Goal: Task Accomplishment & Management: Use online tool/utility

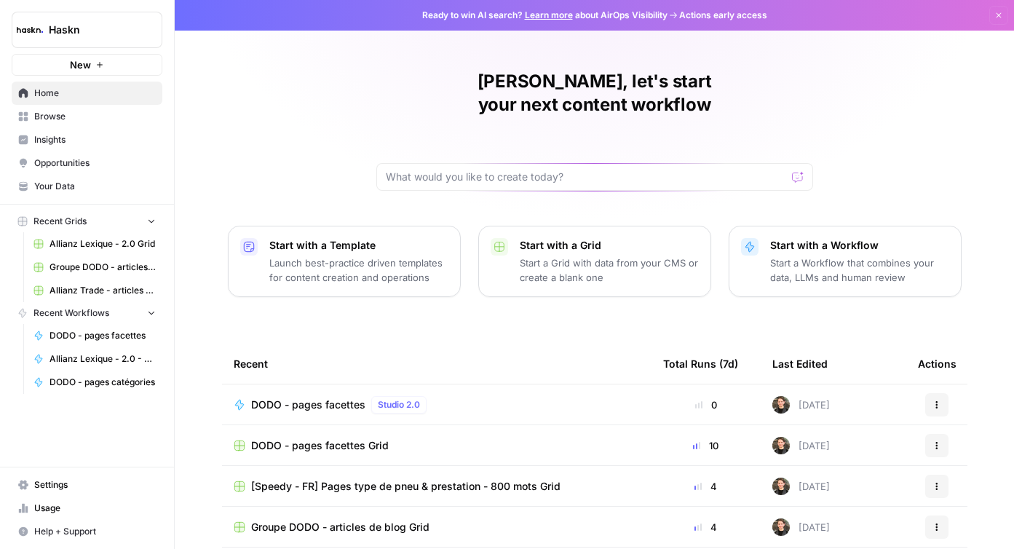
click at [111, 116] on span "Browse" at bounding box center [95, 116] width 122 height 13
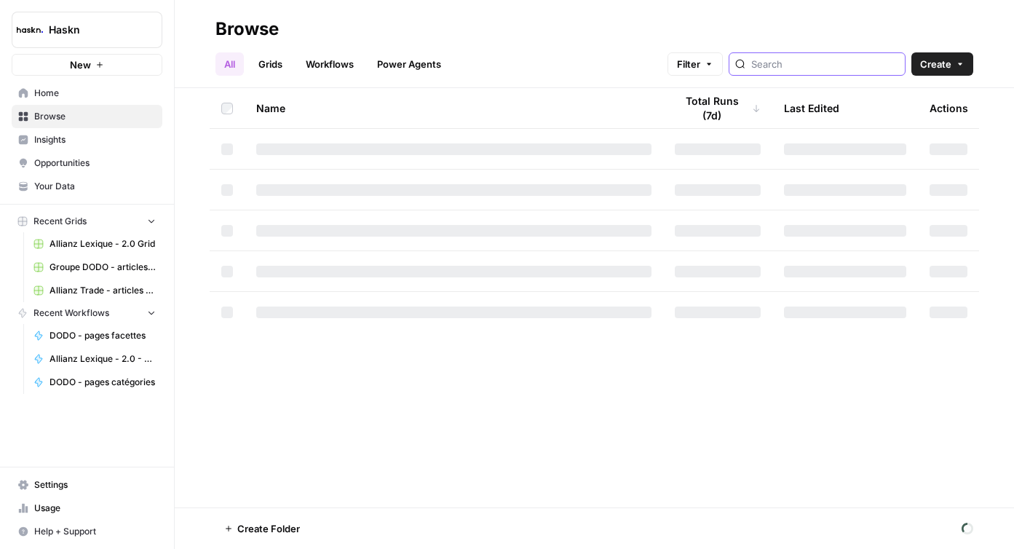
click at [845, 65] on input "search" at bounding box center [825, 64] width 148 height 15
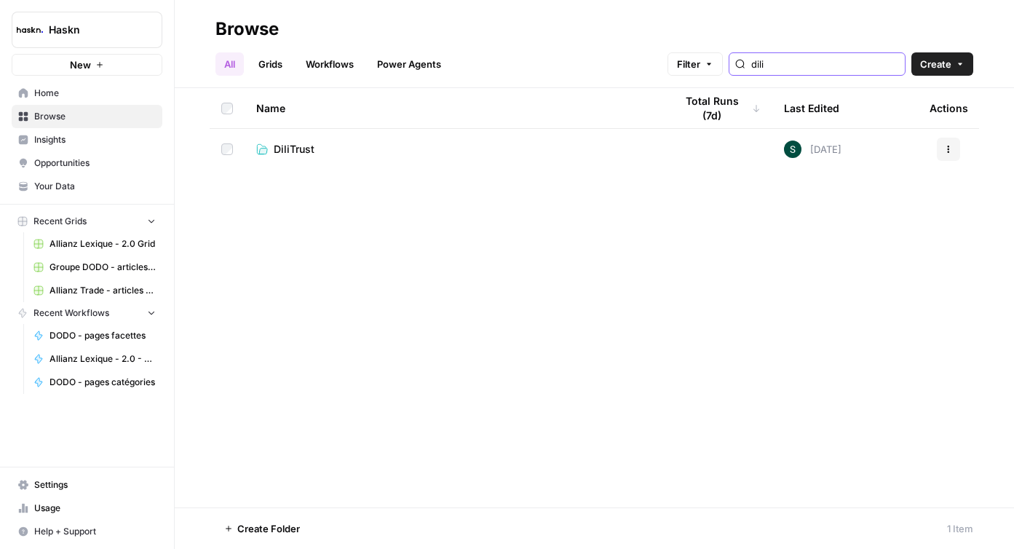
type input "dili"
click at [377, 143] on link "DiliTrust" at bounding box center [453, 149] width 395 height 15
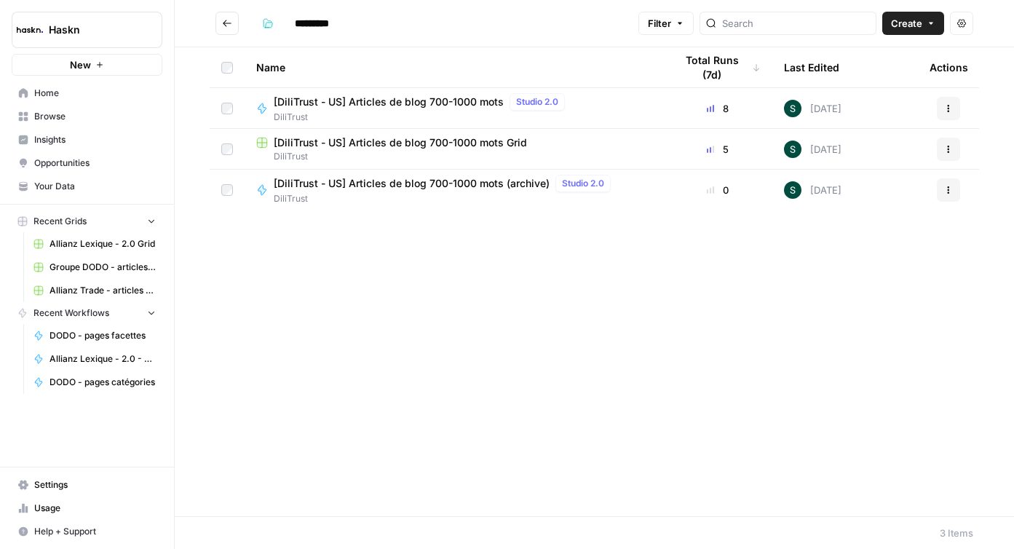
click at [398, 141] on span "[DiliTrust - US] Articles de blog 700-1000 mots Grid" at bounding box center [400, 142] width 253 height 15
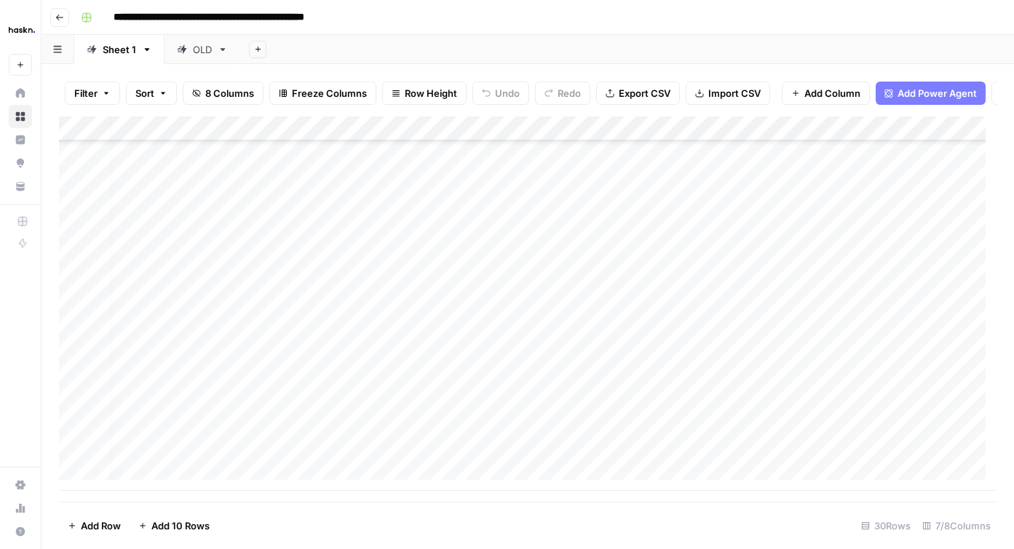
scroll to position [427, 123]
click at [841, 363] on div "Add Column" at bounding box center [527, 303] width 937 height 374
click at [840, 354] on div "Add Column" at bounding box center [527, 303] width 937 height 374
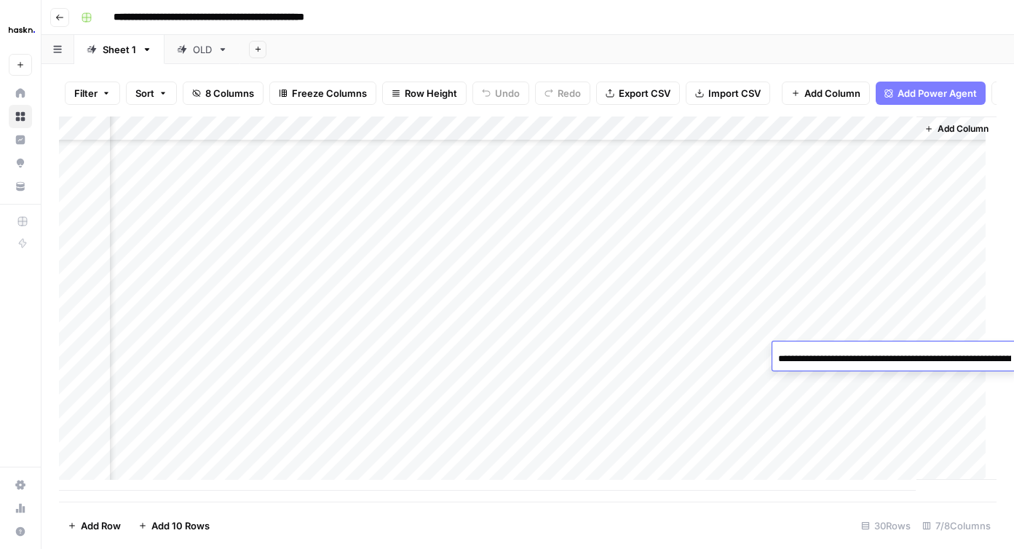
scroll to position [0, 208]
click at [851, 356] on input "**********" at bounding box center [884, 358] width 233 height 17
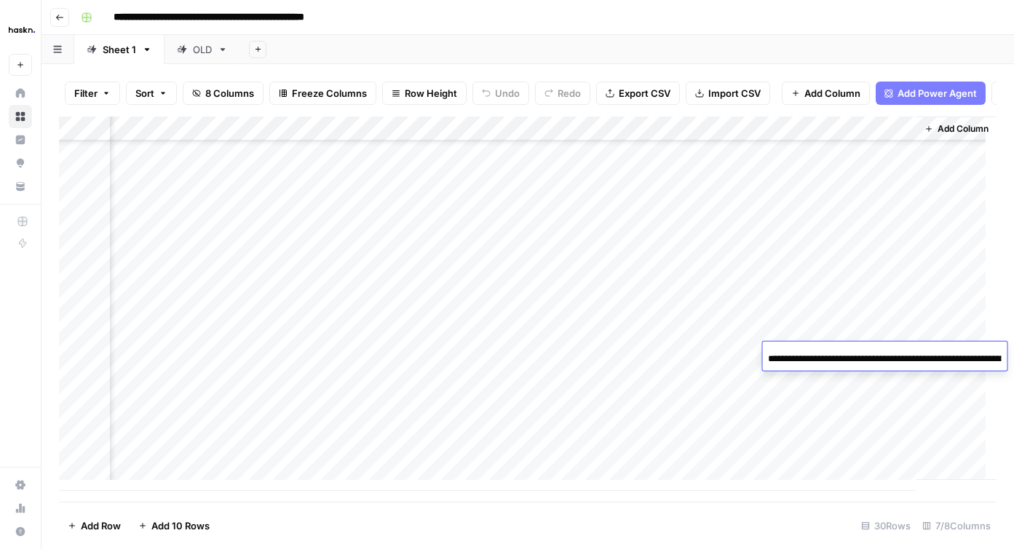
click at [803, 443] on div "Add Column" at bounding box center [527, 303] width 937 height 374
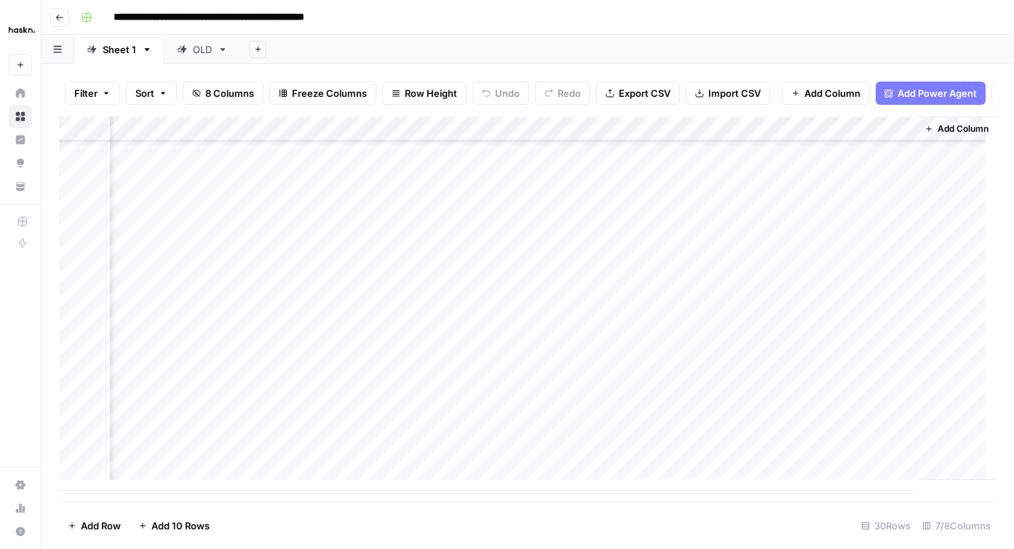
click at [742, 144] on div "Add Column" at bounding box center [527, 303] width 937 height 374
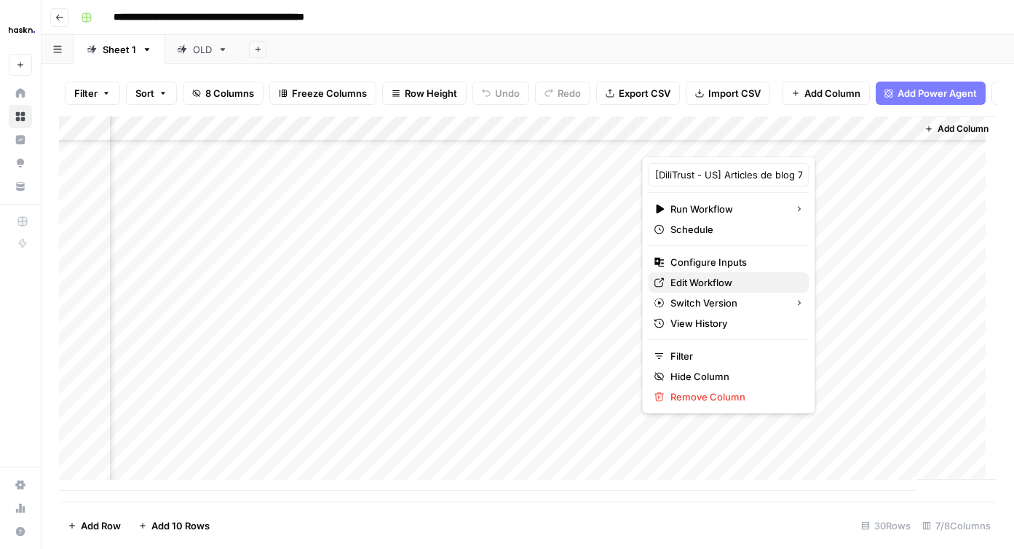
click at [706, 276] on span "Edit Workflow" at bounding box center [733, 282] width 127 height 15
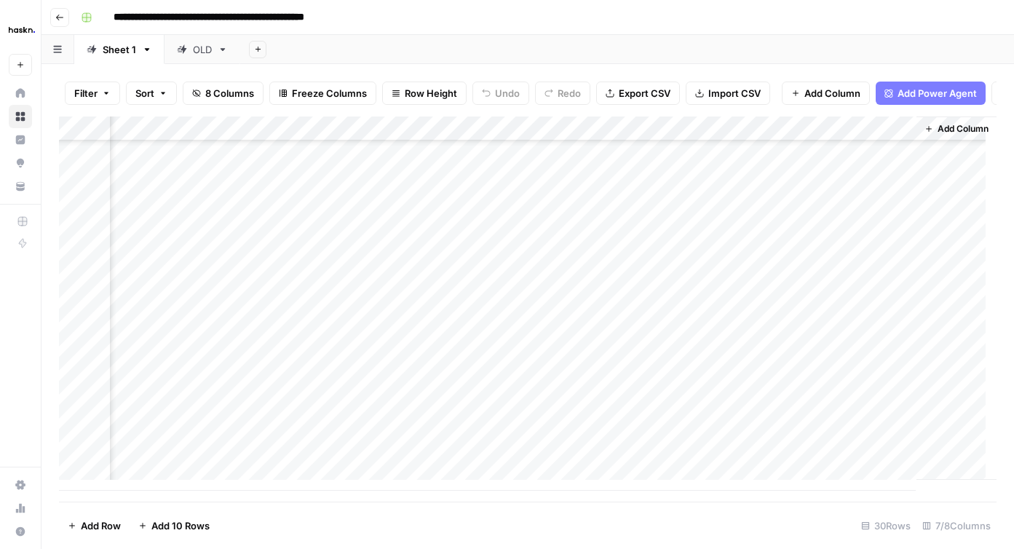
click at [926, 447] on div "Add Column" at bounding box center [956, 297] width 80 height 363
click at [761, 357] on div "Add Column" at bounding box center [527, 303] width 937 height 374
click at [762, 378] on div "Add Column" at bounding box center [527, 303] width 937 height 374
click at [723, 356] on div "Add Column" at bounding box center [527, 303] width 937 height 374
click at [675, 351] on div "Add Column" at bounding box center [527, 303] width 937 height 374
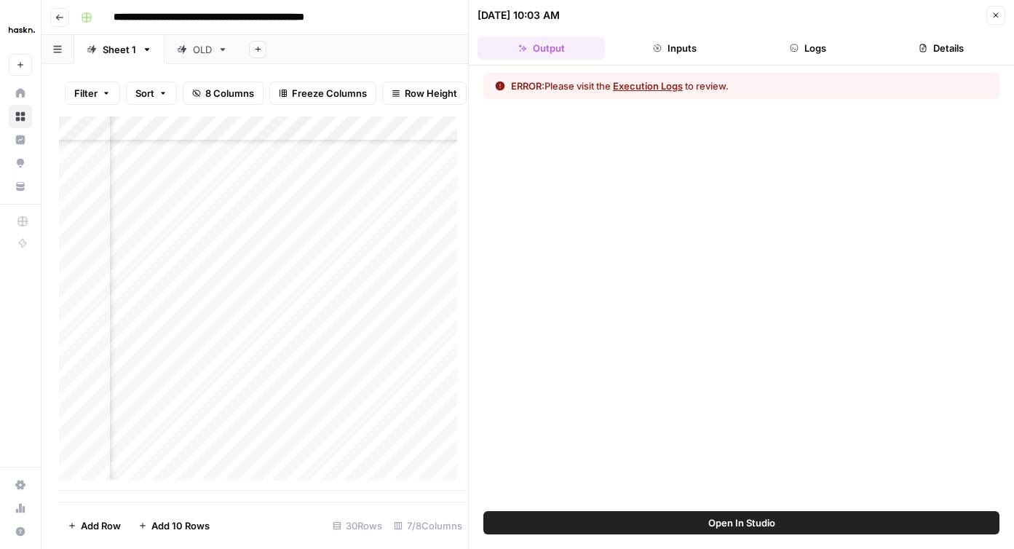
click at [803, 42] on button "Logs" at bounding box center [807, 47] width 127 height 23
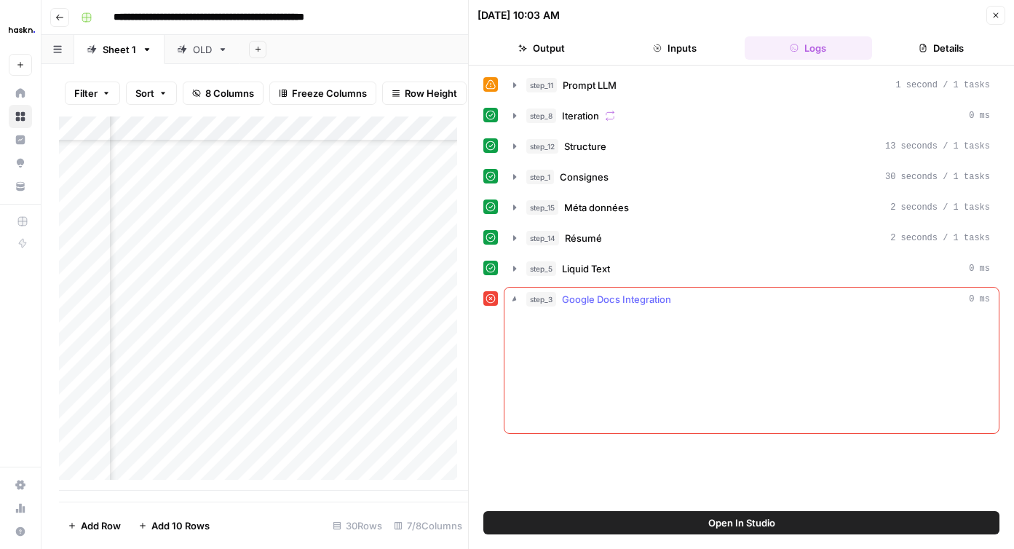
click at [757, 293] on div "step_3 Google Docs Integration 0 ms" at bounding box center [758, 299] width 464 height 15
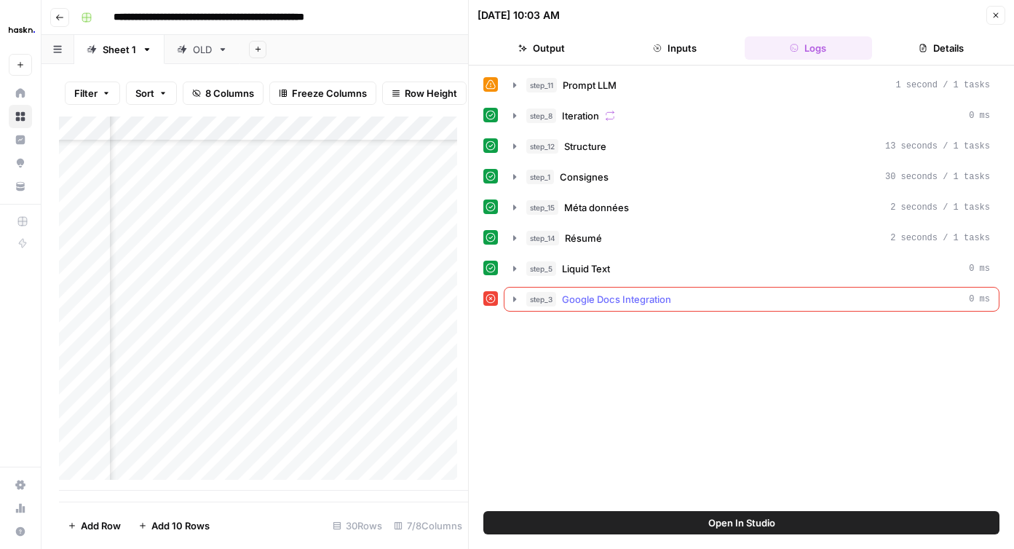
click at [506, 300] on button "step_3 Google Docs Integration 0 ms" at bounding box center [751, 298] width 494 height 23
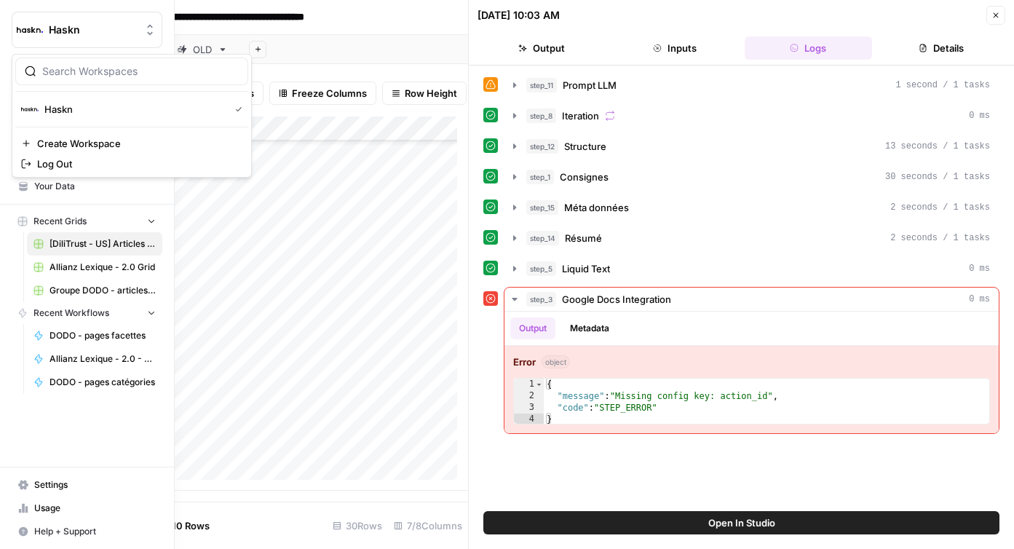
click at [13, 25] on button "Haskn" at bounding box center [87, 30] width 151 height 36
click at [52, 479] on span "Settings" at bounding box center [95, 484] width 122 height 13
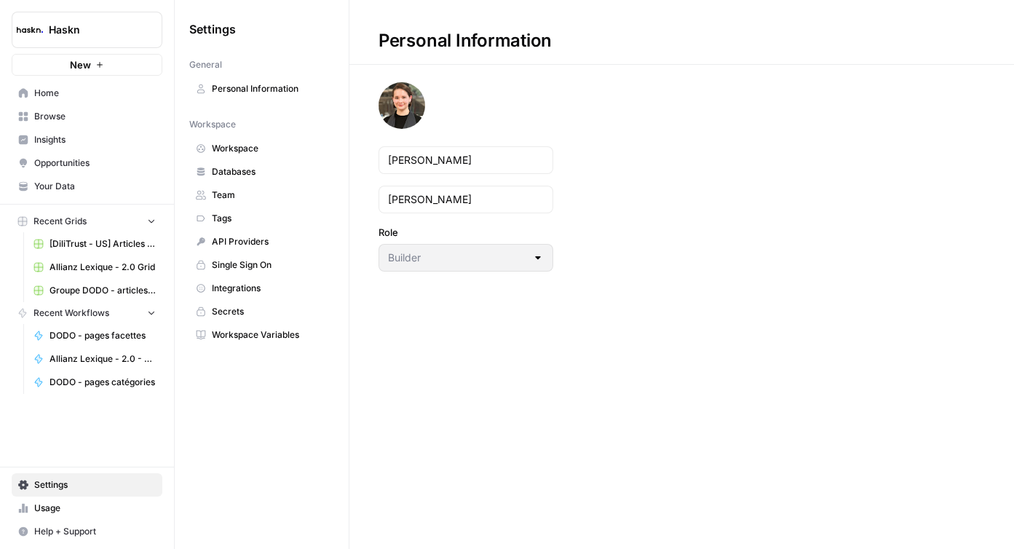
click at [263, 287] on span "Integrations" at bounding box center [270, 288] width 116 height 13
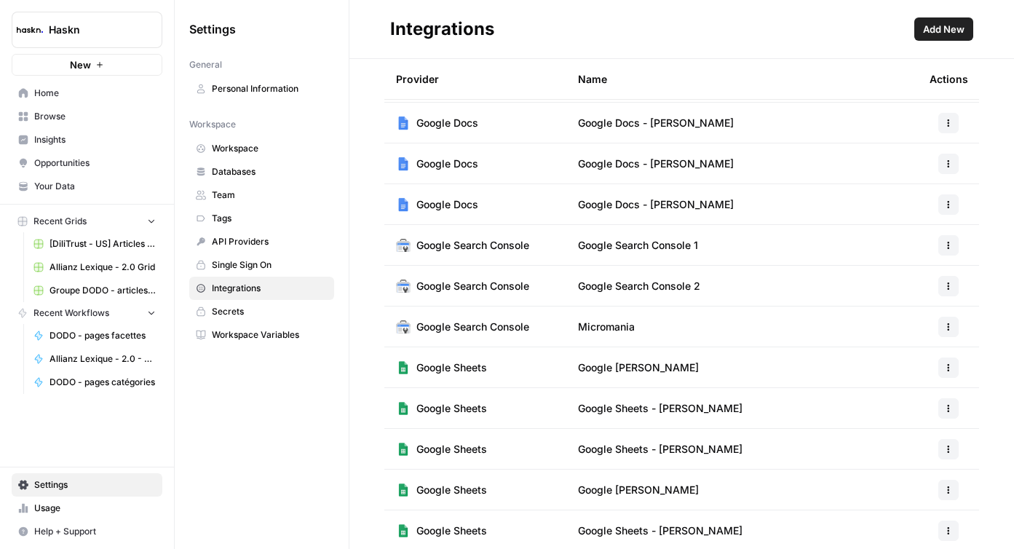
scroll to position [483, 0]
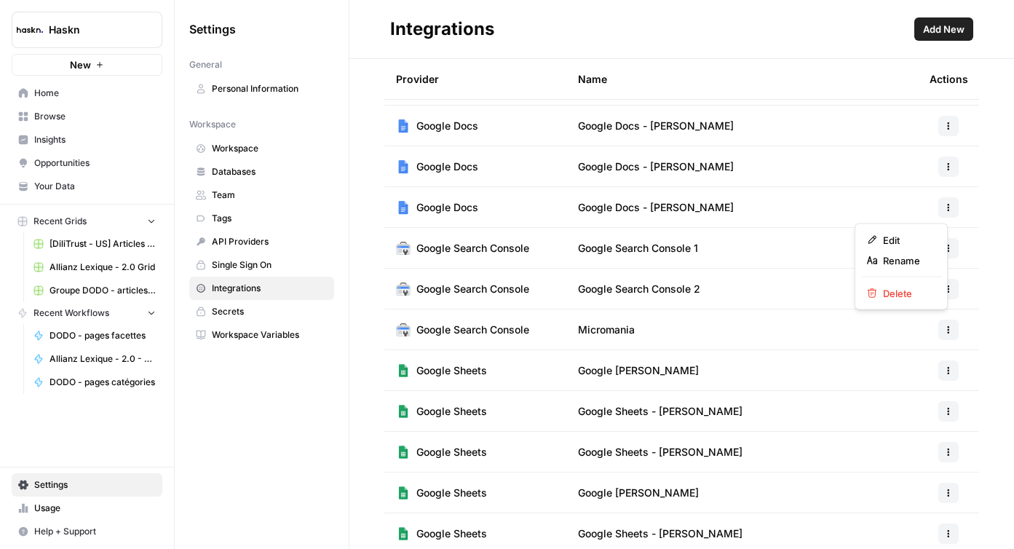
click at [943, 207] on button "button" at bounding box center [948, 207] width 20 height 20
click at [897, 294] on span "Delete" at bounding box center [906, 293] width 47 height 15
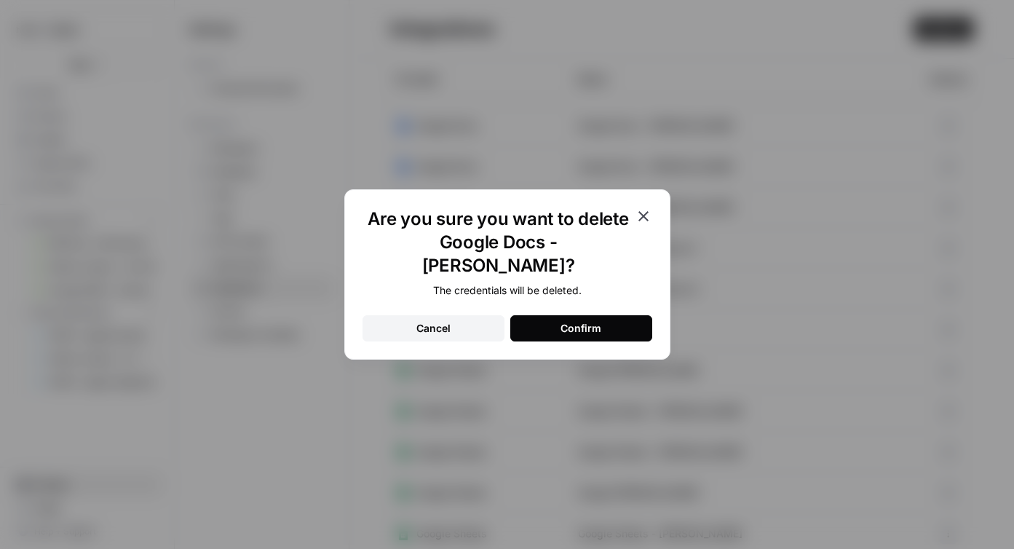
click at [624, 316] on button "Confirm" at bounding box center [581, 328] width 142 height 26
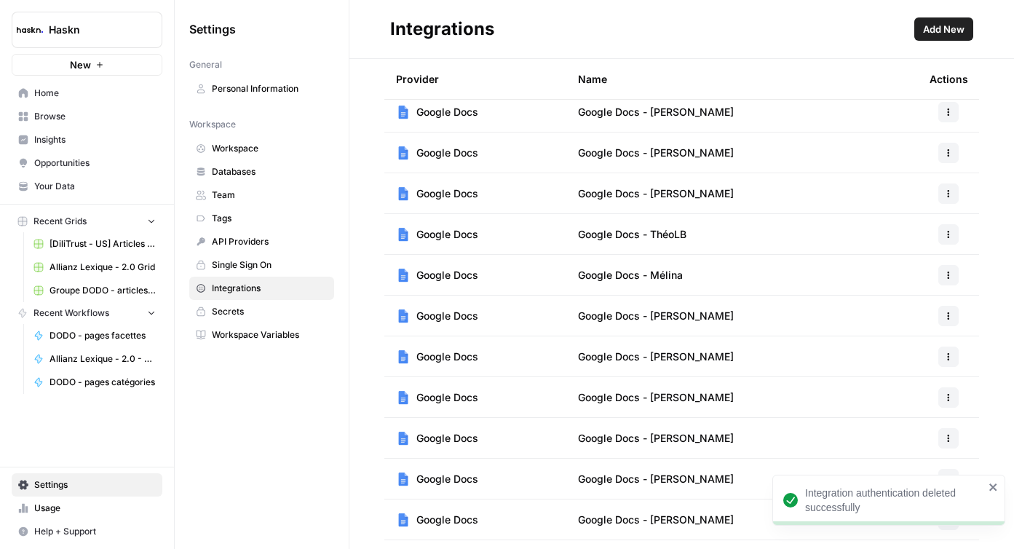
scroll to position [0, 0]
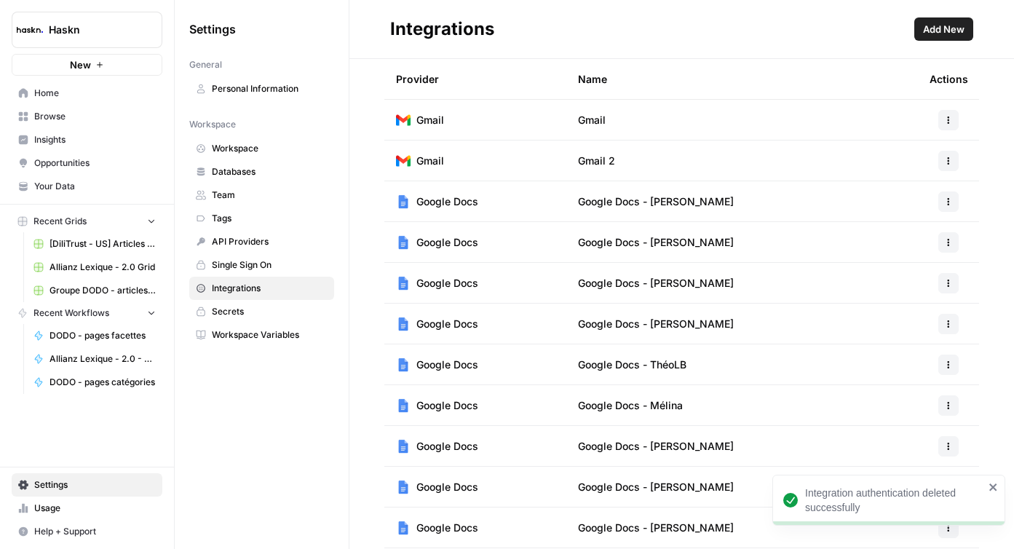
click at [953, 28] on span "Add New" at bounding box center [943, 29] width 41 height 15
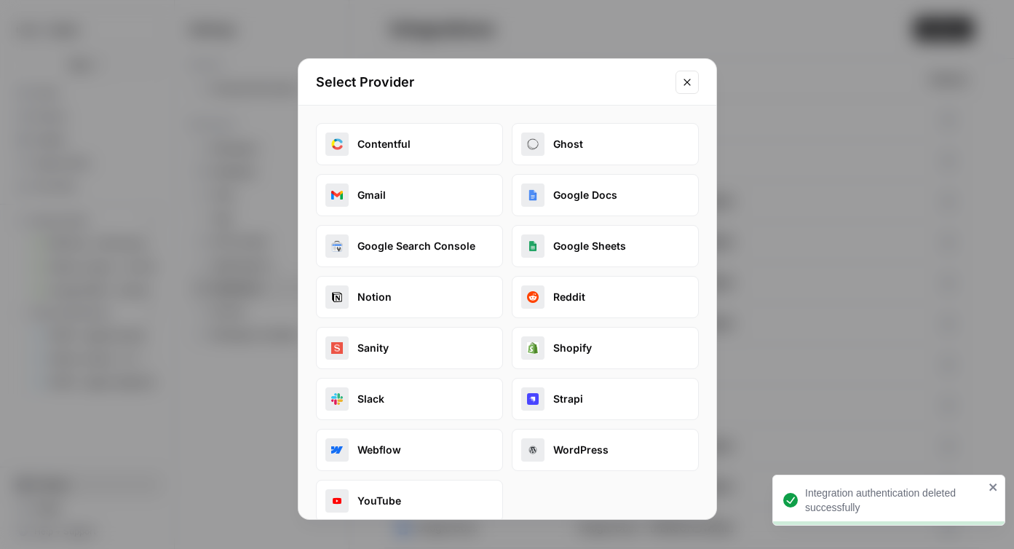
click at [531, 187] on div "button" at bounding box center [532, 194] width 23 height 23
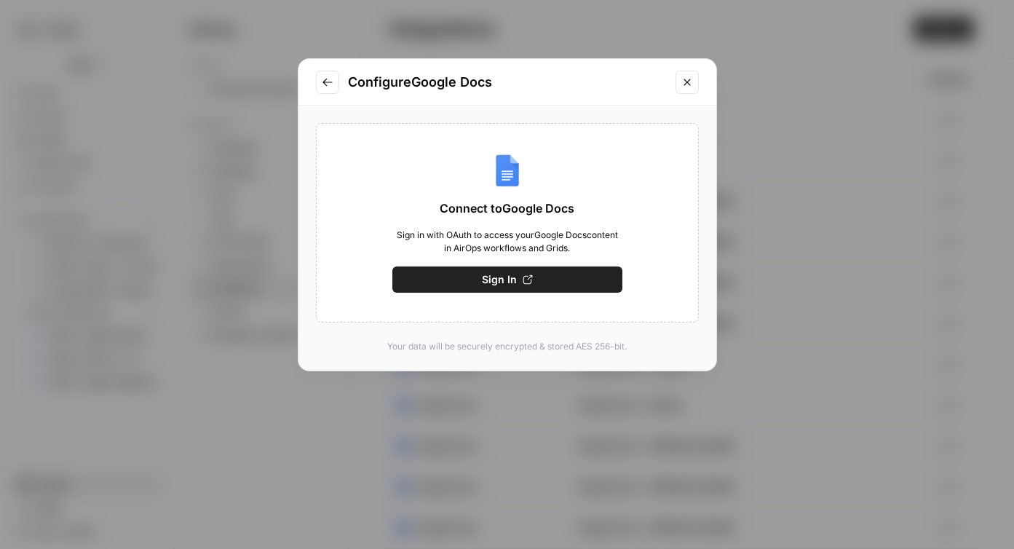
click at [520, 279] on button "Sign In" at bounding box center [507, 279] width 230 height 26
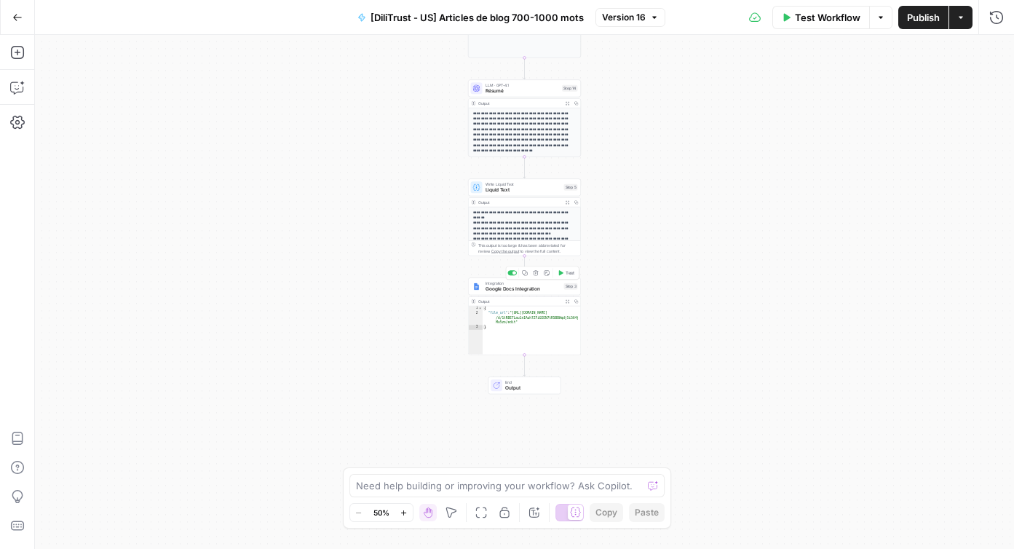
click at [514, 290] on span "Google Docs Integration" at bounding box center [523, 288] width 76 height 7
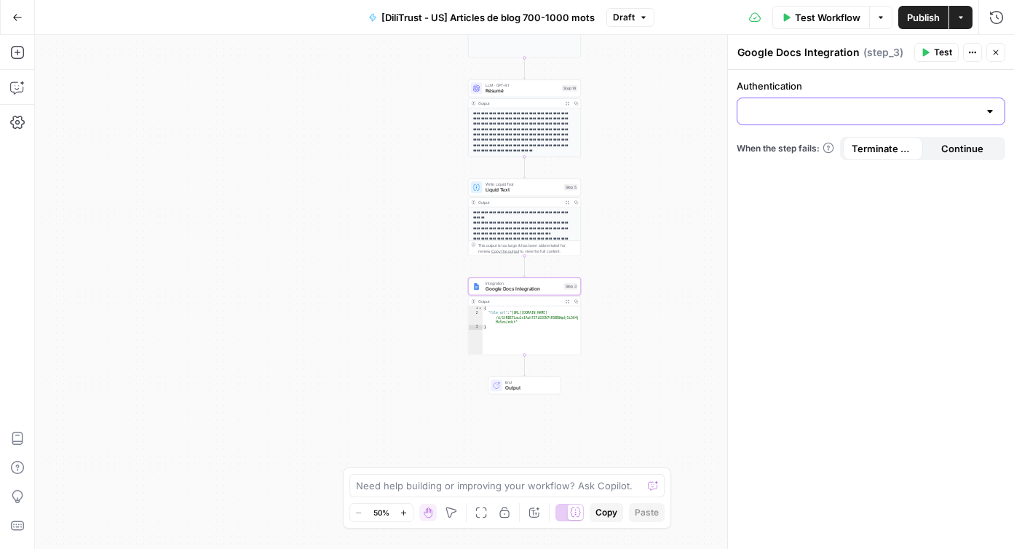
click at [809, 117] on input "Authentication" at bounding box center [862, 111] width 232 height 15
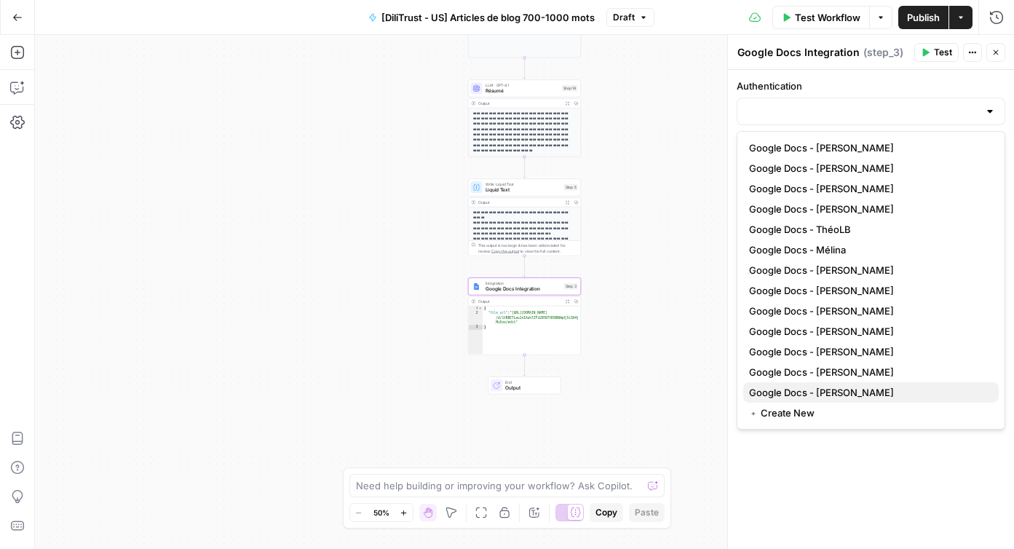
click at [867, 392] on span "Google Docs - [PERSON_NAME]" at bounding box center [868, 392] width 238 height 15
type input "Google Docs - [PERSON_NAME]"
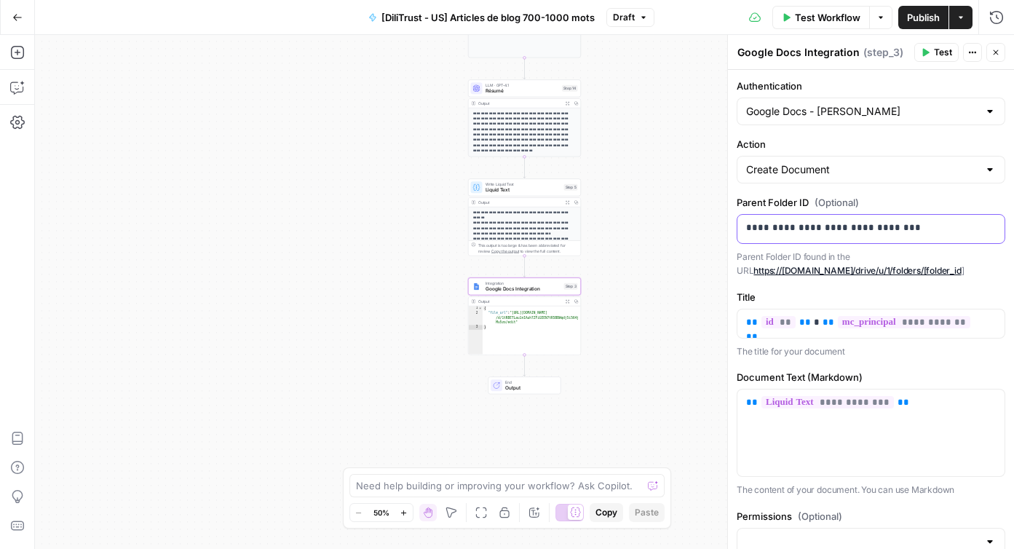
click at [886, 234] on p "**********" at bounding box center [865, 228] width 239 height 15
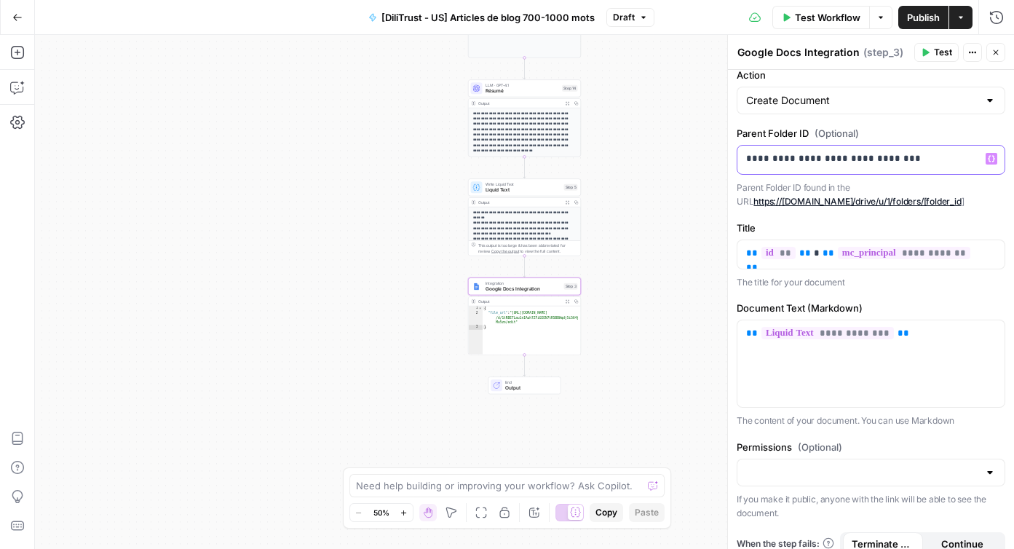
scroll to position [55, 0]
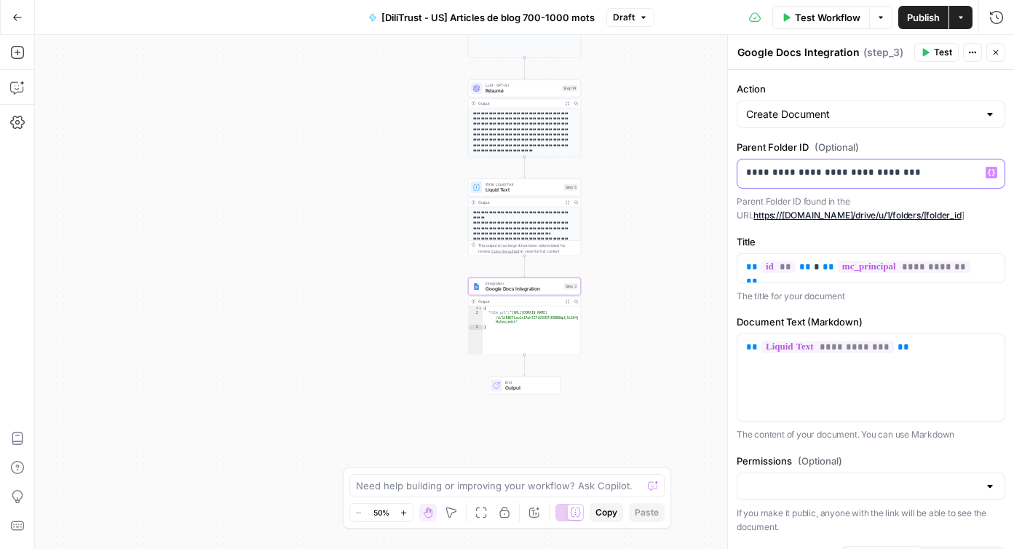
drag, startPoint x: 870, startPoint y: 164, endPoint x: 674, endPoint y: 165, distance: 196.5
click at [674, 165] on body "**********" at bounding box center [507, 274] width 1014 height 549
click at [897, 480] on input "Permissions (Optional)" at bounding box center [862, 486] width 232 height 15
click at [971, 338] on div "**********" at bounding box center [870, 377] width 267 height 87
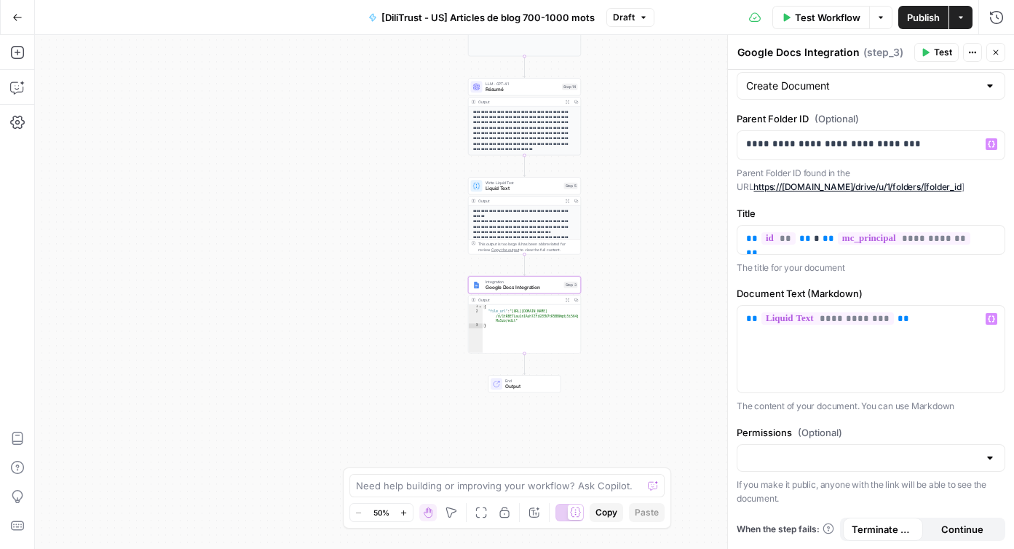
click at [945, 20] on button "Publish" at bounding box center [923, 17] width 50 height 23
click at [922, 467] on div at bounding box center [870, 458] width 269 height 28
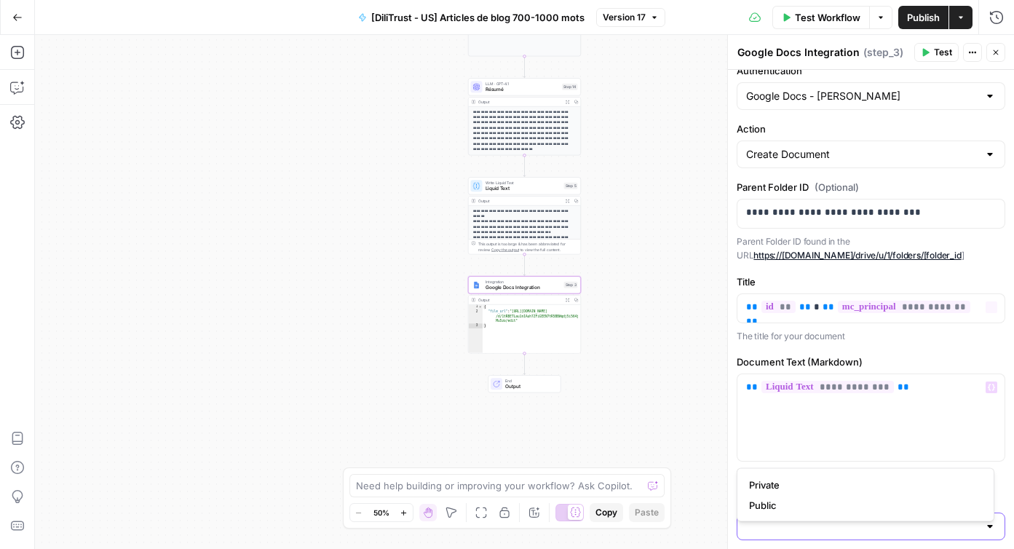
scroll to position [0, 0]
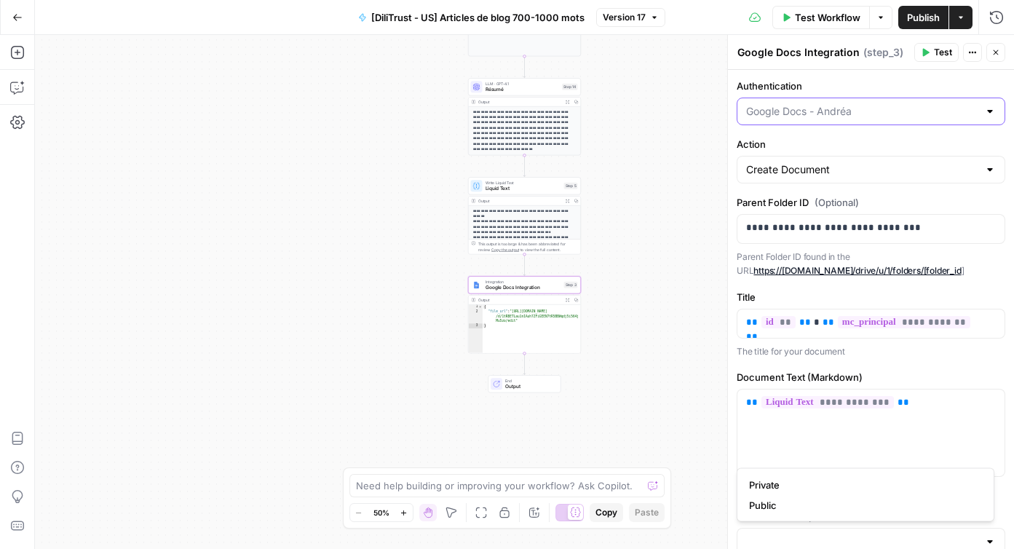
click at [847, 109] on input "Authentication" at bounding box center [862, 111] width 232 height 15
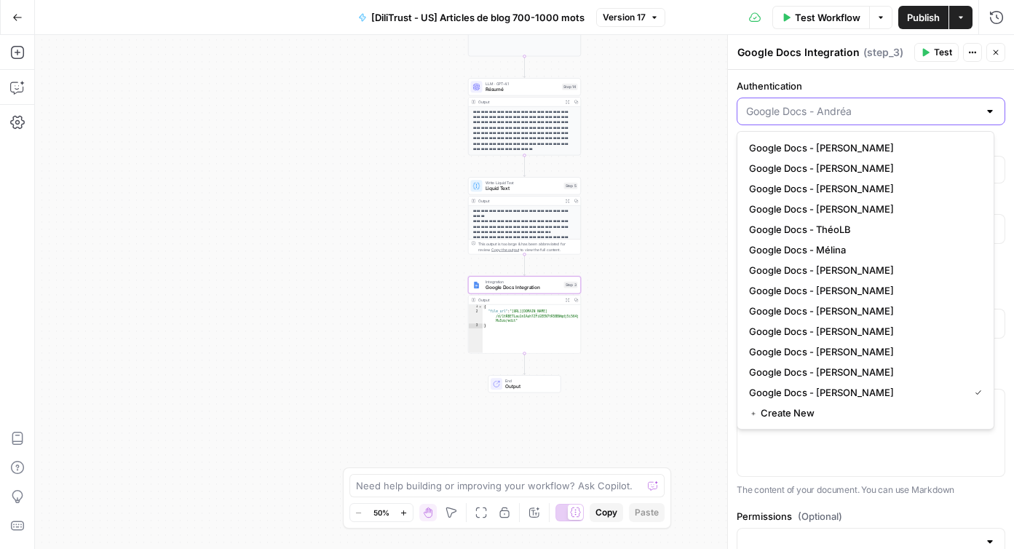
click at [847, 109] on input "Authentication" at bounding box center [862, 111] width 232 height 15
type input "Google Docs - [PERSON_NAME]"
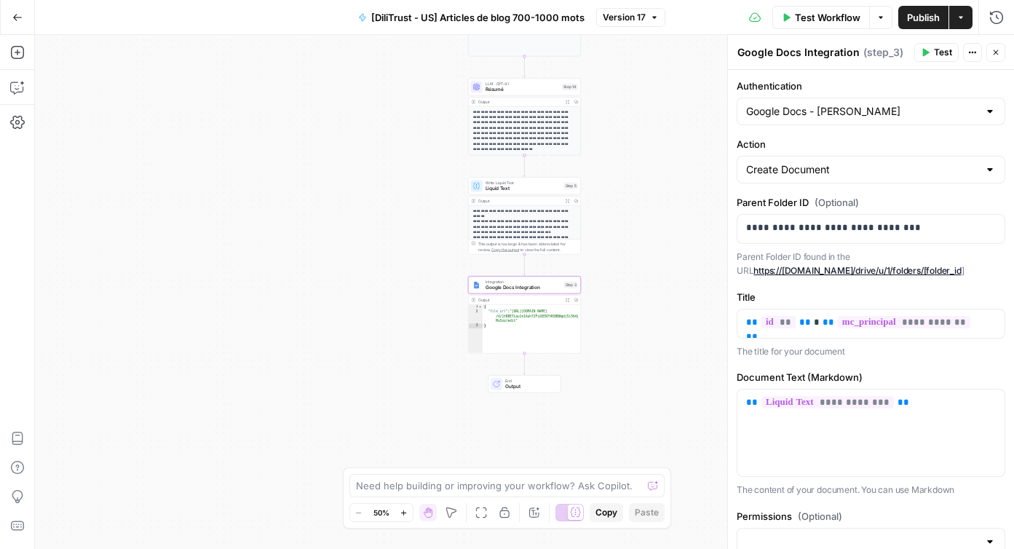
click at [911, 87] on label "Authentication" at bounding box center [870, 86] width 269 height 15
click at [911, 104] on input "Google Docs - [PERSON_NAME]" at bounding box center [862, 111] width 232 height 15
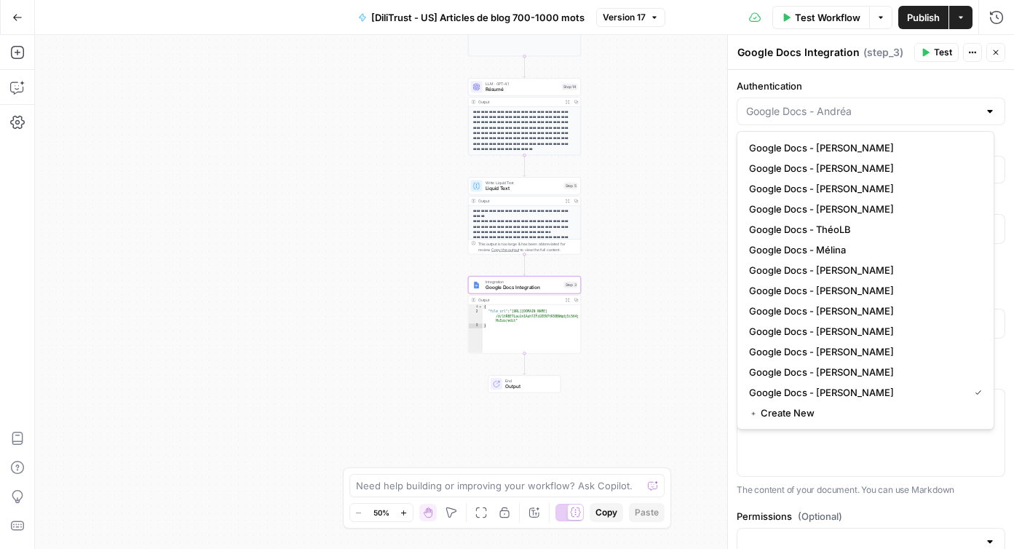
type input "Google Docs - [PERSON_NAME]"
click at [708, 135] on div "**********" at bounding box center [524, 292] width 979 height 514
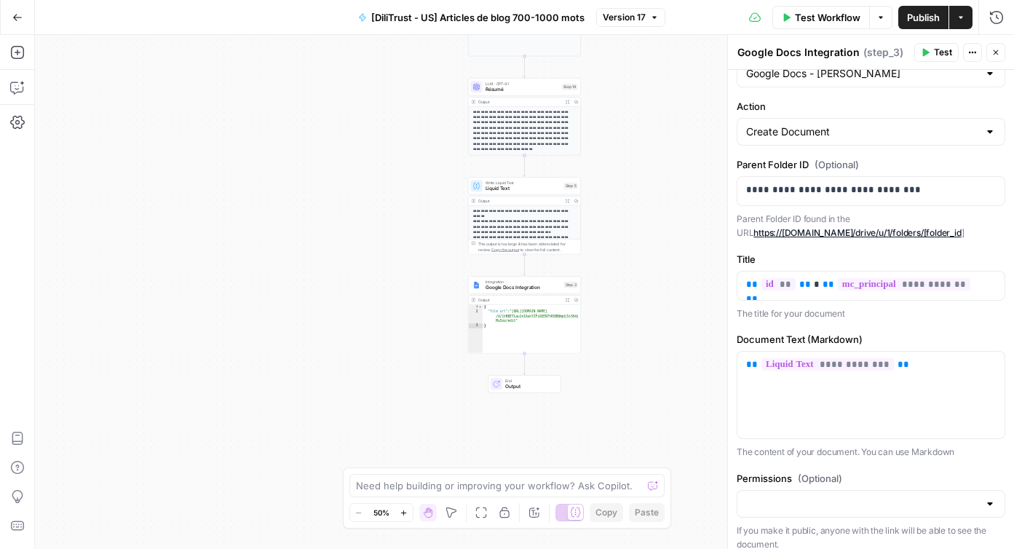
scroll to position [84, 0]
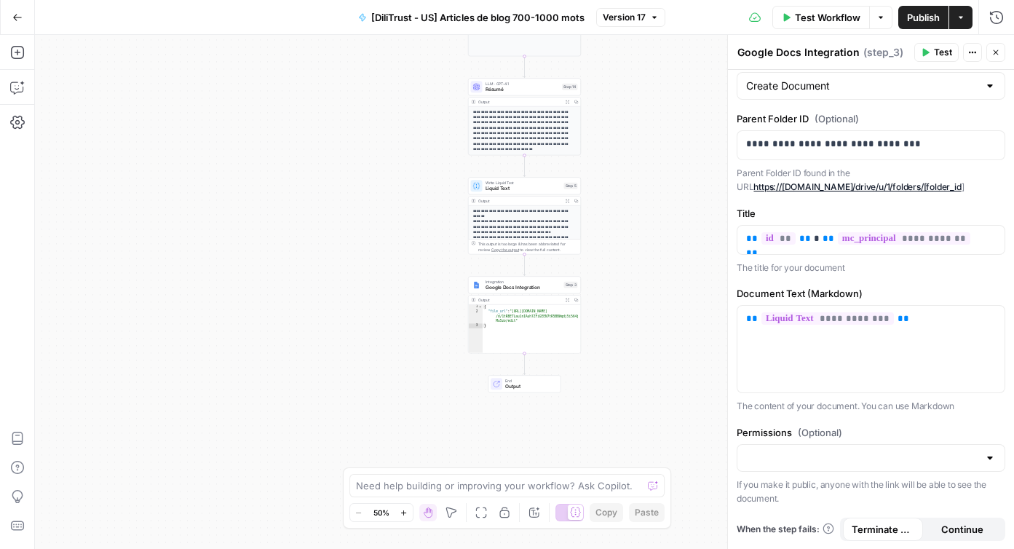
click at [796, 11] on span "Test Workflow" at bounding box center [827, 17] width 65 height 15
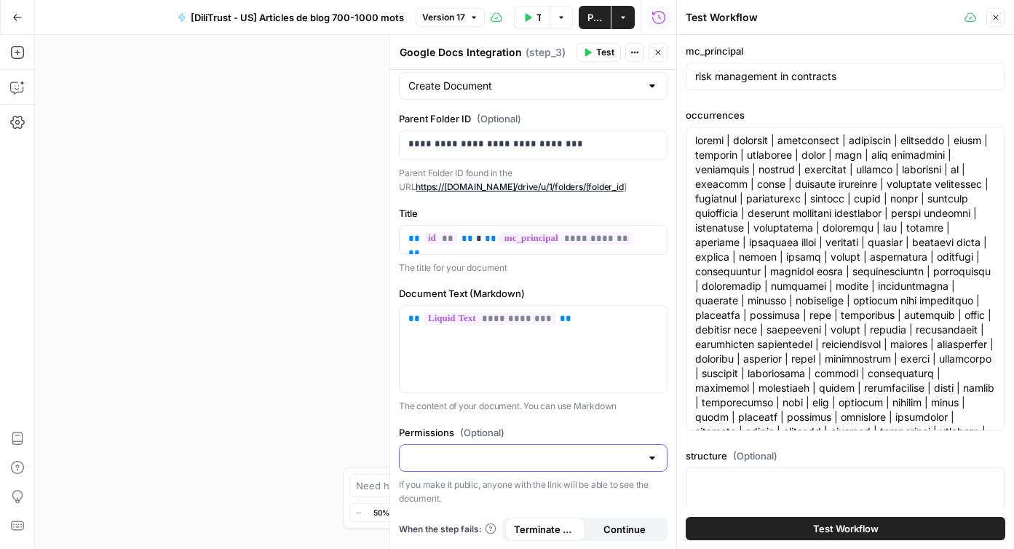
click at [525, 456] on input "Permissions (Optional)" at bounding box center [524, 457] width 232 height 15
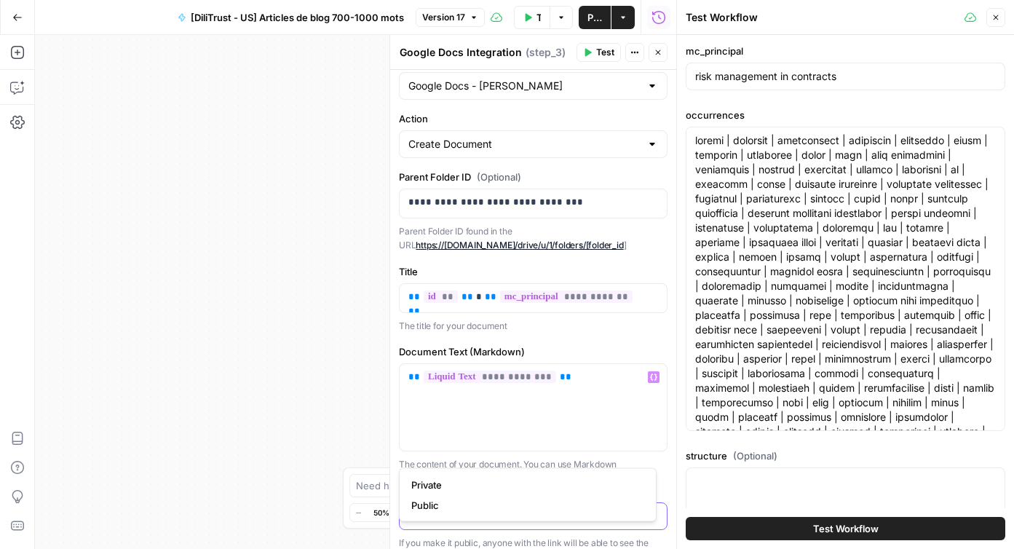
scroll to position [0, 0]
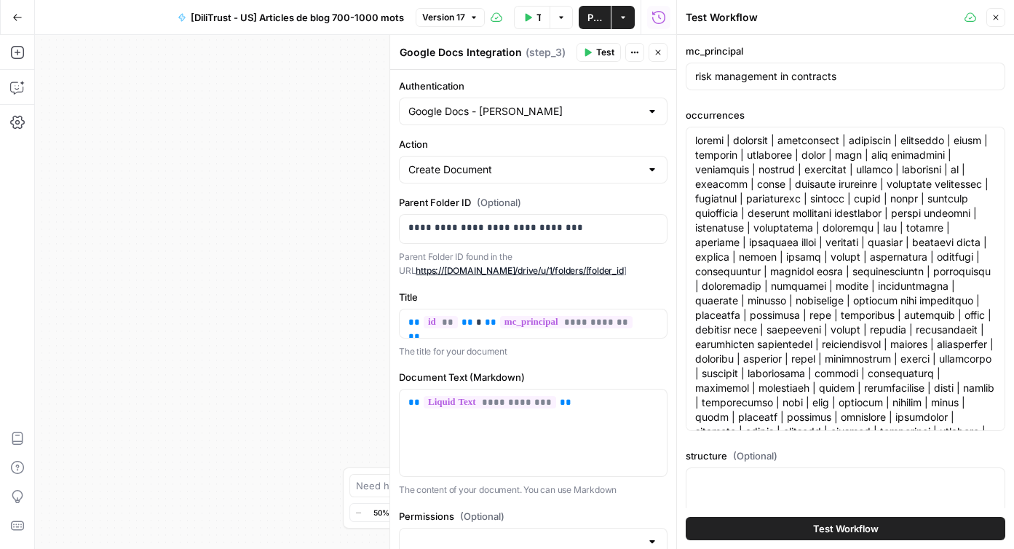
click at [610, 119] on div "Google Docs - [PERSON_NAME]" at bounding box center [533, 112] width 269 height 28
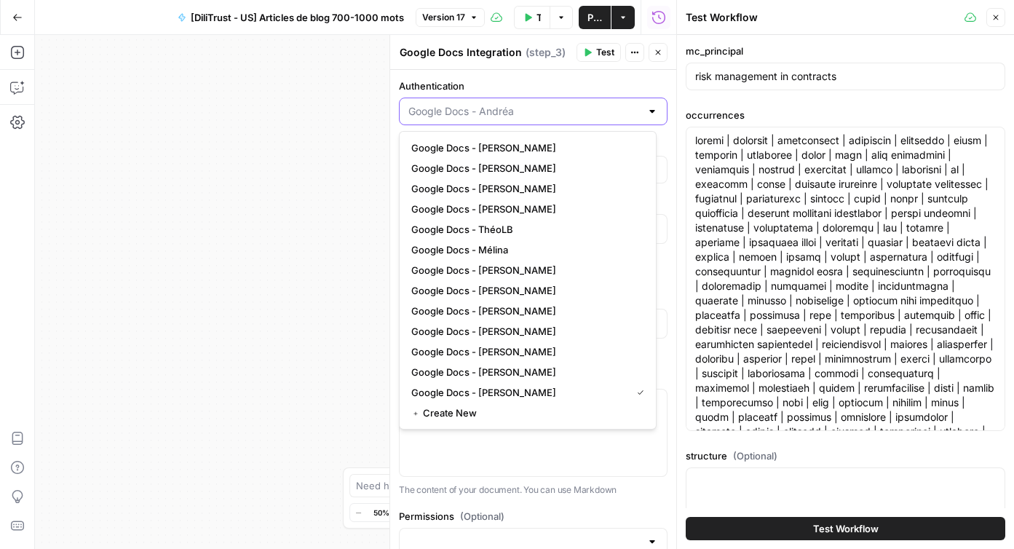
click at [615, 115] on input "Authentication" at bounding box center [524, 111] width 232 height 15
type input "Google Docs - [PERSON_NAME]"
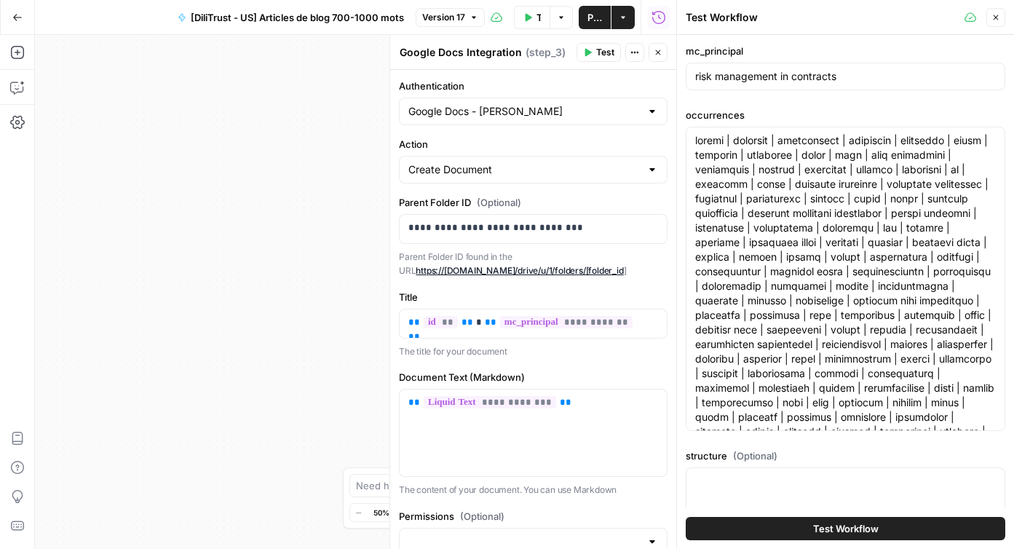
click at [584, 50] on icon "button" at bounding box center [587, 52] width 9 height 9
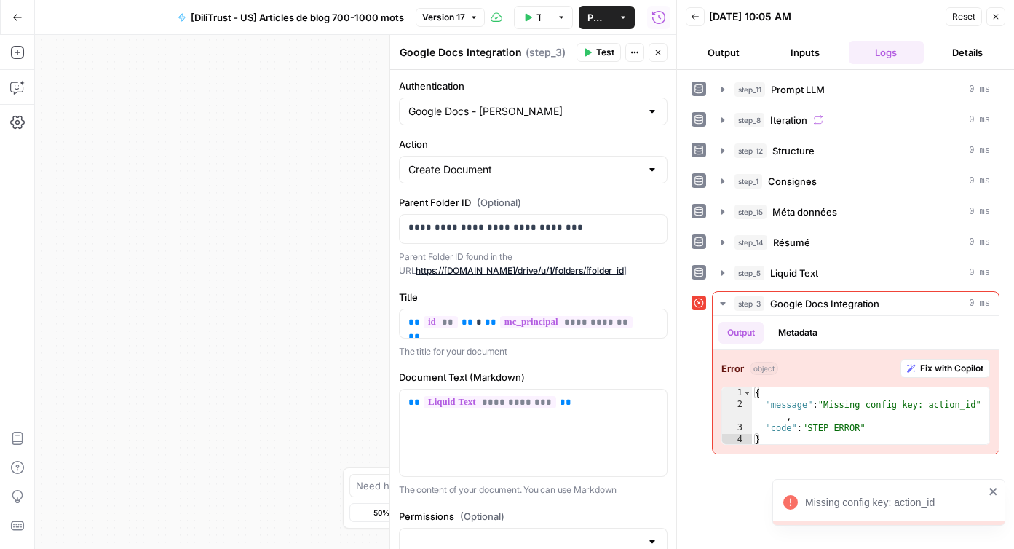
click at [563, 122] on div "Google Docs - [PERSON_NAME]" at bounding box center [533, 112] width 269 height 28
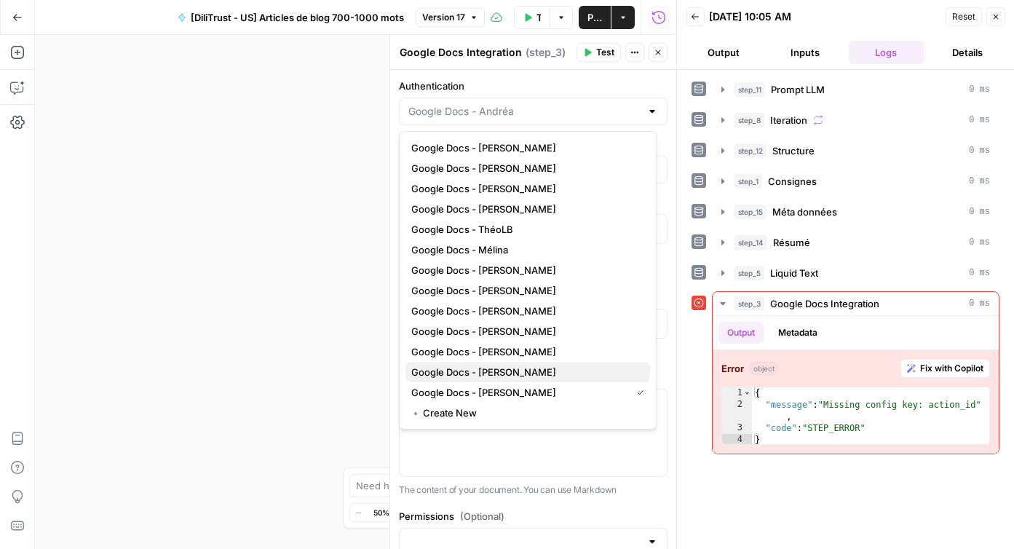
click at [537, 370] on span "Google Docs - [PERSON_NAME]" at bounding box center [524, 372] width 227 height 15
type input "Google Docs - [PERSON_NAME]"
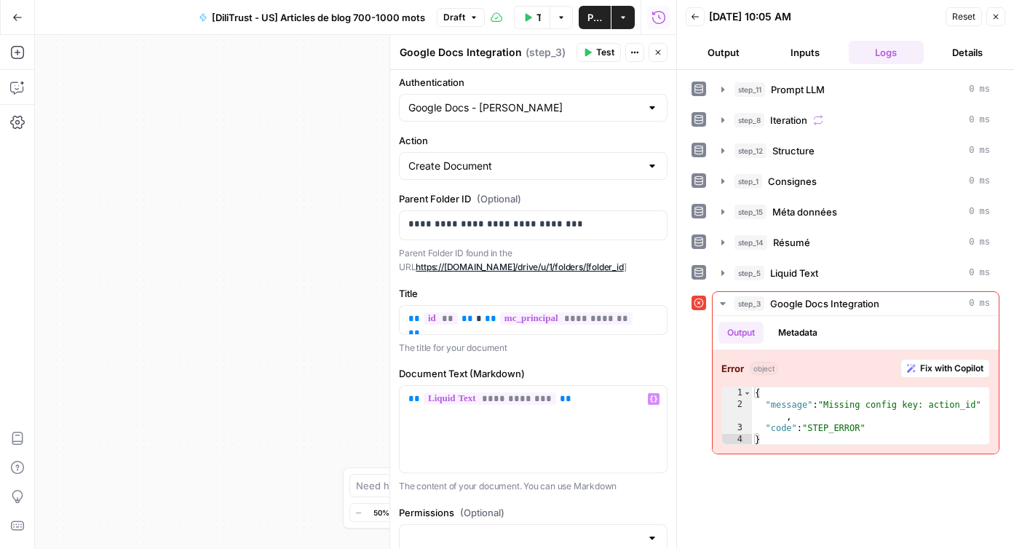
scroll to position [84, 0]
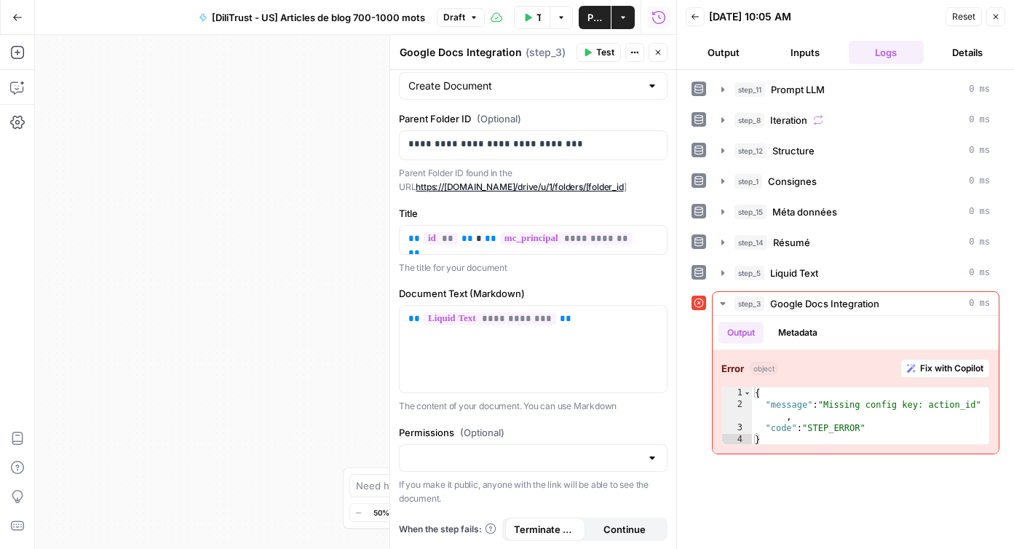
click at [600, 41] on header "Google Docs Integration Google Docs Integration ( step_3 ) Test Actions Close" at bounding box center [533, 52] width 286 height 35
click at [600, 47] on span "Test" at bounding box center [605, 52] width 18 height 13
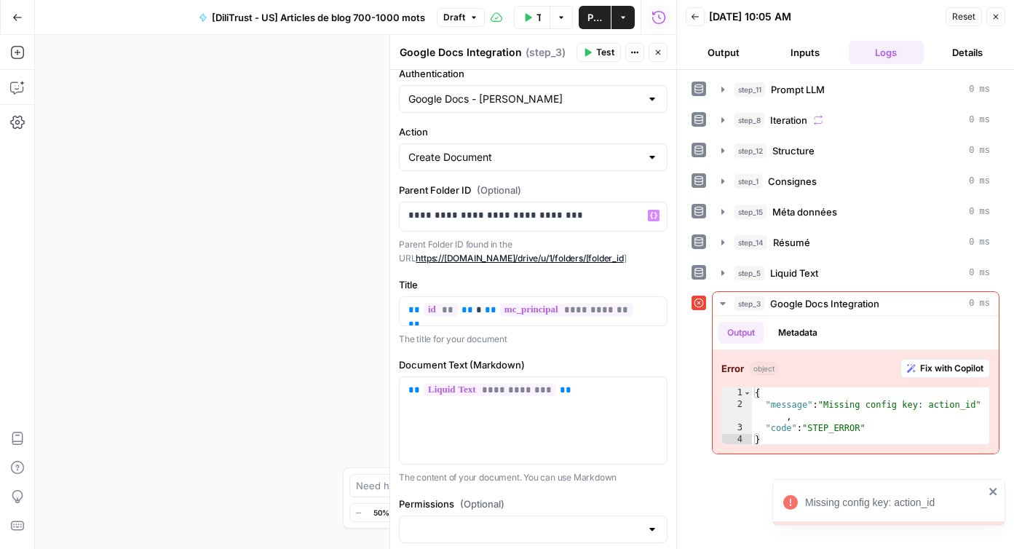
scroll to position [0, 0]
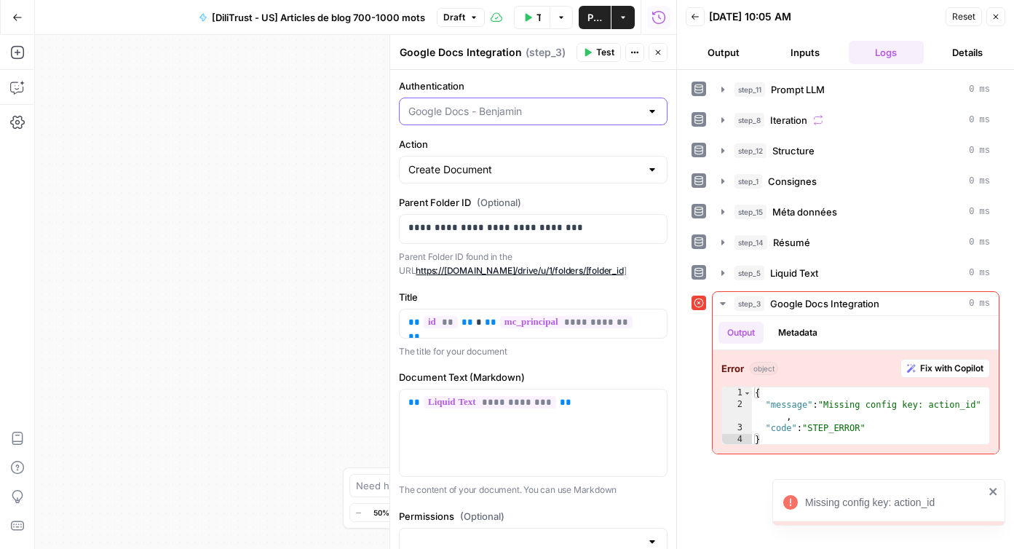
click at [501, 110] on input "Authentication" at bounding box center [524, 111] width 232 height 15
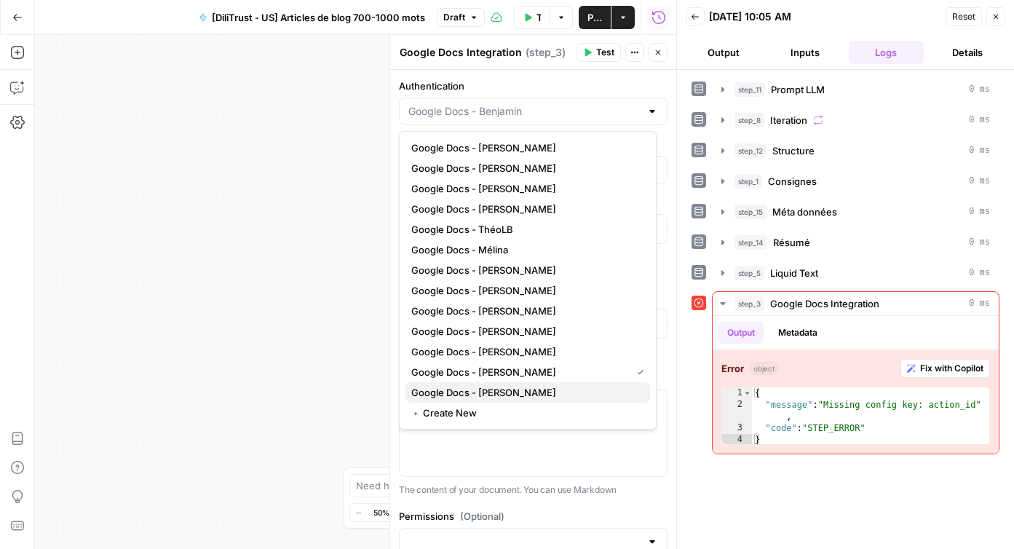
click at [536, 384] on button "Google Docs - [PERSON_NAME]" at bounding box center [527, 392] width 245 height 20
type input "Google Docs - [PERSON_NAME]"
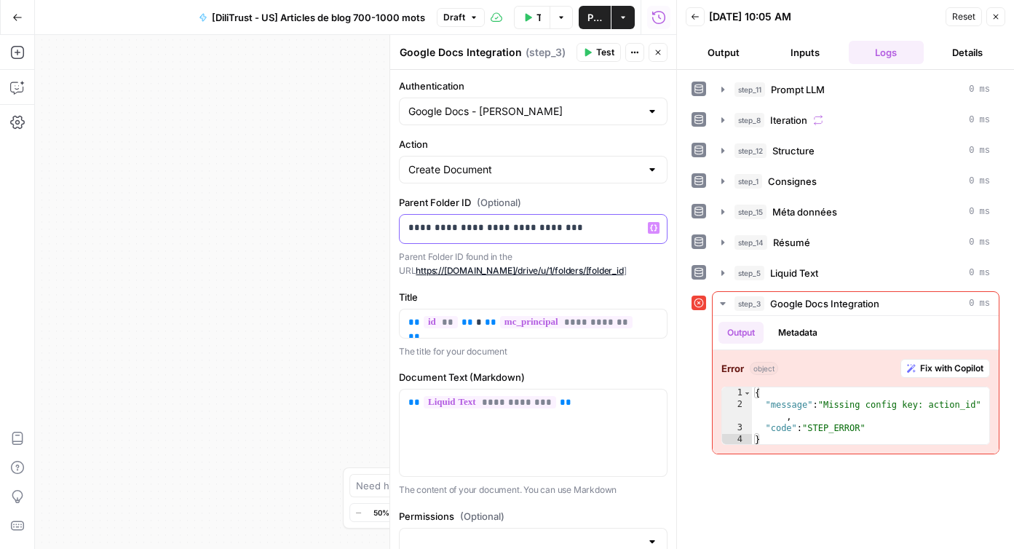
click at [565, 218] on div "**********" at bounding box center [533, 229] width 267 height 28
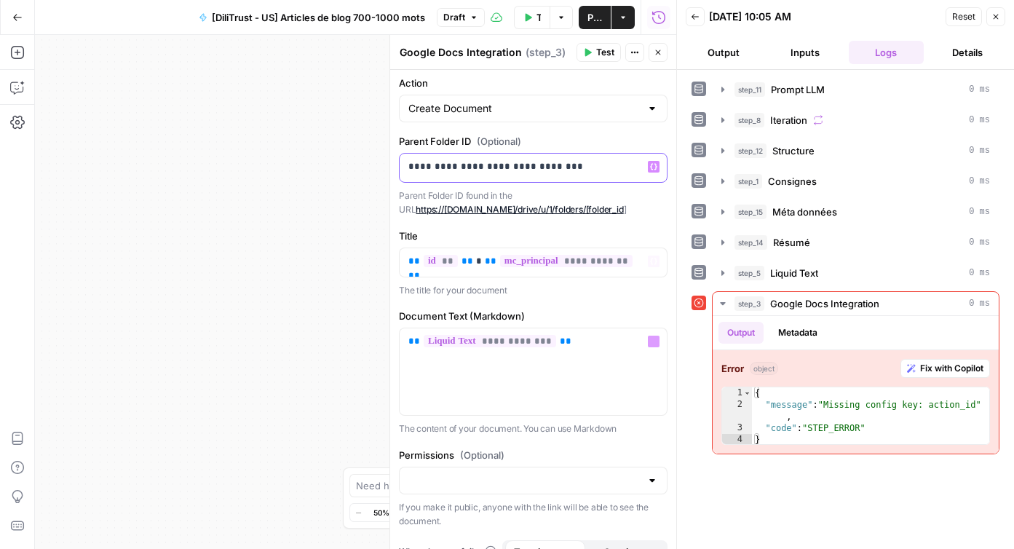
scroll to position [84, 0]
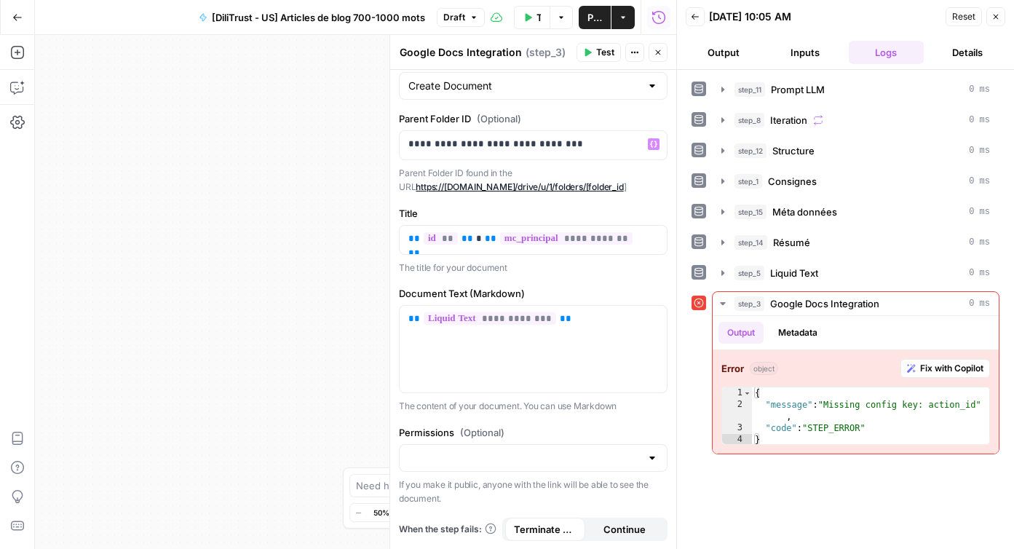
click at [589, 47] on button "Test" at bounding box center [598, 52] width 44 height 19
click at [942, 372] on span "Fix with Copilot" at bounding box center [951, 368] width 63 height 13
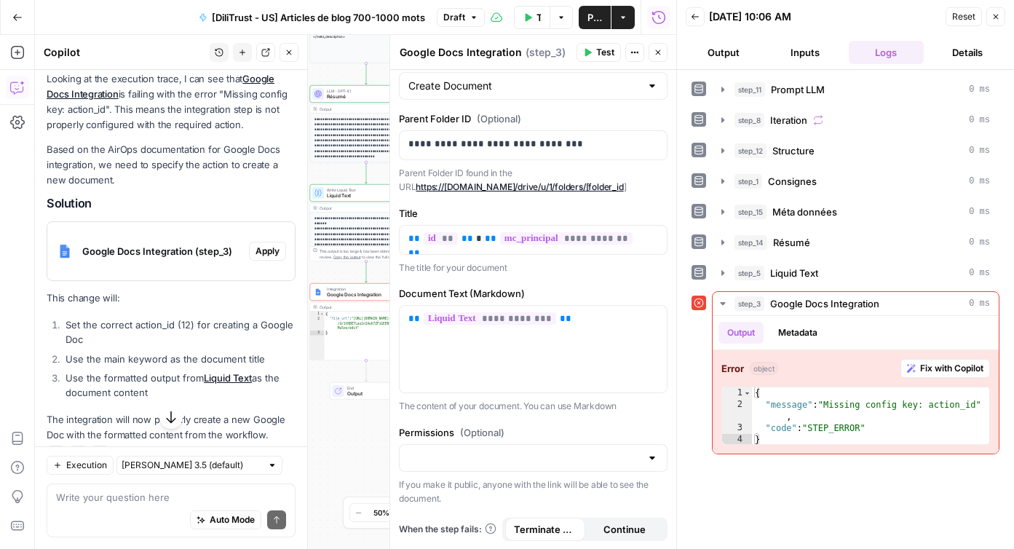
scroll to position [178, 0]
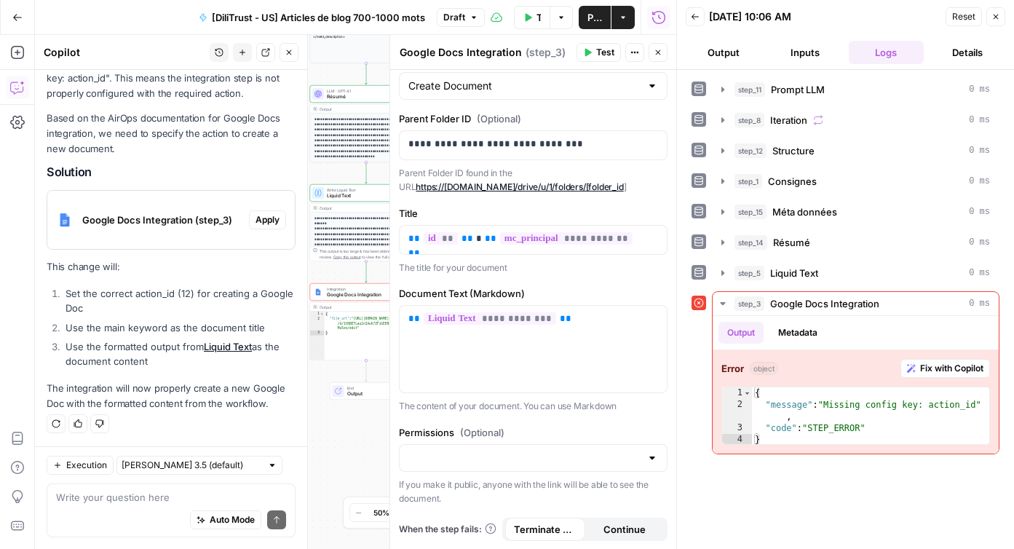
click at [539, 73] on div "Create Document" at bounding box center [533, 86] width 269 height 28
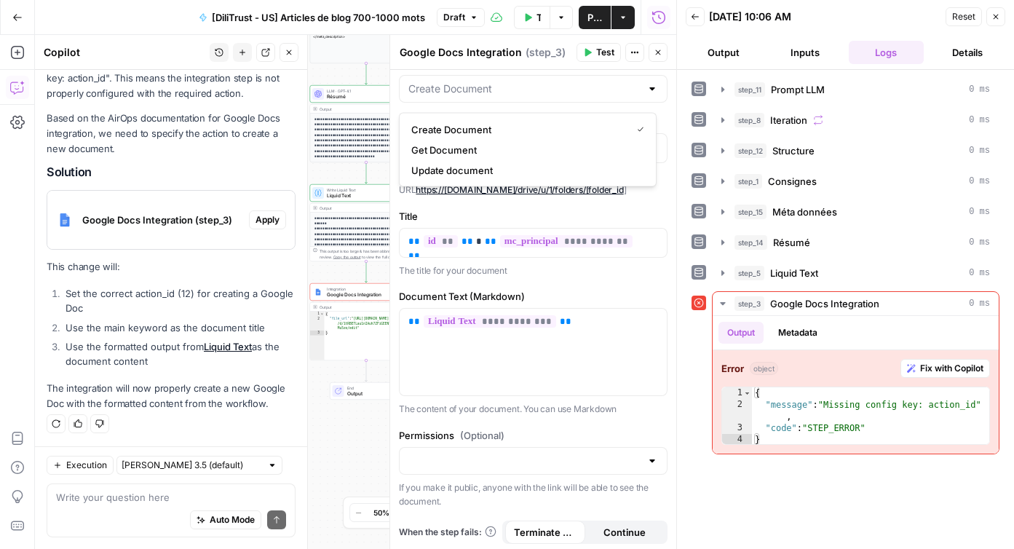
scroll to position [0, 0]
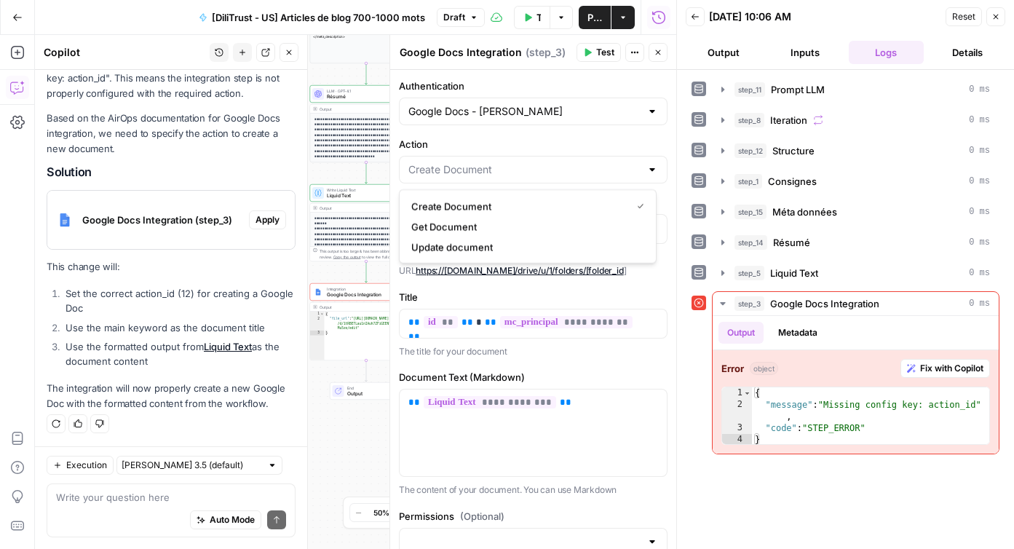
type input "Create Document"
click at [533, 127] on div "**********" at bounding box center [533, 351] width 286 height 563
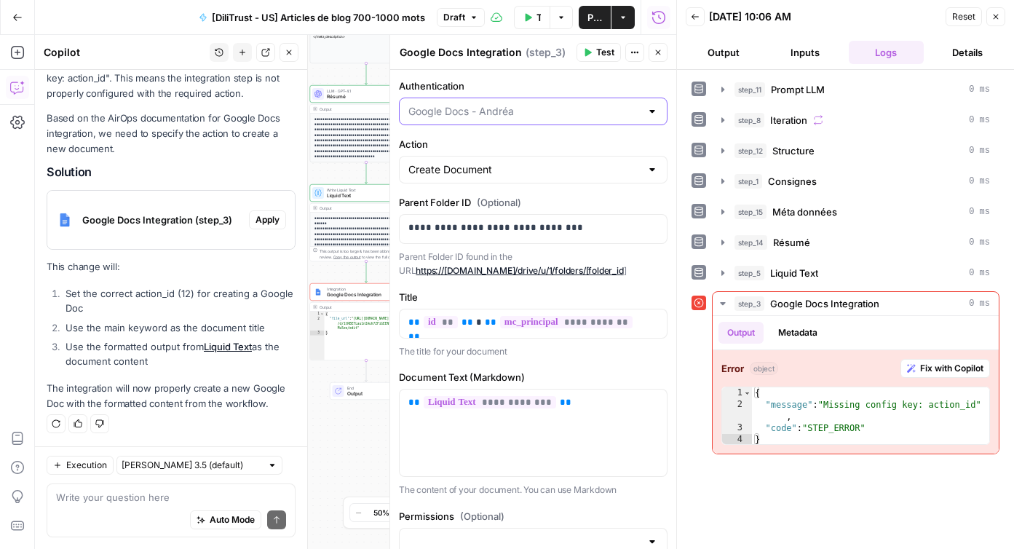
click at [529, 111] on input "Authentication" at bounding box center [524, 111] width 232 height 15
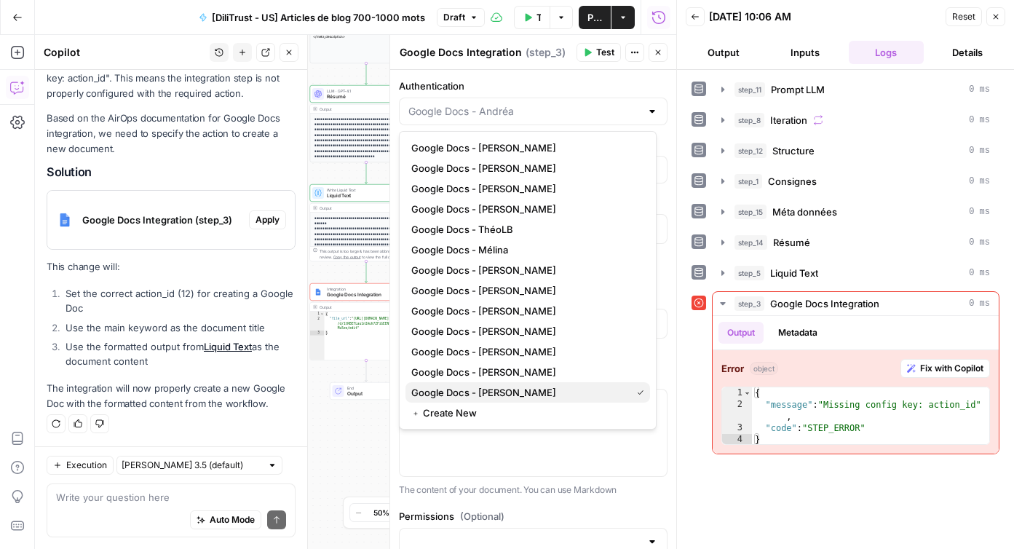
click at [510, 398] on span "Google Docs - [PERSON_NAME]" at bounding box center [518, 392] width 214 height 15
type input "Google Docs - [PERSON_NAME]"
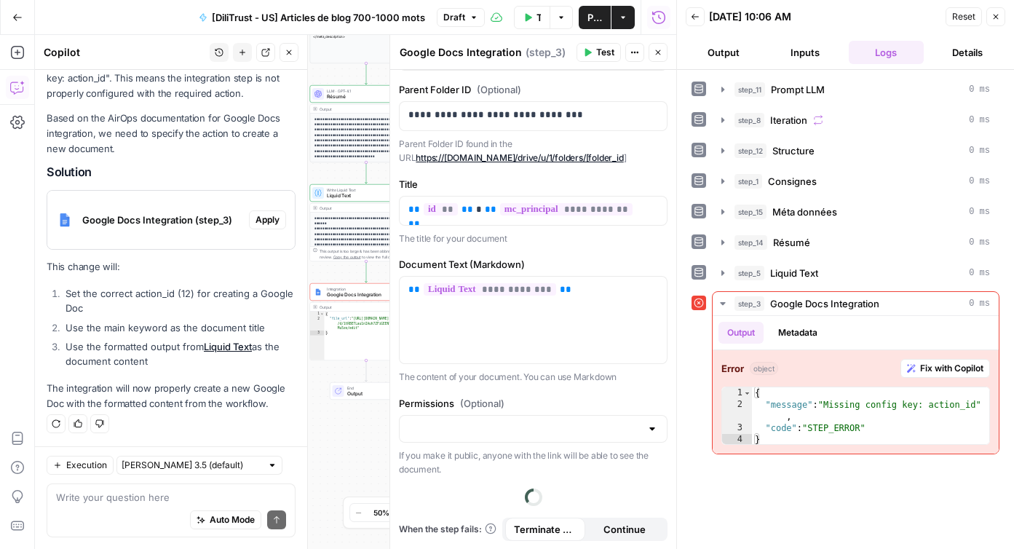
scroll to position [84, 0]
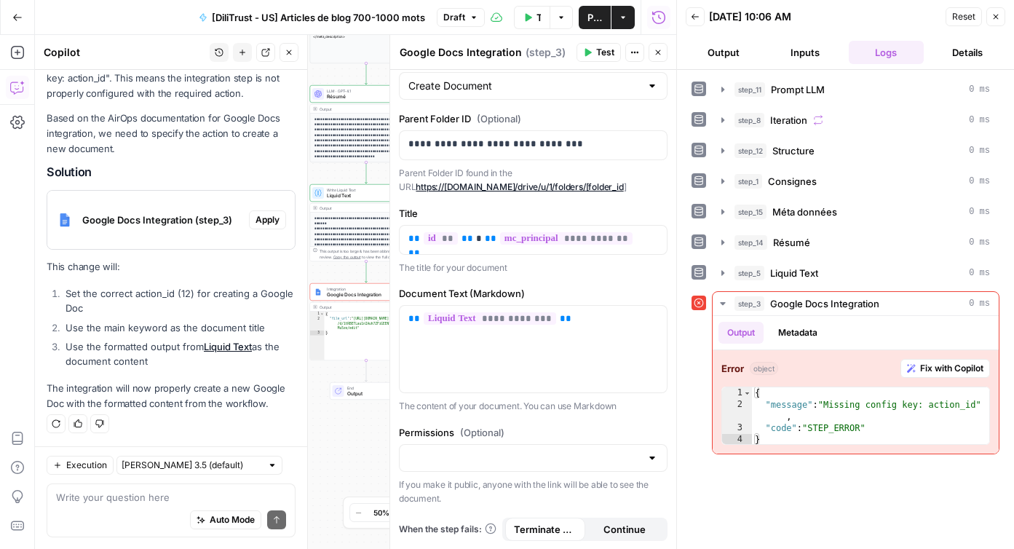
click at [599, 48] on span "Test" at bounding box center [605, 52] width 18 height 13
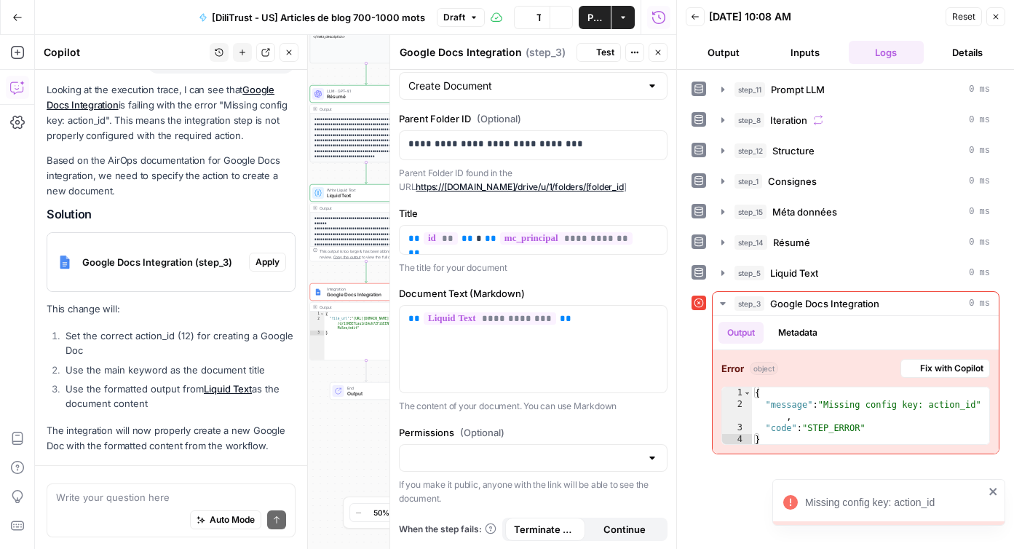
scroll to position [178, 0]
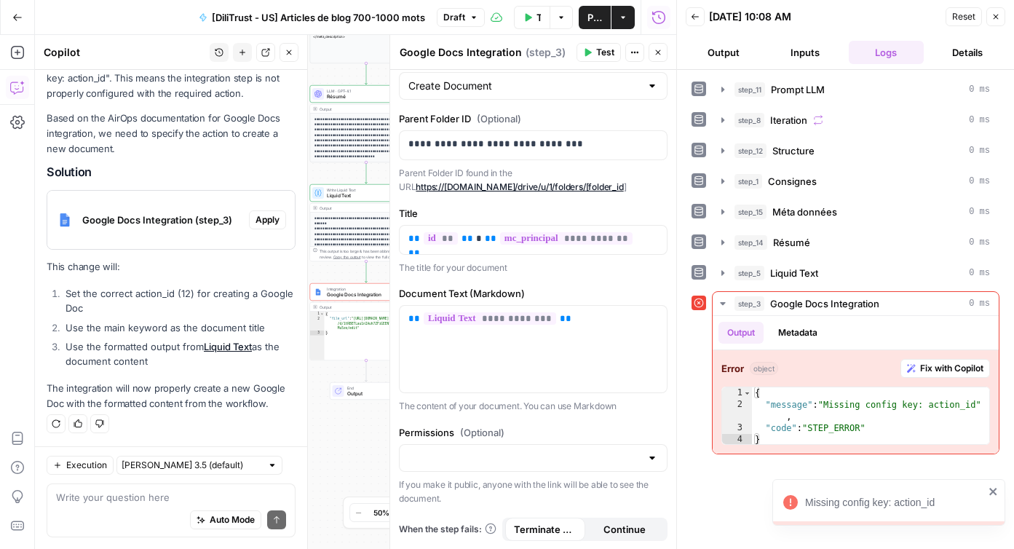
click at [998, 14] on button "Close" at bounding box center [995, 16] width 19 height 19
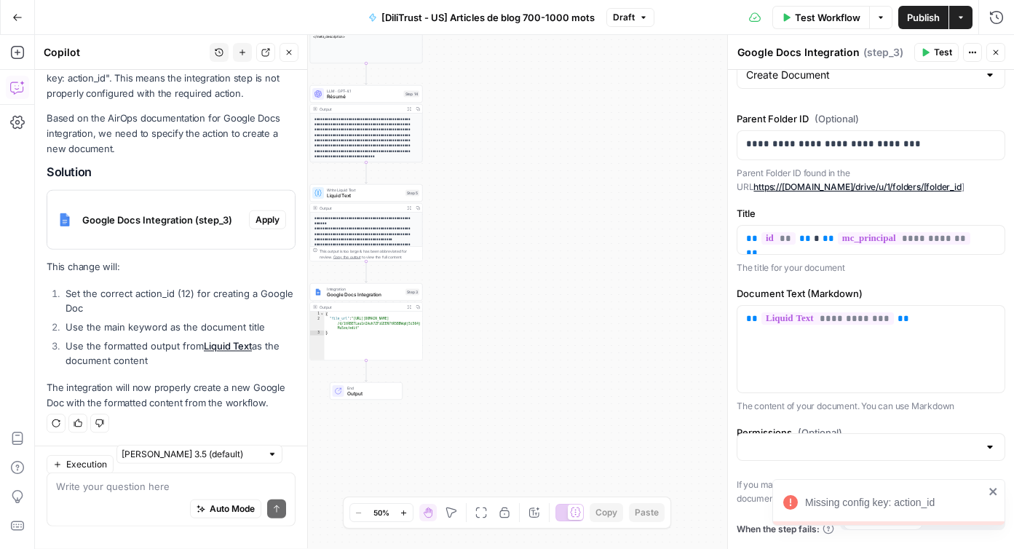
scroll to position [84, 0]
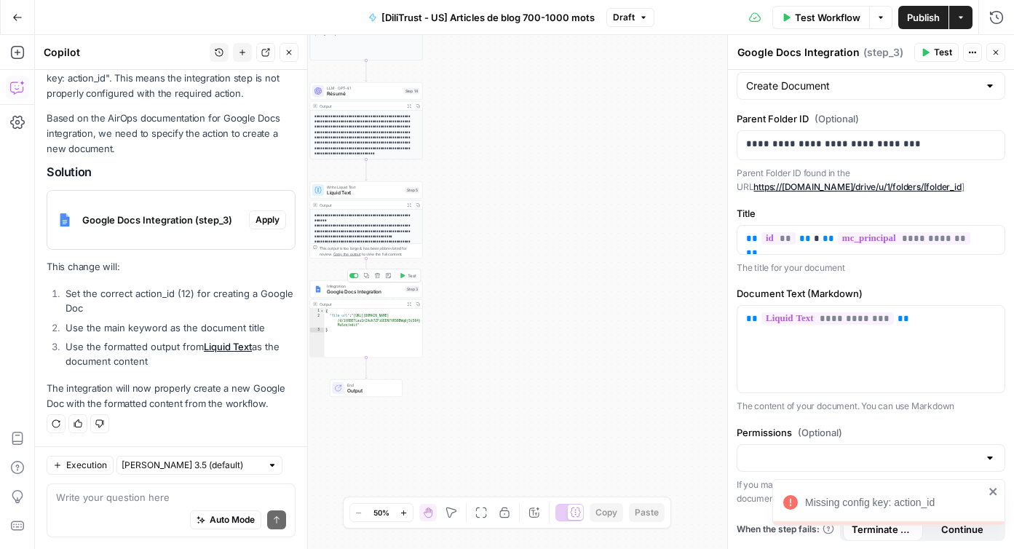
type textarea "**********"
click at [349, 318] on div "{ "file_url" : "[URL][DOMAIN_NAME] /d/1tRBETLau1nIAuh7ZFiGEEN7tR5BBWqdj5i564j M…" at bounding box center [374, 338] width 98 height 59
click at [365, 290] on span "Google Docs Integration" at bounding box center [365, 291] width 76 height 7
click at [857, 76] on div "Create Document" at bounding box center [870, 86] width 269 height 28
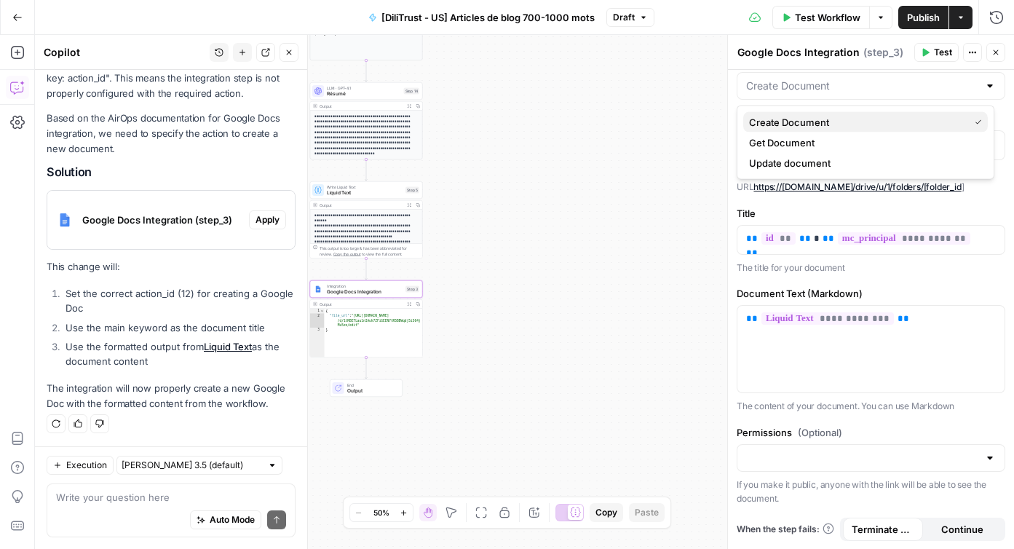
click at [845, 126] on span "Create Document" at bounding box center [856, 122] width 214 height 15
type input "Create Document"
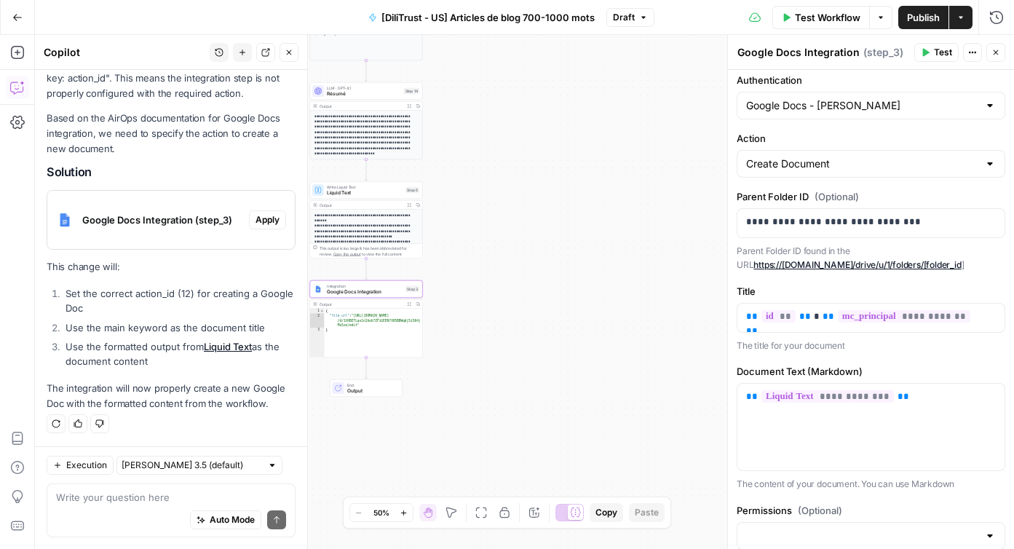
scroll to position [0, 0]
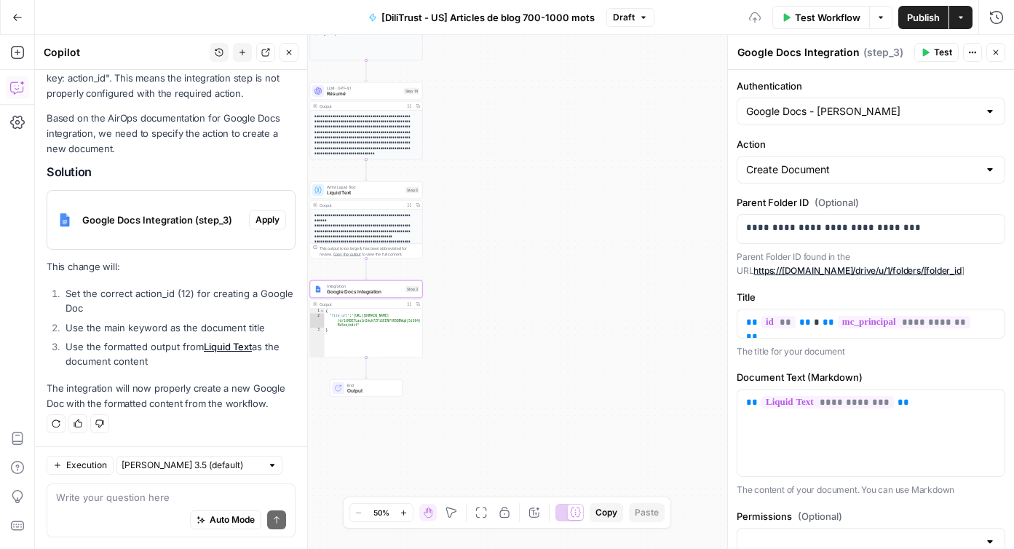
drag, startPoint x: 882, startPoint y: 98, endPoint x: 883, endPoint y: 111, distance: 12.4
click at [882, 100] on div "Google Docs - [PERSON_NAME]" at bounding box center [870, 112] width 269 height 28
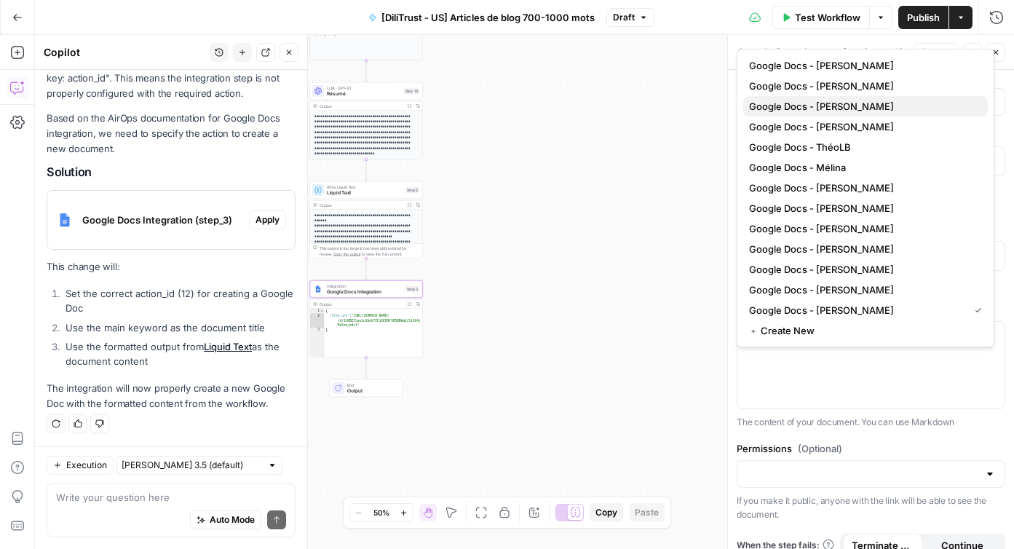
scroll to position [84, 0]
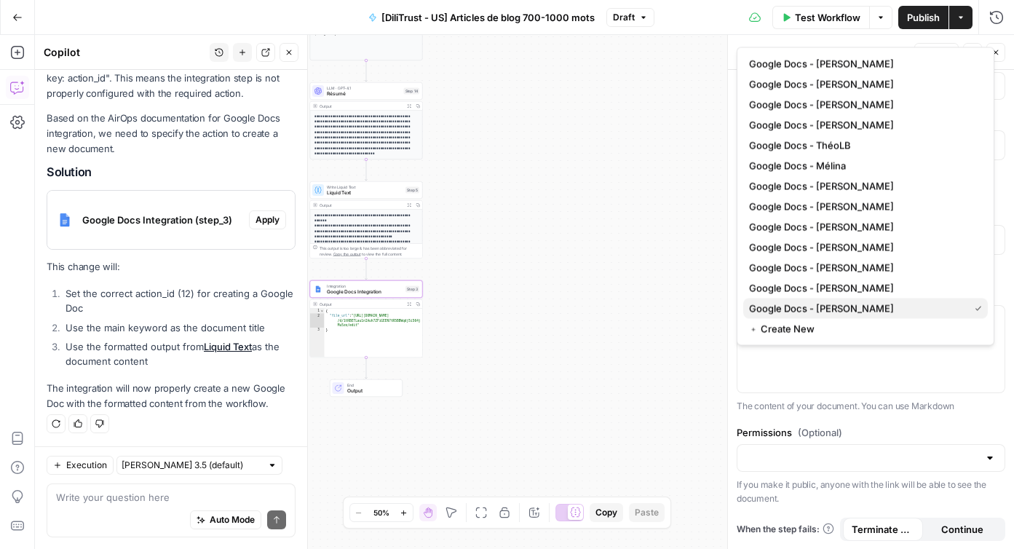
drag, startPoint x: 806, startPoint y: 325, endPoint x: 876, endPoint y: 304, distance: 73.0
click at [876, 304] on div "Google Docs - [PERSON_NAME] Google Docs - [PERSON_NAME] Google Docs - [PERSON_N…" at bounding box center [865, 196] width 258 height 298
click at [876, 304] on span "Google Docs - [PERSON_NAME]" at bounding box center [856, 308] width 214 height 15
type input "Google Docs - [PERSON_NAME]"
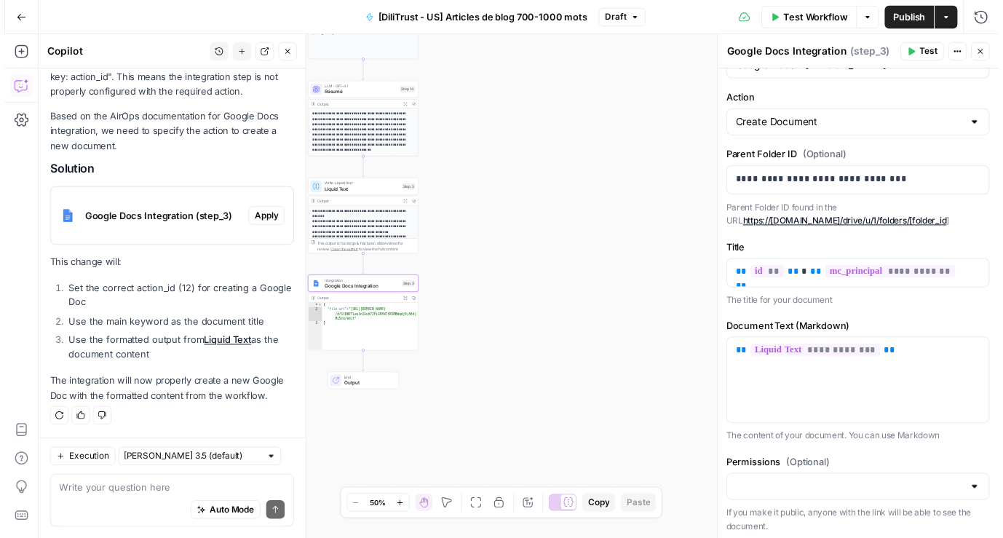
scroll to position [0, 0]
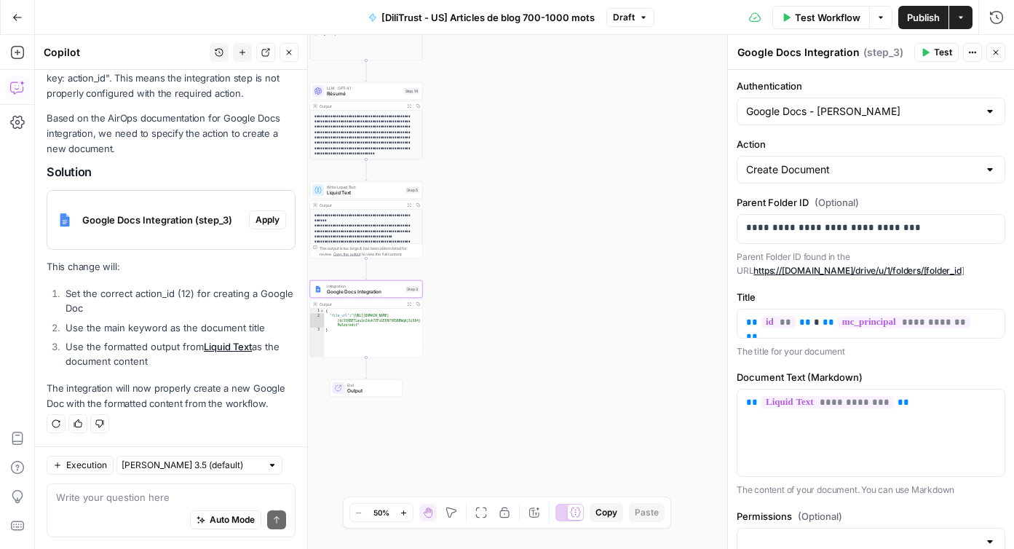
click at [943, 50] on span "P" at bounding box center [939, 48] width 11 height 14
click at [856, 23] on span "Test Workflow" at bounding box center [827, 17] width 65 height 15
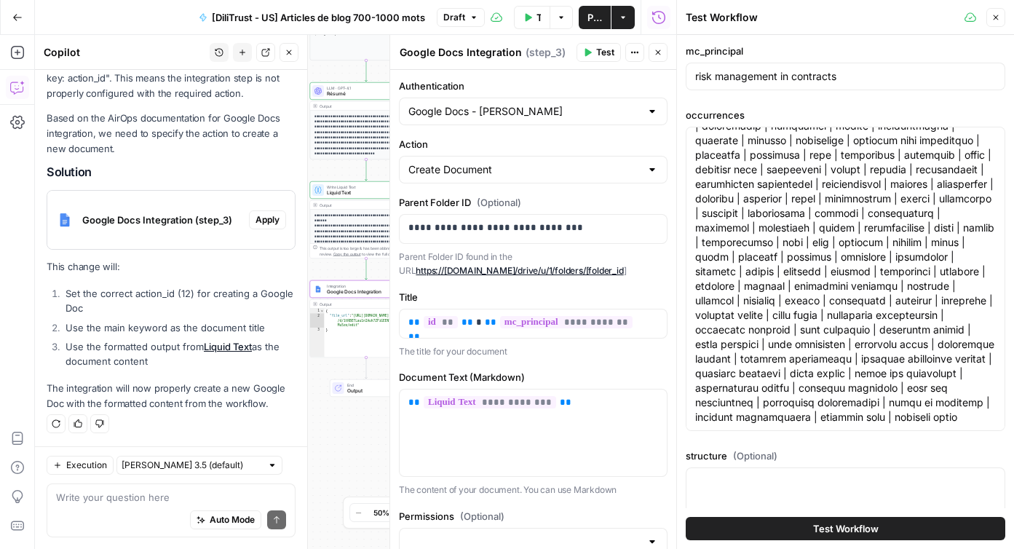
scroll to position [204, 0]
click at [831, 533] on span "Test Workflow" at bounding box center [845, 528] width 65 height 15
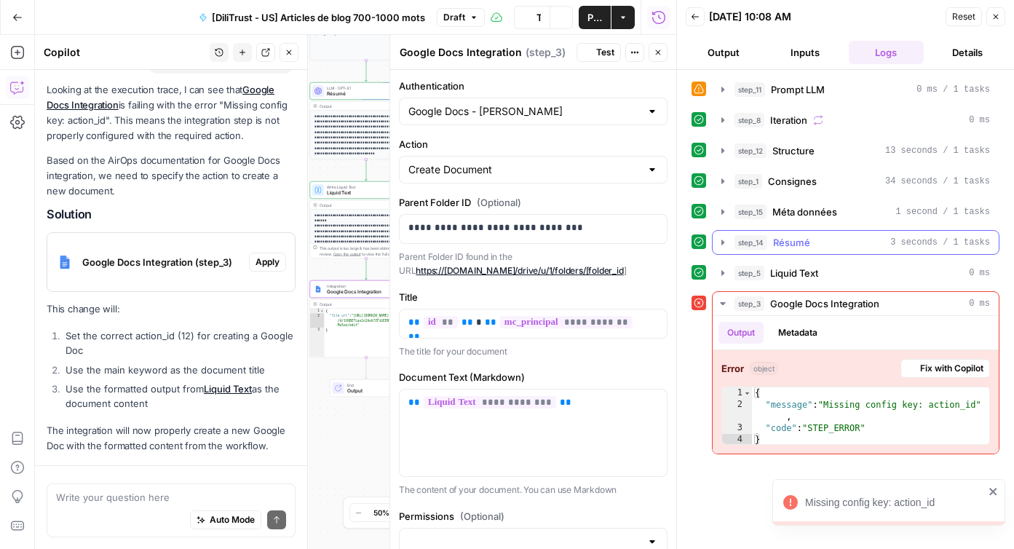
scroll to position [178, 0]
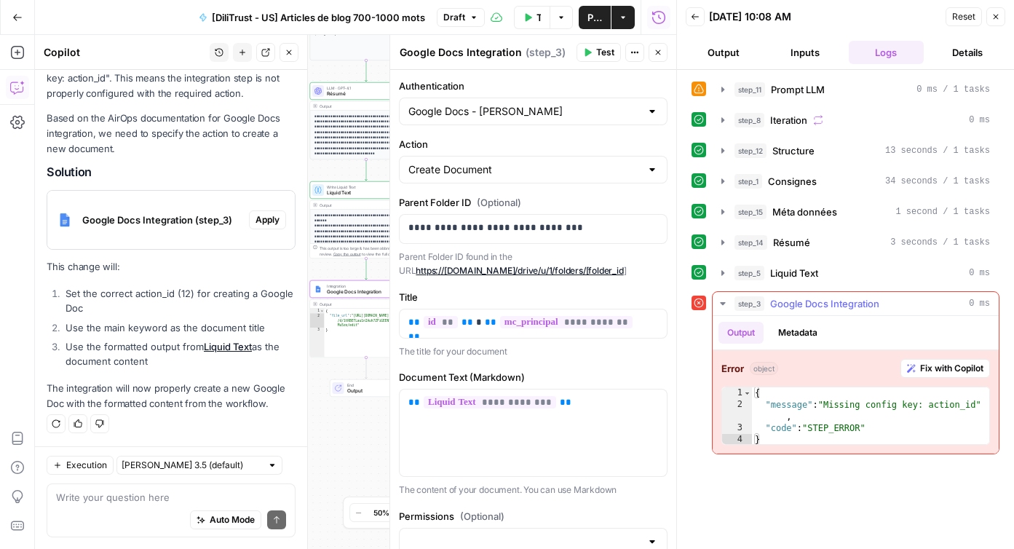
click at [723, 307] on icon "button" at bounding box center [723, 304] width 12 height 12
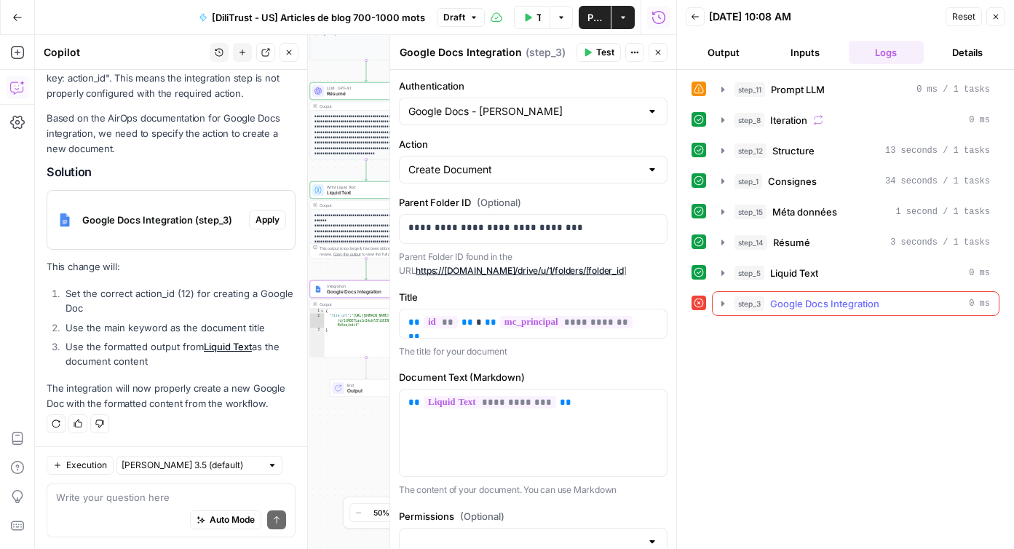
click at [723, 307] on icon "button" at bounding box center [723, 304] width 12 height 12
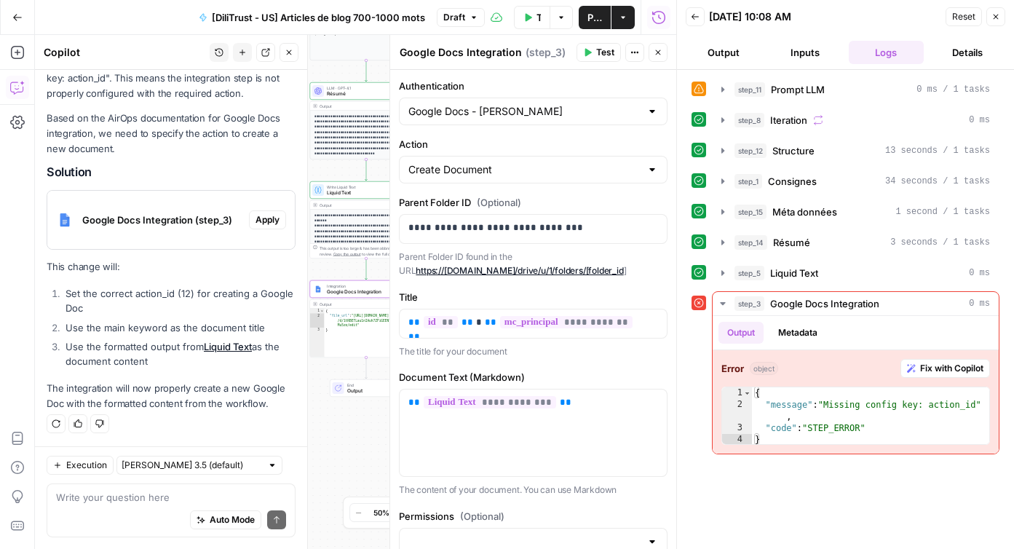
click at [699, 304] on icon at bounding box center [698, 302] width 9 height 9
click at [990, 11] on button "Close" at bounding box center [995, 16] width 19 height 19
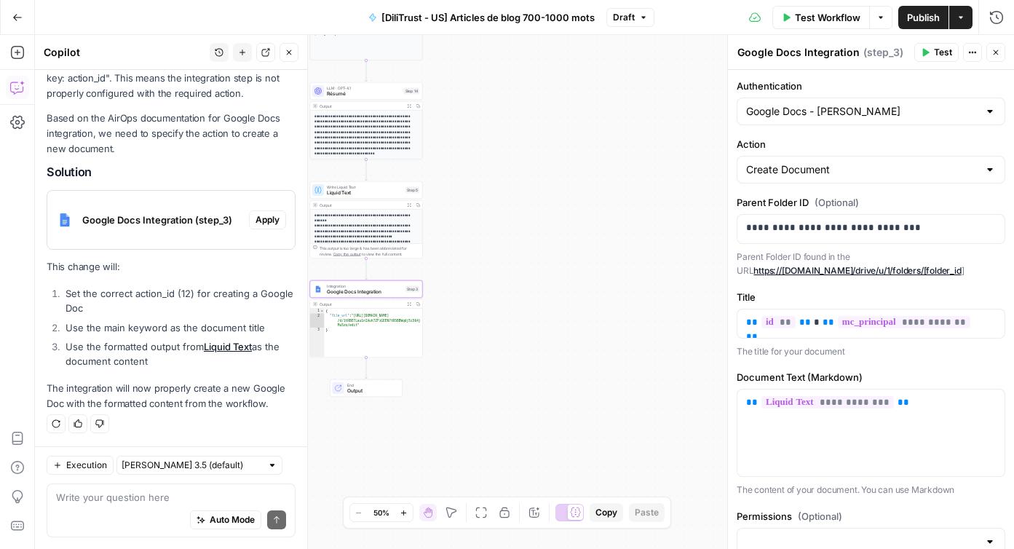
click at [294, 60] on button "Close" at bounding box center [288, 52] width 19 height 19
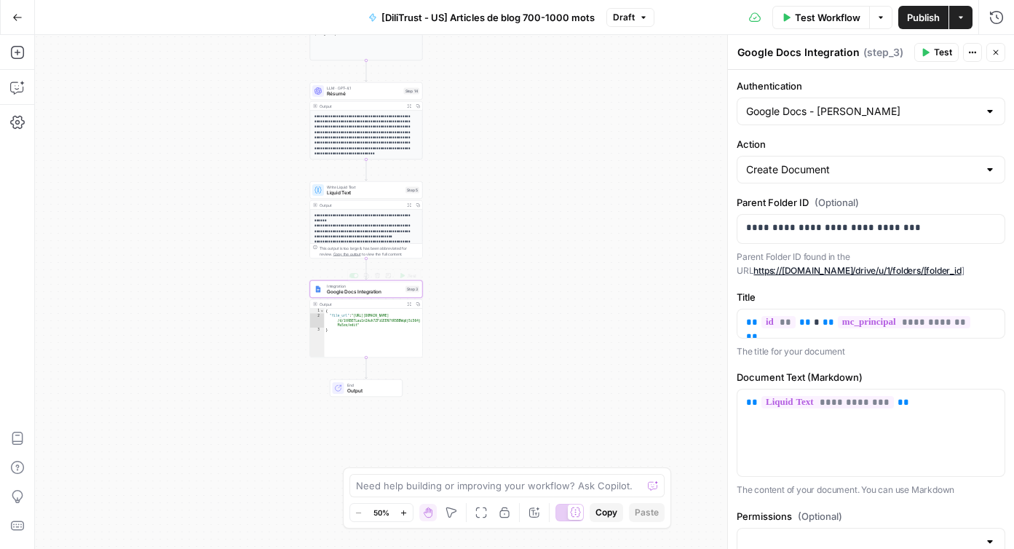
click at [387, 303] on div "Output" at bounding box center [360, 304] width 83 height 6
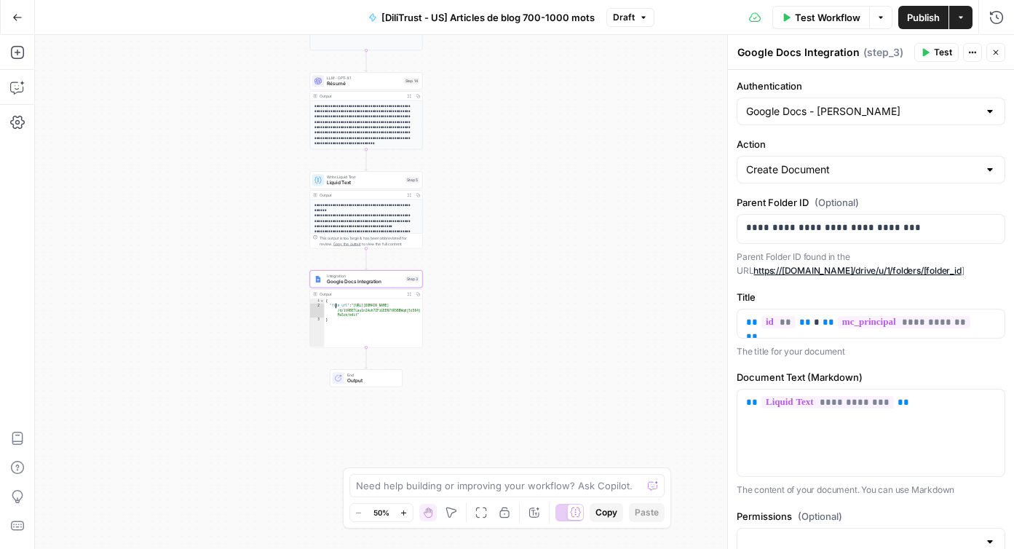
click at [346, 313] on div "{ "file_url" : "[URL][DOMAIN_NAME] /d/1tRBETLau1nIAuh7ZFiGEEN7tR5BBWqdj5i564j M…" at bounding box center [374, 327] width 98 height 59
click at [378, 274] on span "Integration" at bounding box center [365, 276] width 76 height 6
click at [406, 510] on icon "button" at bounding box center [404, 513] width 8 height 8
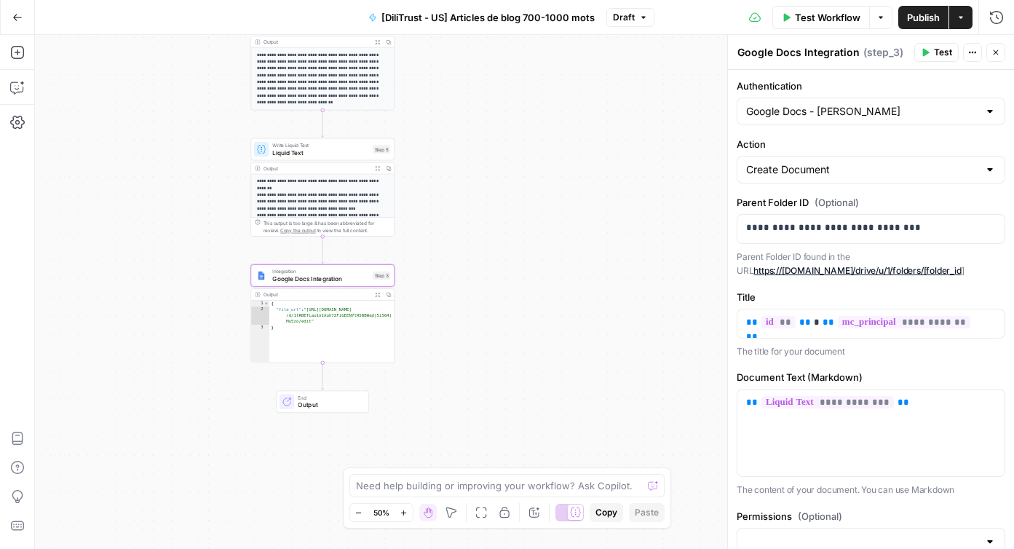
click at [406, 510] on icon "button" at bounding box center [404, 513] width 8 height 8
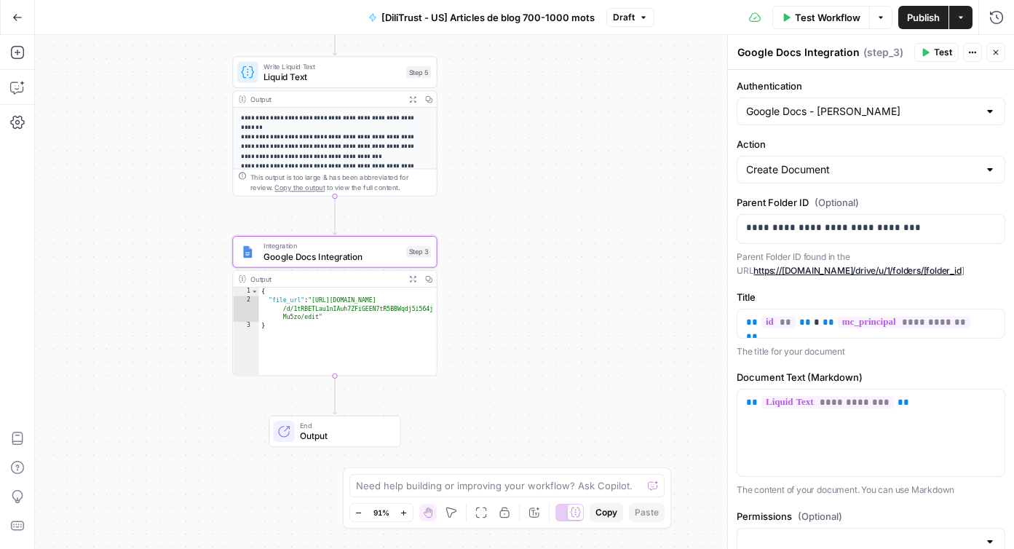
drag, startPoint x: 482, startPoint y: 381, endPoint x: 618, endPoint y: 383, distance: 135.4
click at [618, 382] on div "**********" at bounding box center [524, 292] width 979 height 514
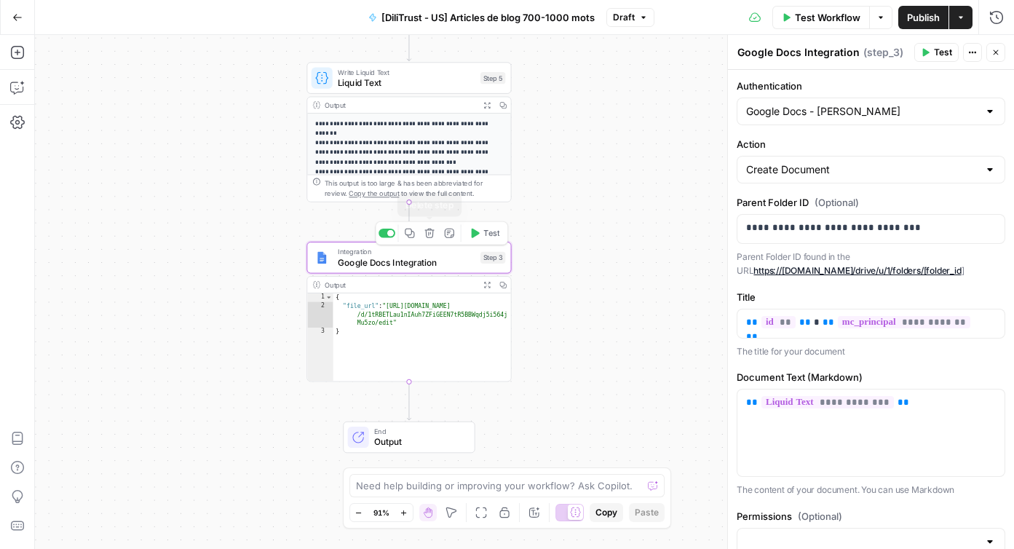
click at [429, 235] on icon "button" at bounding box center [429, 233] width 11 height 11
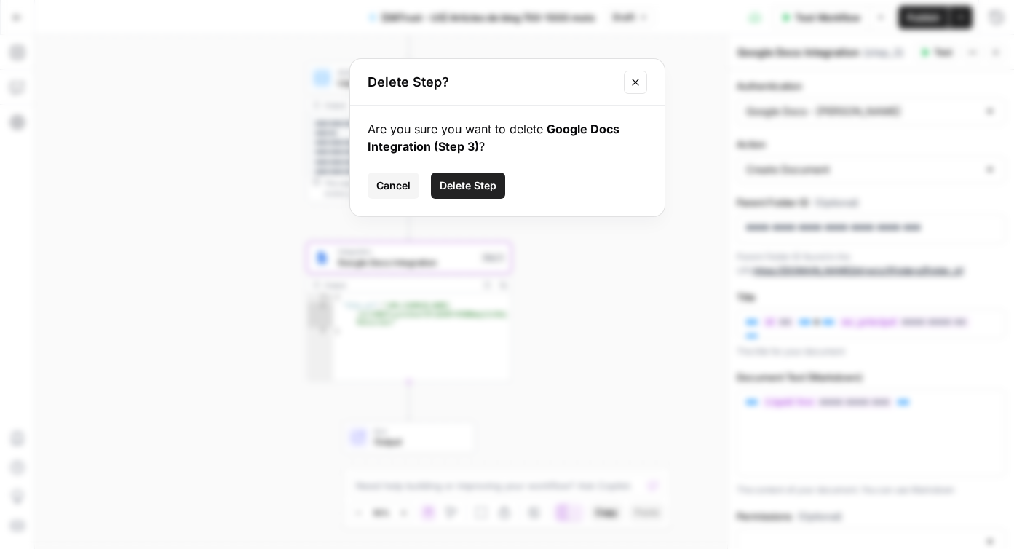
click at [482, 183] on span "Delete Step" at bounding box center [468, 185] width 57 height 15
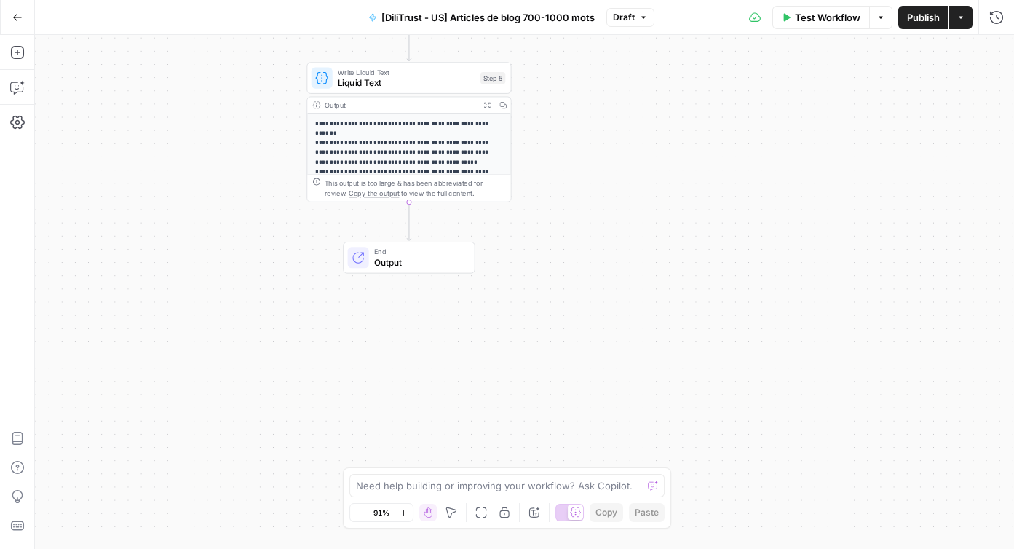
click at [389, 87] on span "Liquid Text" at bounding box center [407, 82] width 138 height 13
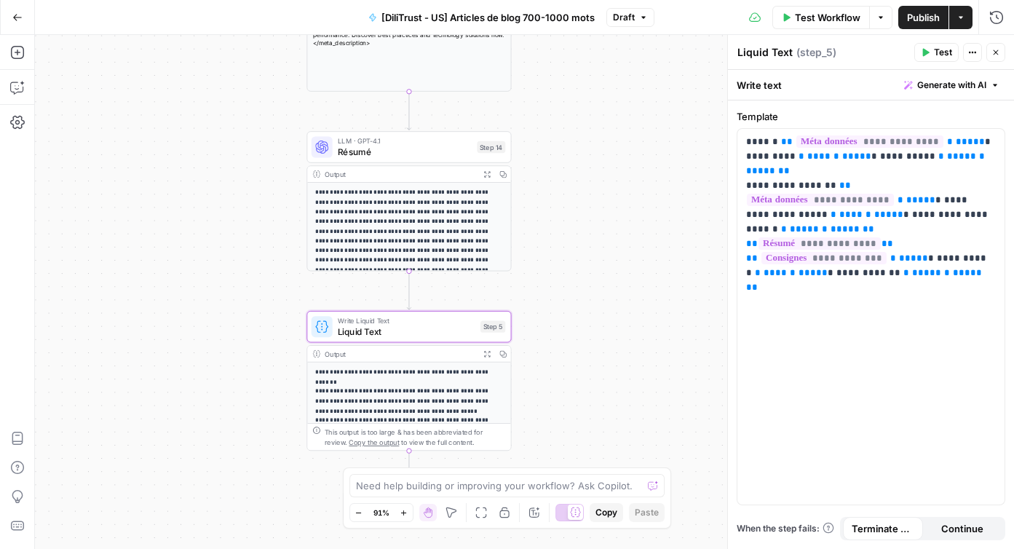
click at [996, 56] on icon "button" at bounding box center [995, 52] width 9 height 9
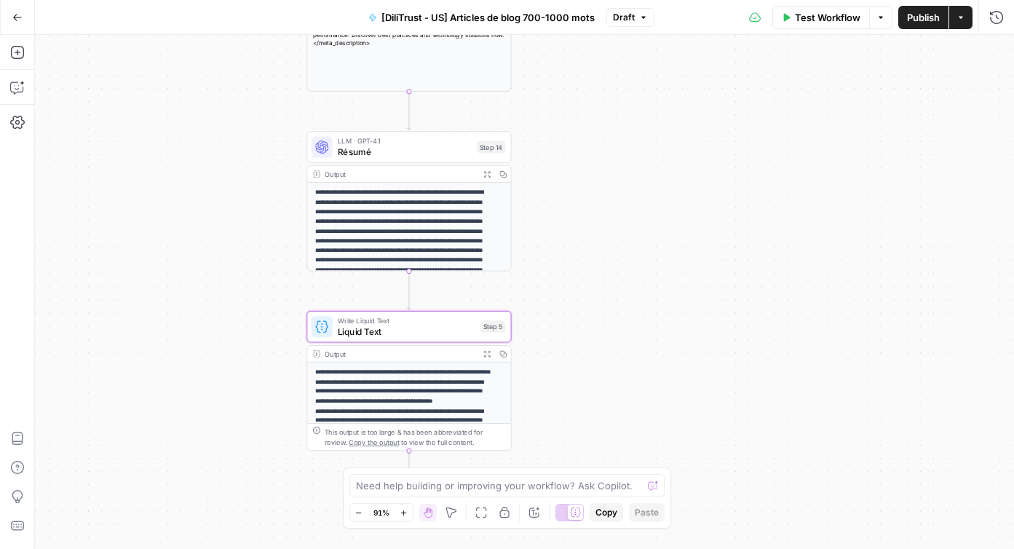
click at [811, 24] on span "Test Workflow" at bounding box center [827, 17] width 65 height 15
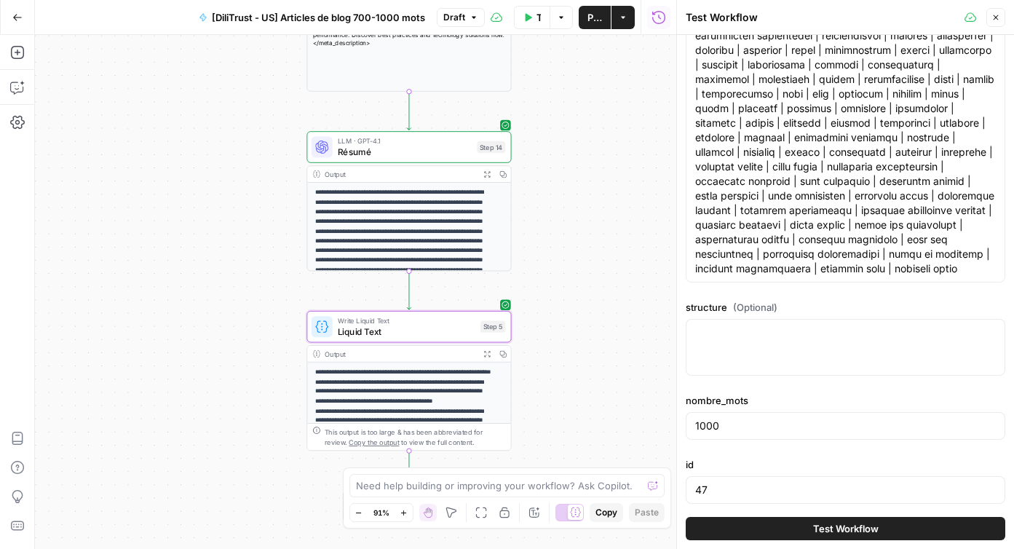
scroll to position [229, 0]
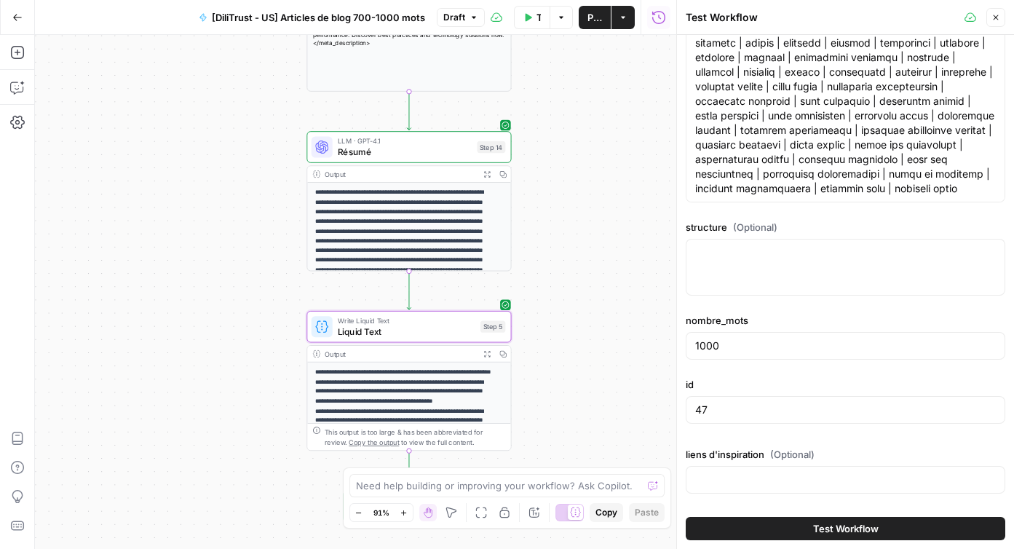
click at [779, 525] on button "Test Workflow" at bounding box center [845, 528] width 319 height 23
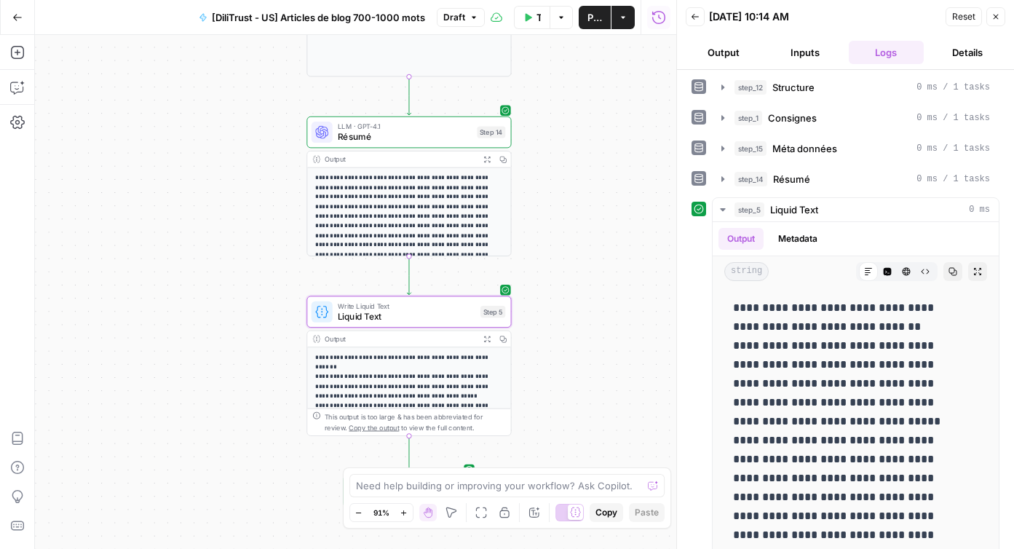
scroll to position [108, 0]
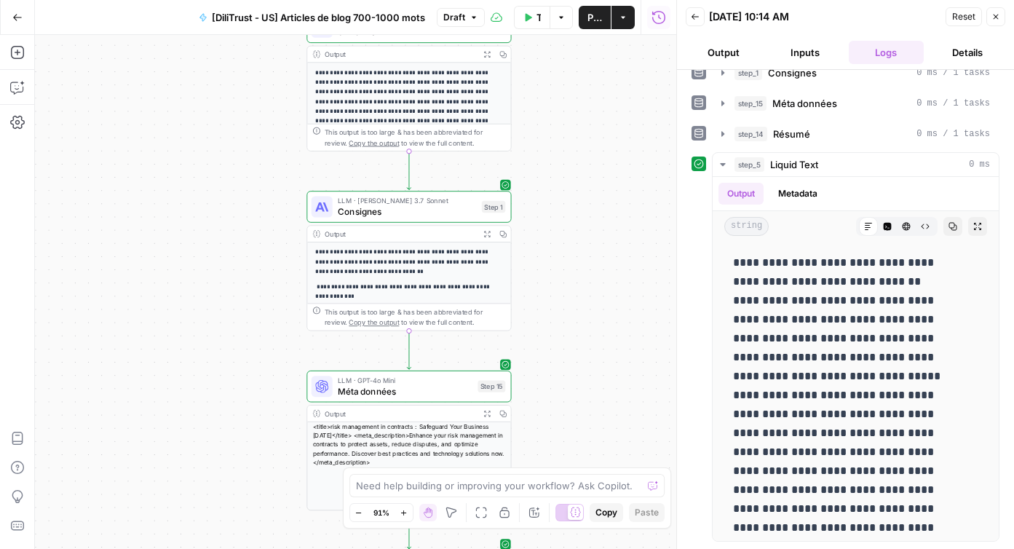
click at [376, 392] on span "Méta données" at bounding box center [405, 390] width 135 height 13
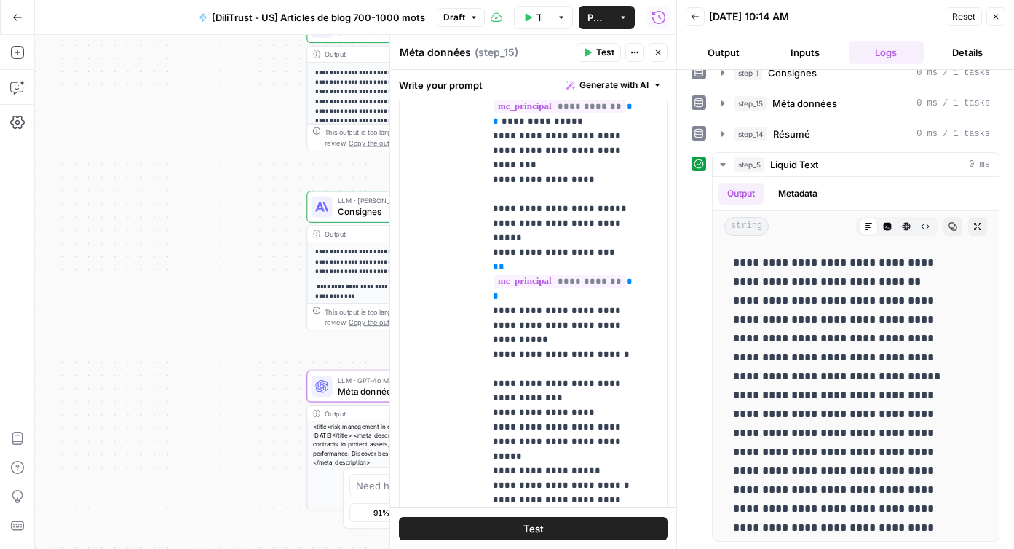
scroll to position [545, 0]
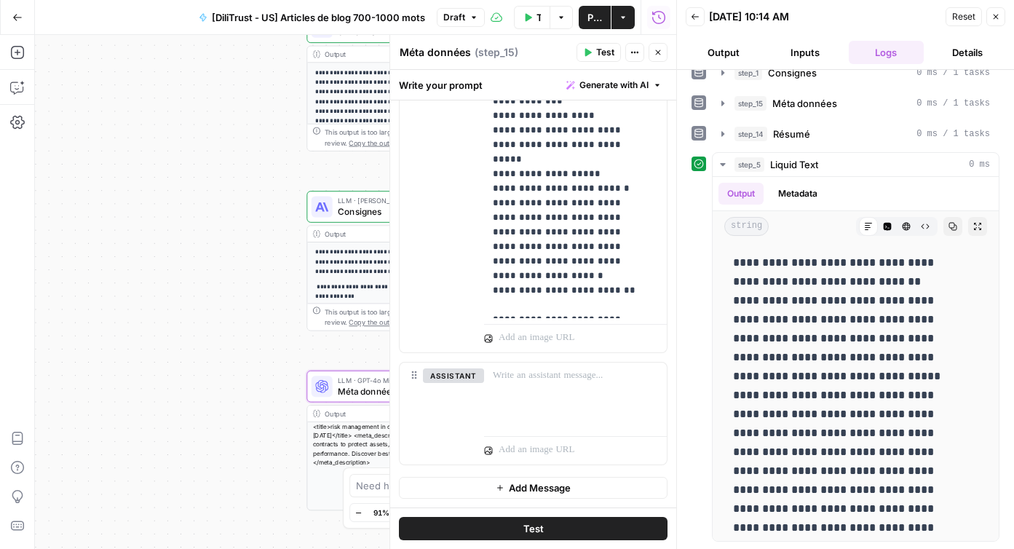
click at [995, 10] on button "Close" at bounding box center [995, 16] width 19 height 19
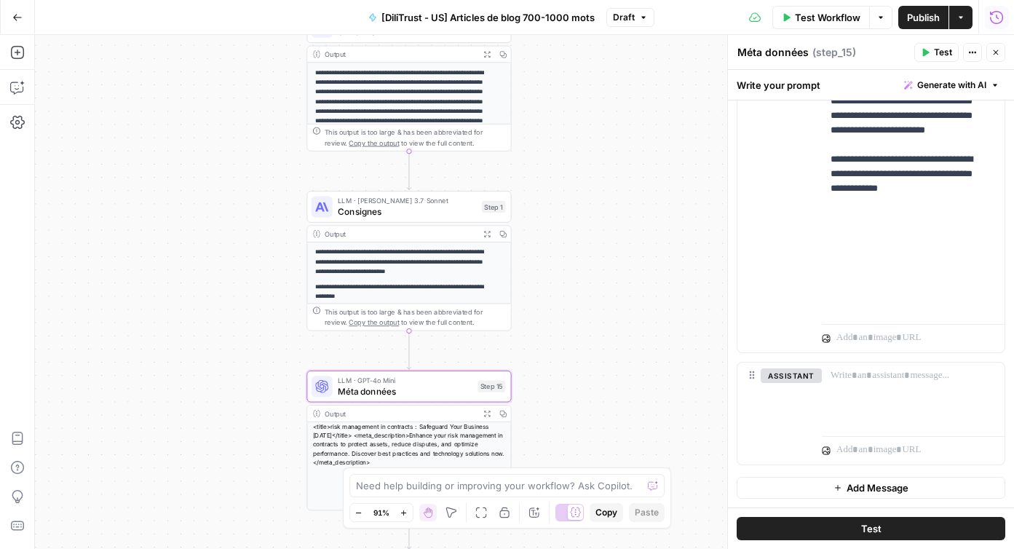
scroll to position [292, 0]
click at [907, 16] on span "Publish" at bounding box center [923, 17] width 33 height 15
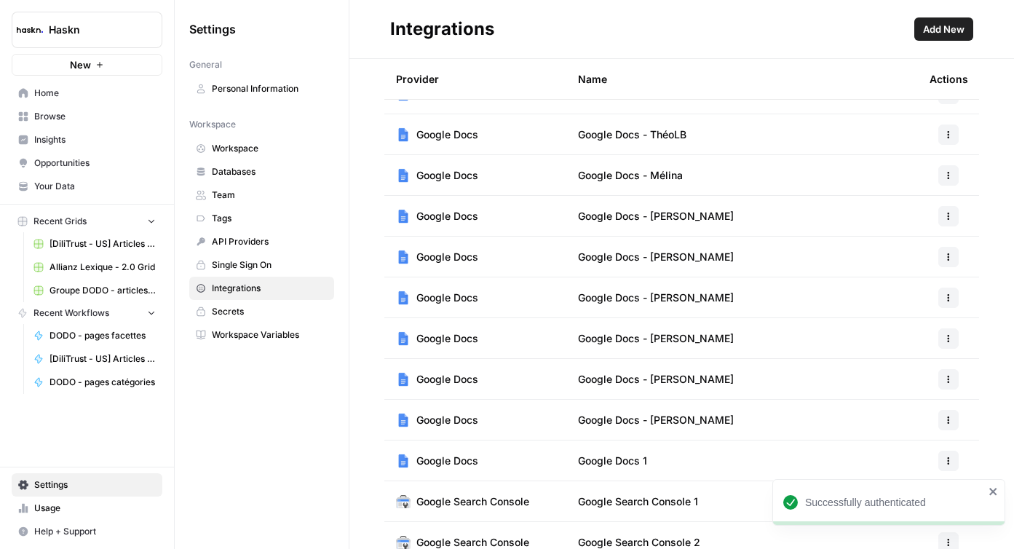
scroll to position [255, 0]
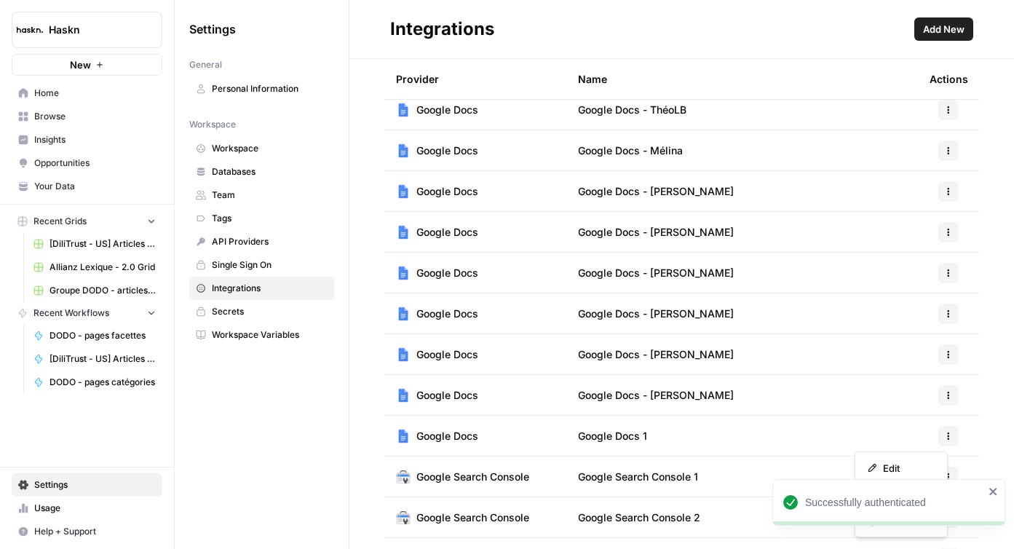
click at [944, 438] on icon "button" at bounding box center [948, 436] width 9 height 9
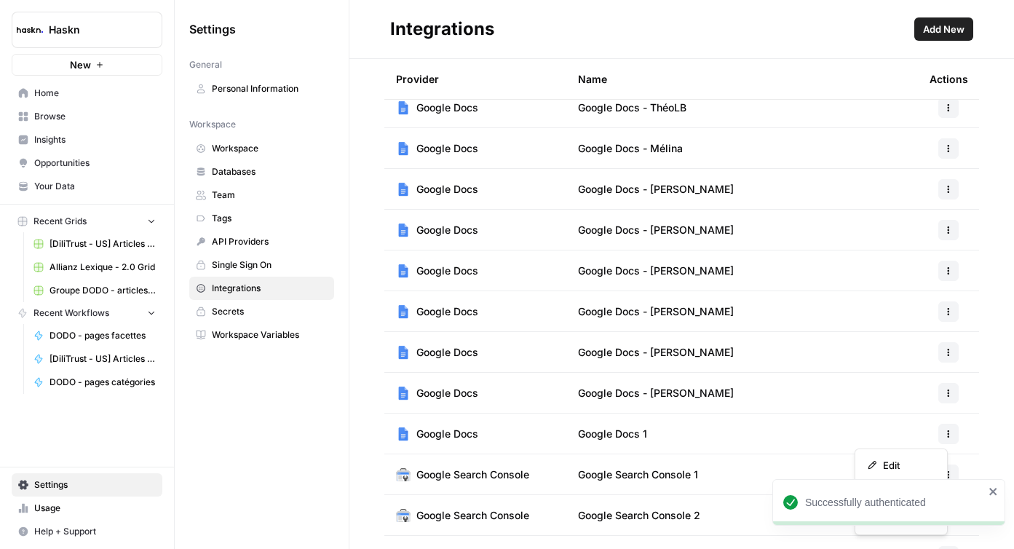
scroll to position [258, 0]
click at [944, 430] on icon "button" at bounding box center [948, 433] width 9 height 9
click at [944, 436] on icon "button" at bounding box center [948, 433] width 9 height 9
click at [920, 486] on span "Rename" at bounding box center [906, 485] width 47 height 15
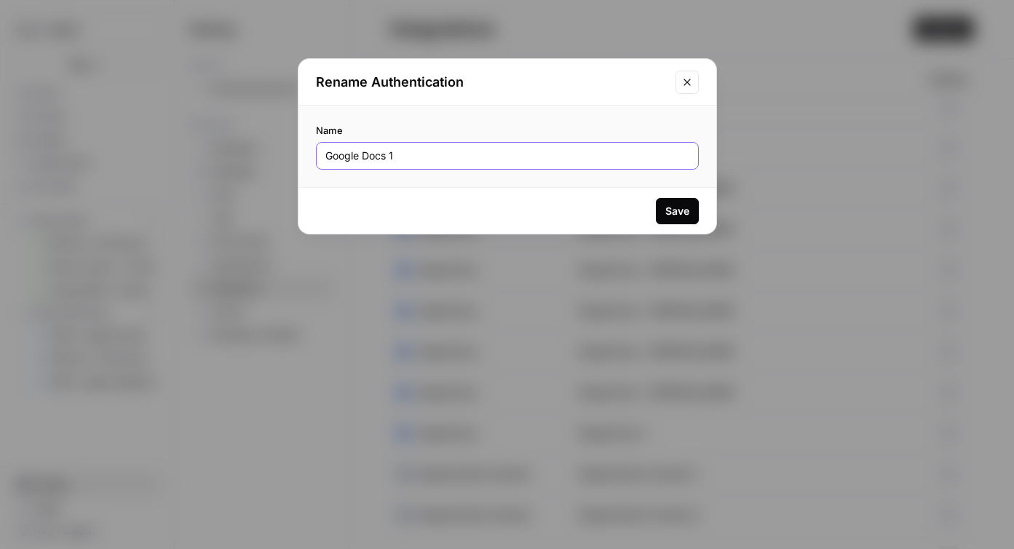
drag, startPoint x: 428, startPoint y: 148, endPoint x: 286, endPoint y: 146, distance: 141.9
click at [285, 146] on div "Rename Authentication Name Google Docs 1 Save" at bounding box center [507, 274] width 1014 height 549
click at [434, 148] on div "Google Docs 1" at bounding box center [507, 156] width 383 height 28
type input "Google Docs - [PERSON_NAME]"
click at [665, 204] on div "Save" at bounding box center [677, 211] width 24 height 15
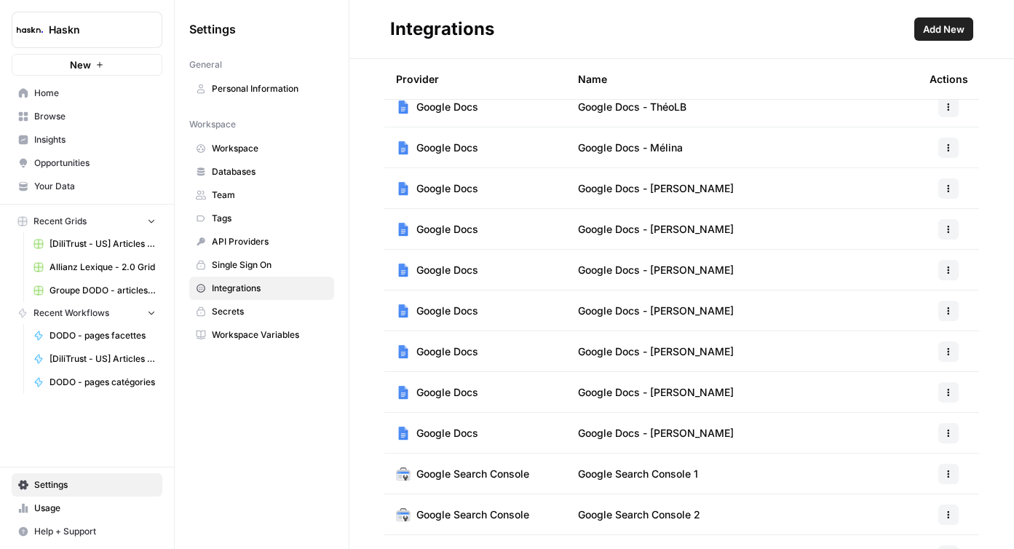
click at [45, 119] on span "Browse" at bounding box center [95, 116] width 122 height 13
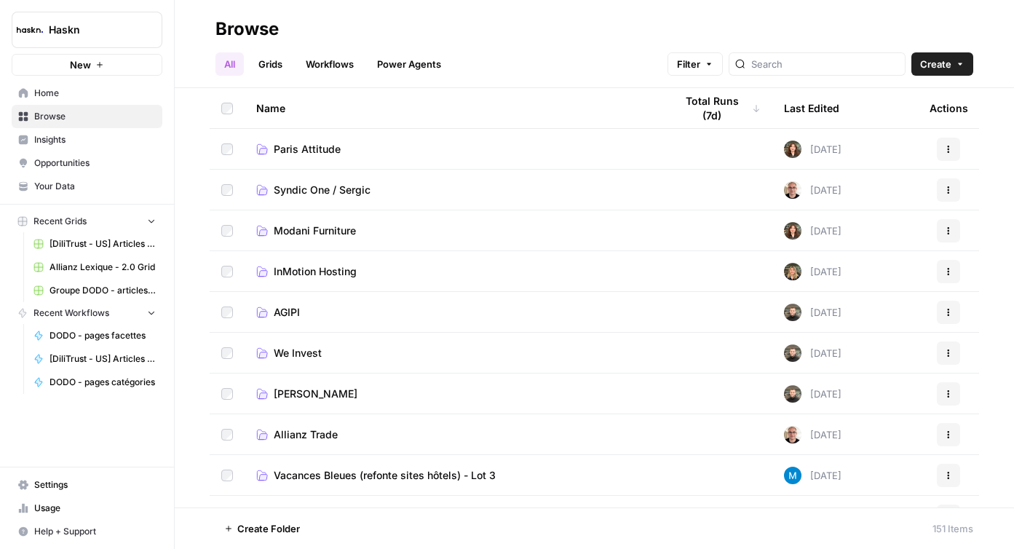
click at [309, 438] on span "Allianz Trade" at bounding box center [306, 434] width 64 height 15
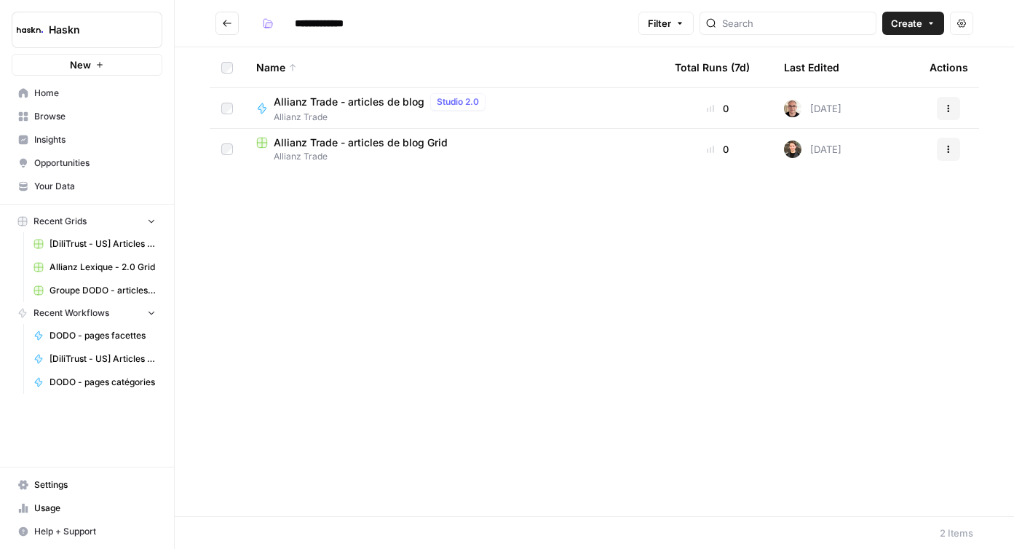
click at [550, 264] on div "Name Total Runs (7d) Last Edited Actions Allianz Trade - articles de blog Studi…" at bounding box center [594, 281] width 839 height 469
click at [230, 30] on button "Go back" at bounding box center [226, 23] width 23 height 23
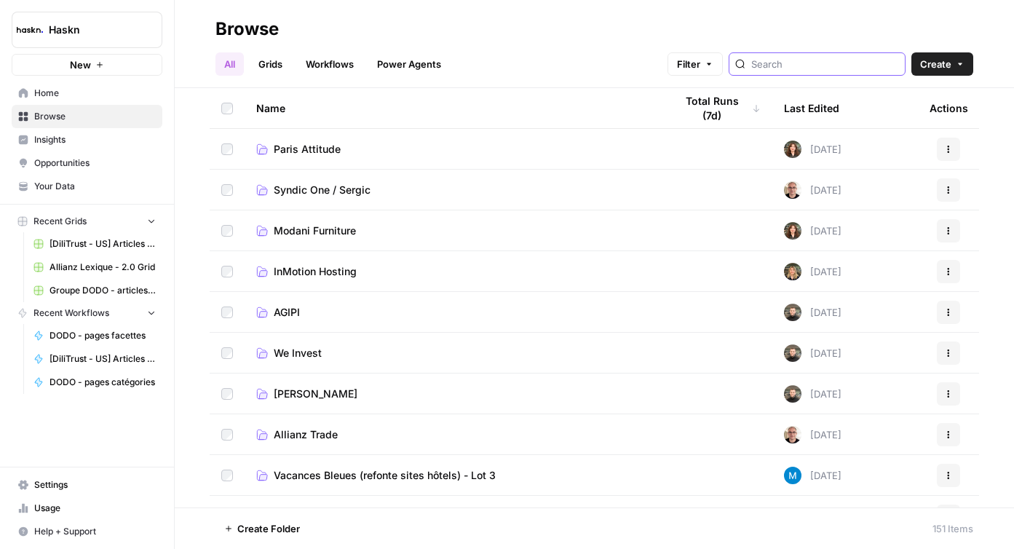
click at [830, 68] on input "search" at bounding box center [825, 64] width 148 height 15
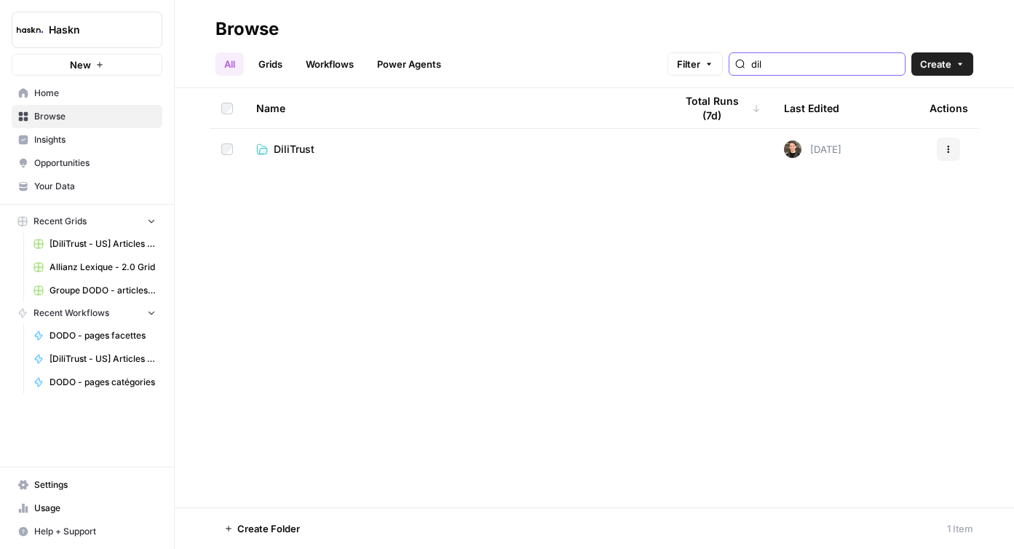
type input "dil"
click at [298, 153] on span "DiliTrust" at bounding box center [294, 149] width 41 height 15
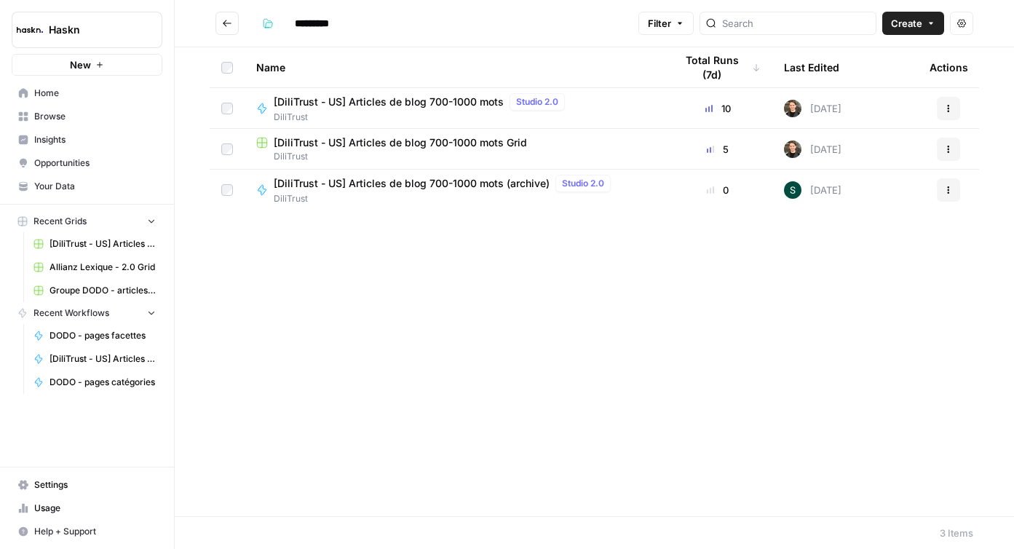
click at [323, 148] on span "[DiliTrust - US] Articles de blog 700-1000 mots Grid" at bounding box center [400, 142] width 253 height 15
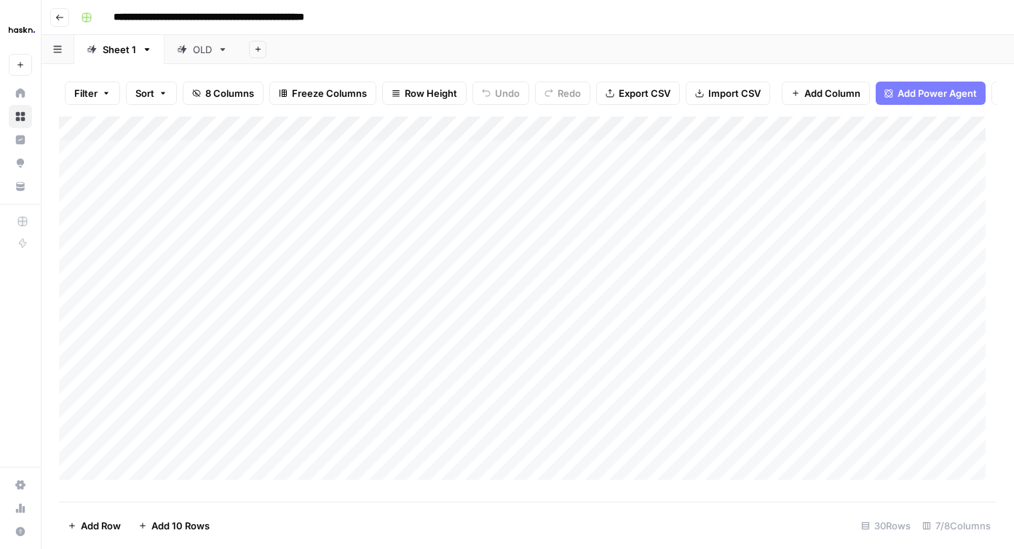
scroll to position [427, 0]
click at [883, 351] on div "Add Column" at bounding box center [527, 303] width 937 height 374
click at [885, 376] on div "Add Column" at bounding box center [527, 303] width 937 height 374
click at [883, 356] on div "Add Column" at bounding box center [527, 303] width 937 height 374
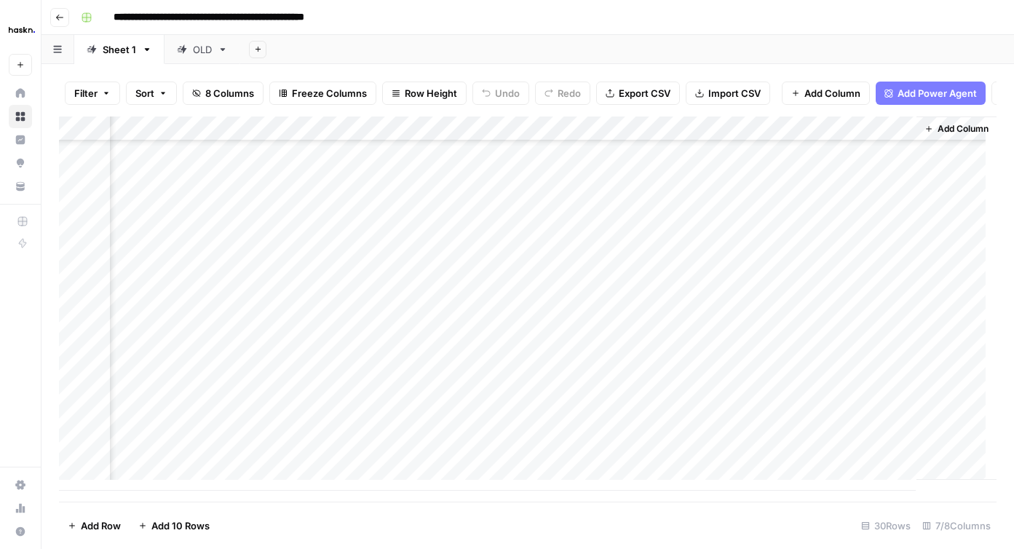
click at [689, 381] on div "Add Column" at bounding box center [527, 303] width 937 height 374
click at [673, 384] on div "Add Column" at bounding box center [527, 303] width 937 height 374
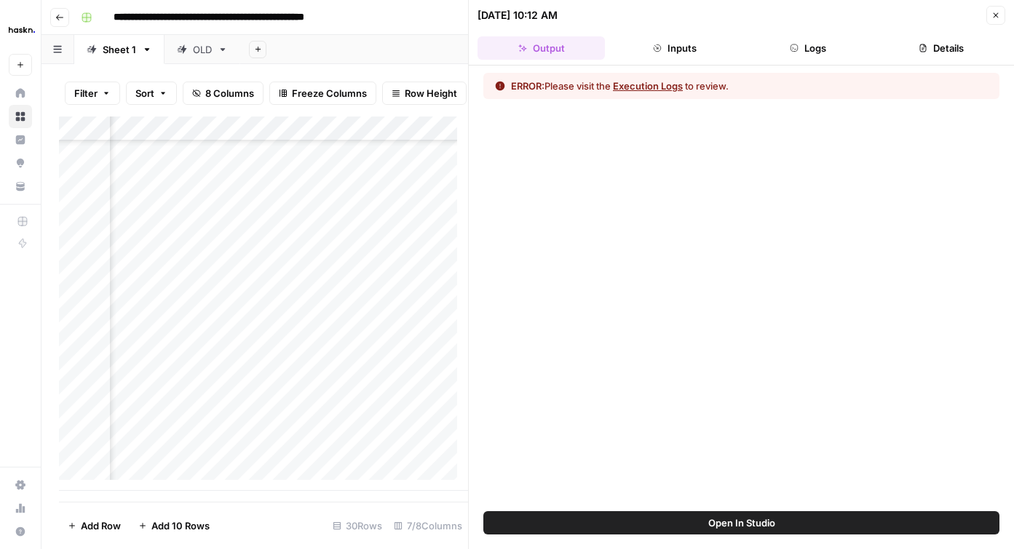
click at [814, 57] on button "Logs" at bounding box center [807, 47] width 127 height 23
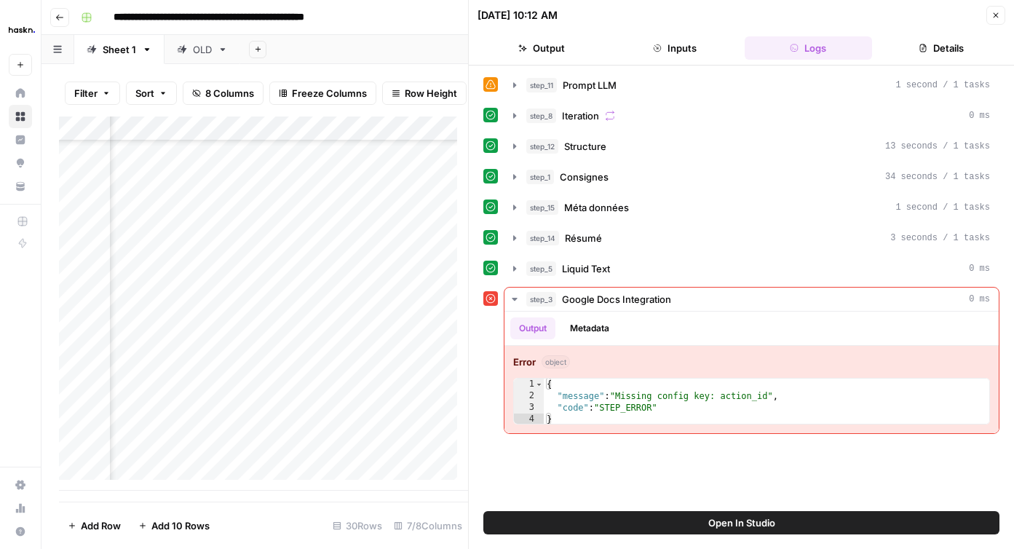
click at [996, 20] on button "Close" at bounding box center [995, 15] width 19 height 19
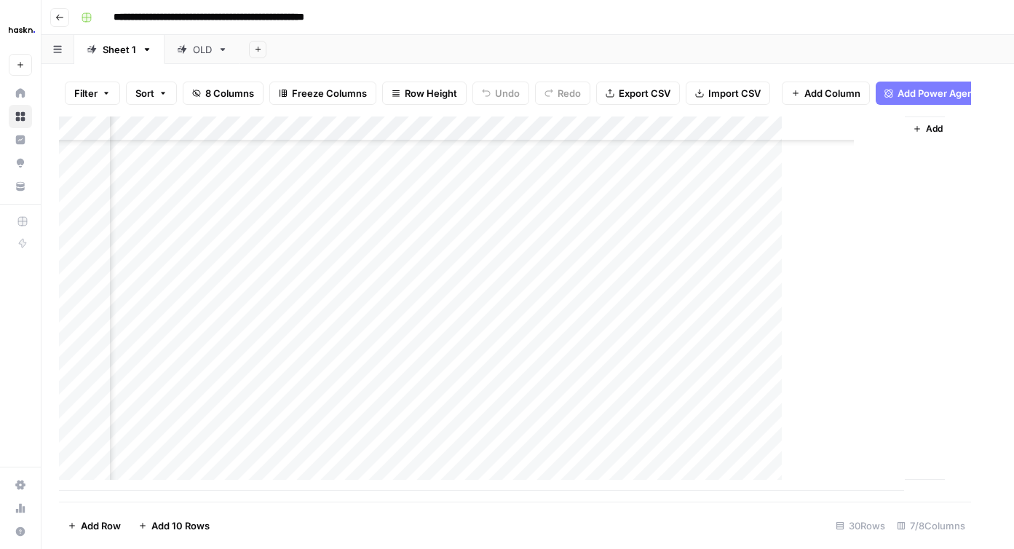
scroll to position [427, 106]
click at [731, 352] on div "Add Column" at bounding box center [527, 303] width 937 height 374
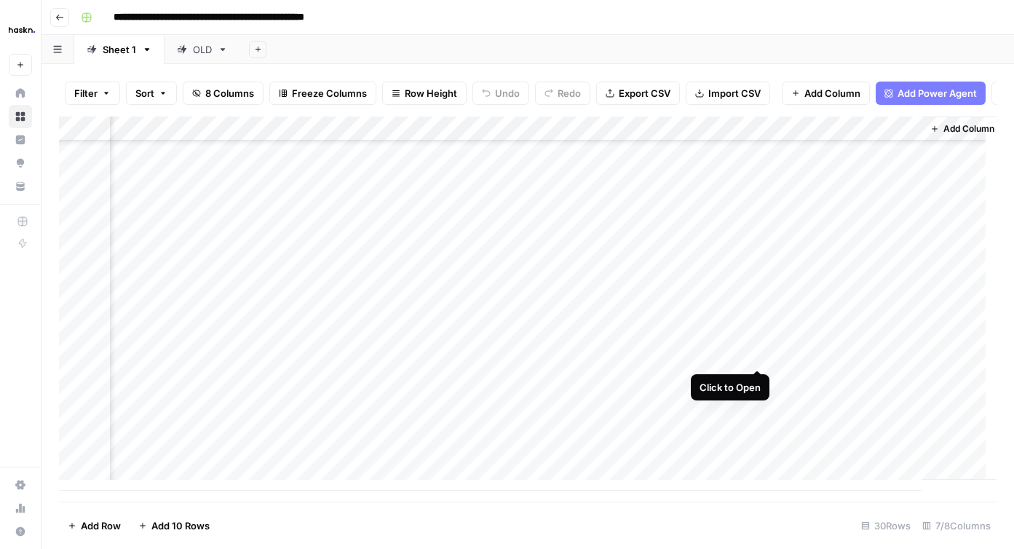
drag, startPoint x: 761, startPoint y: 353, endPoint x: 709, endPoint y: 384, distance: 60.7
click at [758, 357] on div "Add Column" at bounding box center [527, 303] width 937 height 374
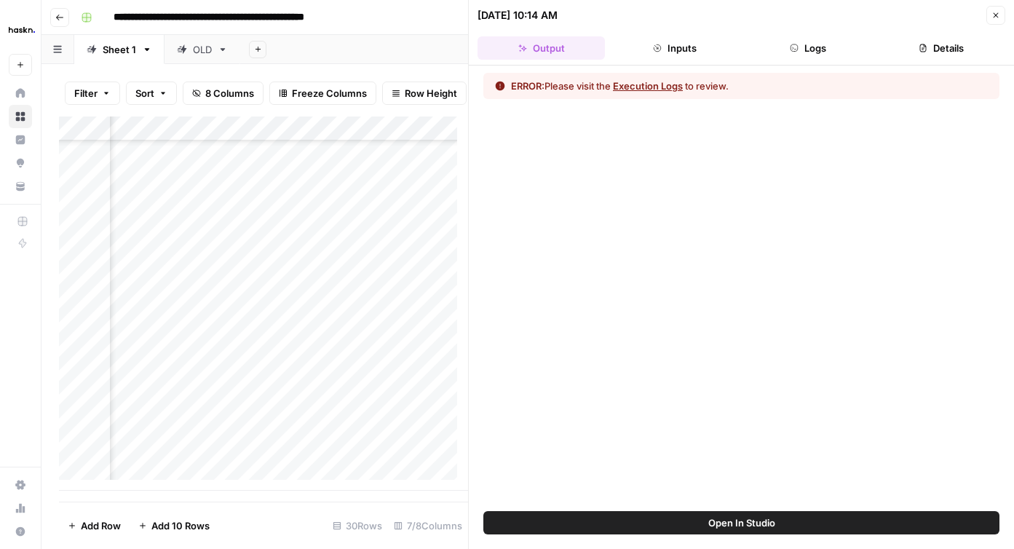
click at [797, 41] on button "Logs" at bounding box center [807, 47] width 127 height 23
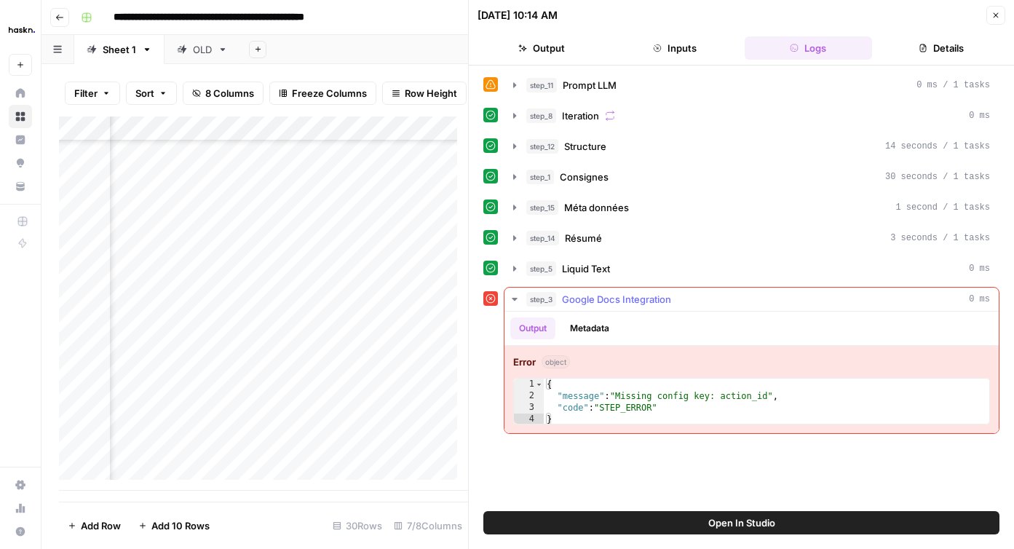
type textarea "*"
click at [622, 389] on div "{ "message" : "Missing config key: action_id" , "code" : "STEP_ERROR" }" at bounding box center [766, 413] width 445 height 70
click at [996, 13] on icon "button" at bounding box center [995, 15] width 9 height 9
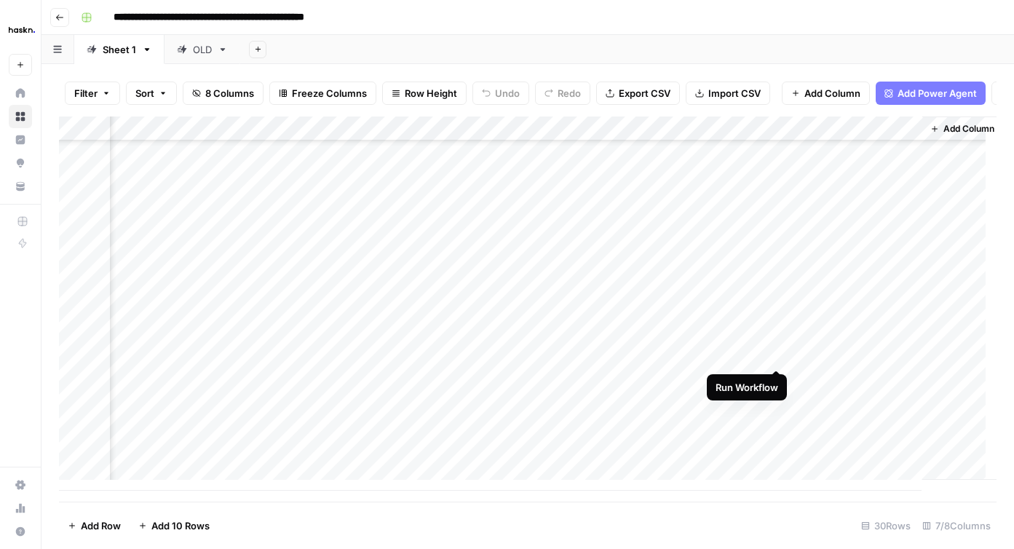
click at [772, 352] on div "Add Column" at bounding box center [527, 303] width 937 height 374
click at [774, 381] on div "Add Column" at bounding box center [527, 303] width 937 height 374
click at [760, 355] on div "Add Column" at bounding box center [527, 303] width 937 height 374
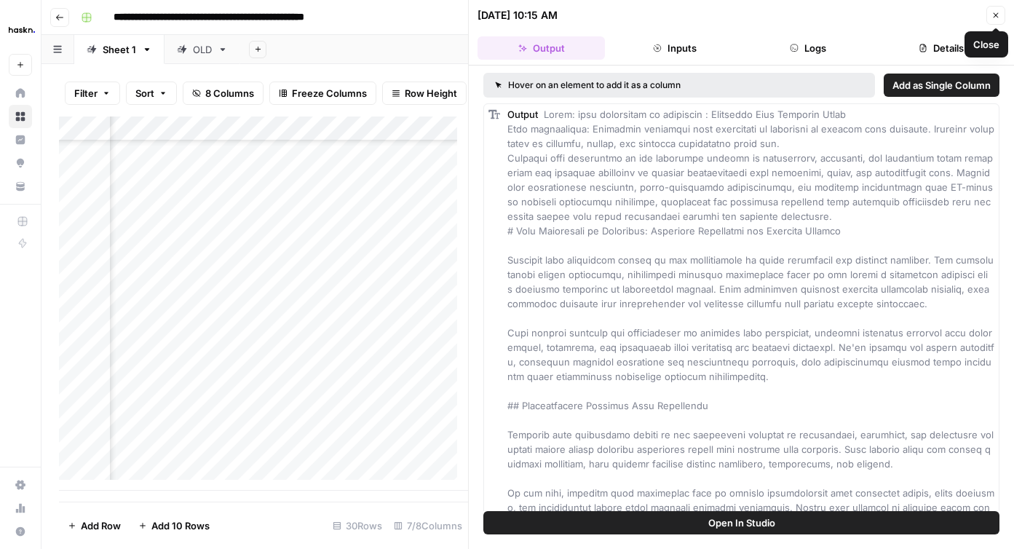
click at [955, 71] on div "Hover on an element to add it as a column Add as Single Column Output" at bounding box center [741, 287] width 545 height 445
click at [953, 85] on span "Add as Single Column" at bounding box center [941, 85] width 98 height 15
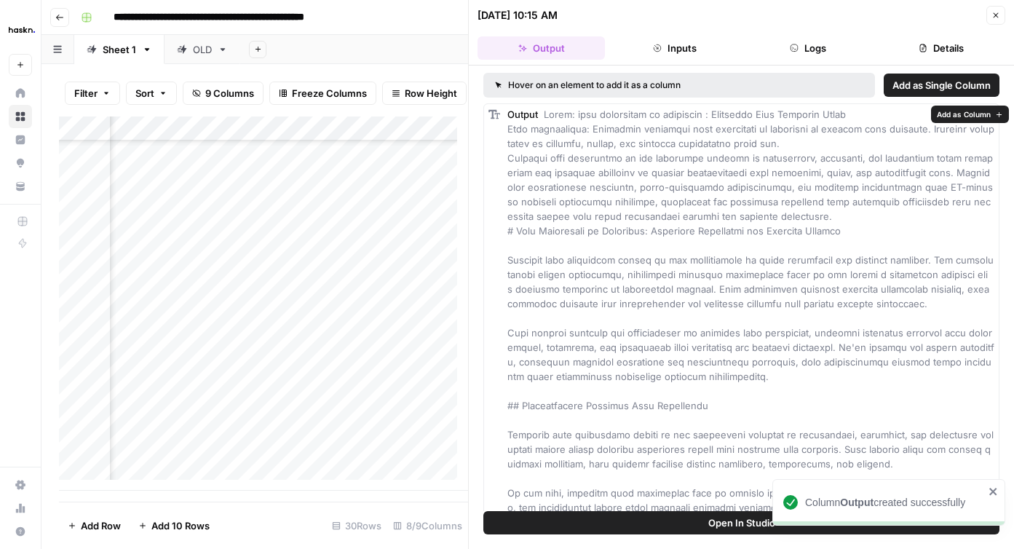
scroll to position [427, 680]
click at [293, 355] on div "Add Column" at bounding box center [263, 303] width 409 height 374
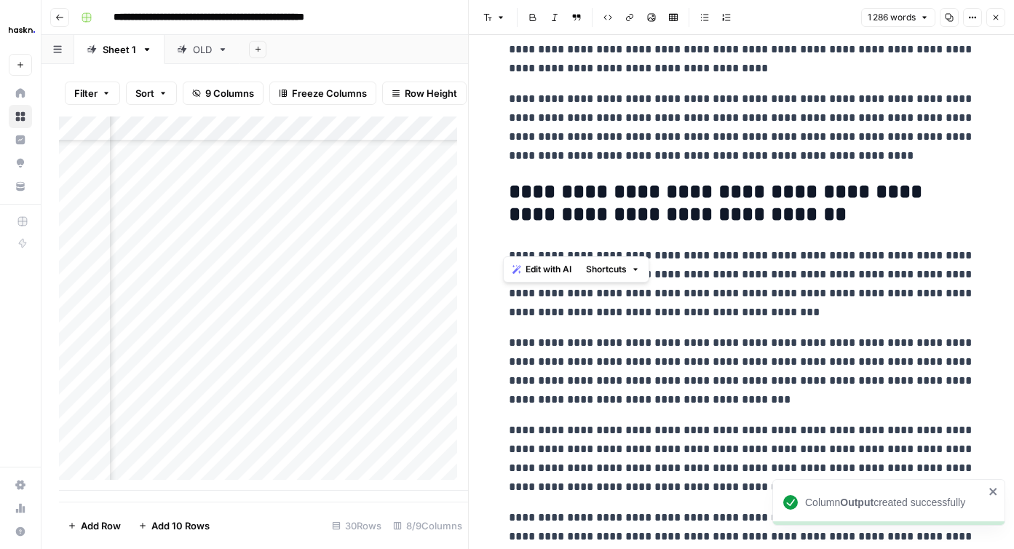
scroll to position [3194, 0]
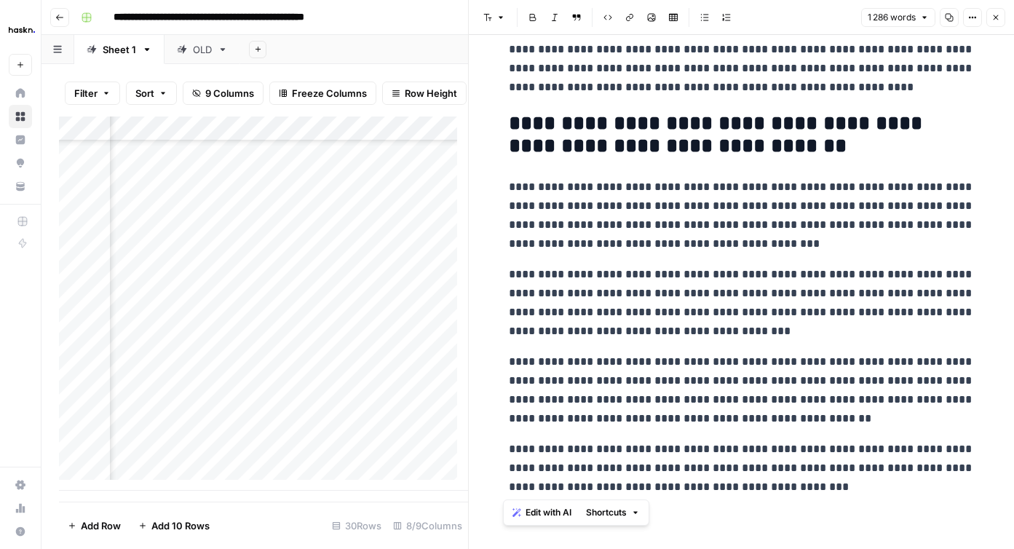
drag, startPoint x: 513, startPoint y: 76, endPoint x: 915, endPoint y: 493, distance: 579.5
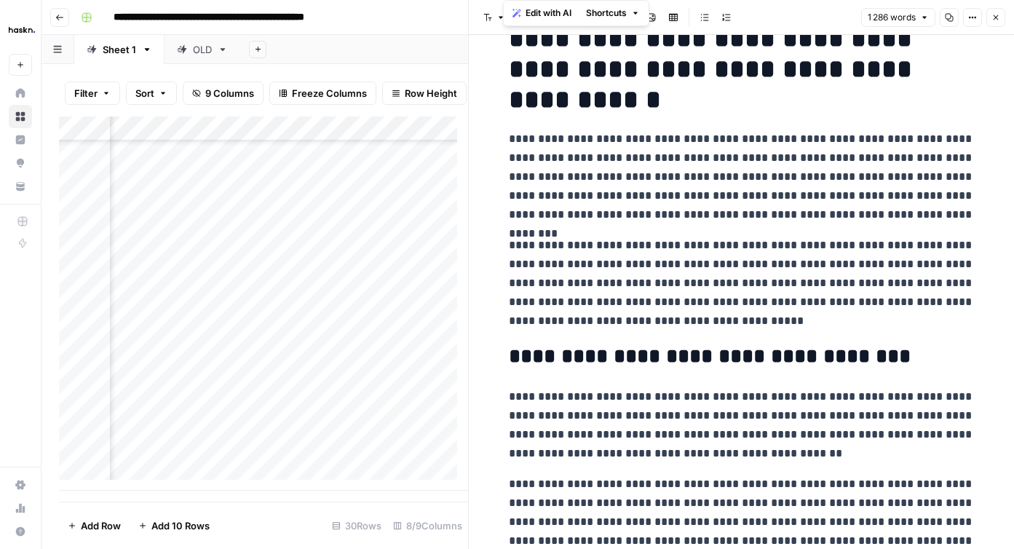
scroll to position [0, 0]
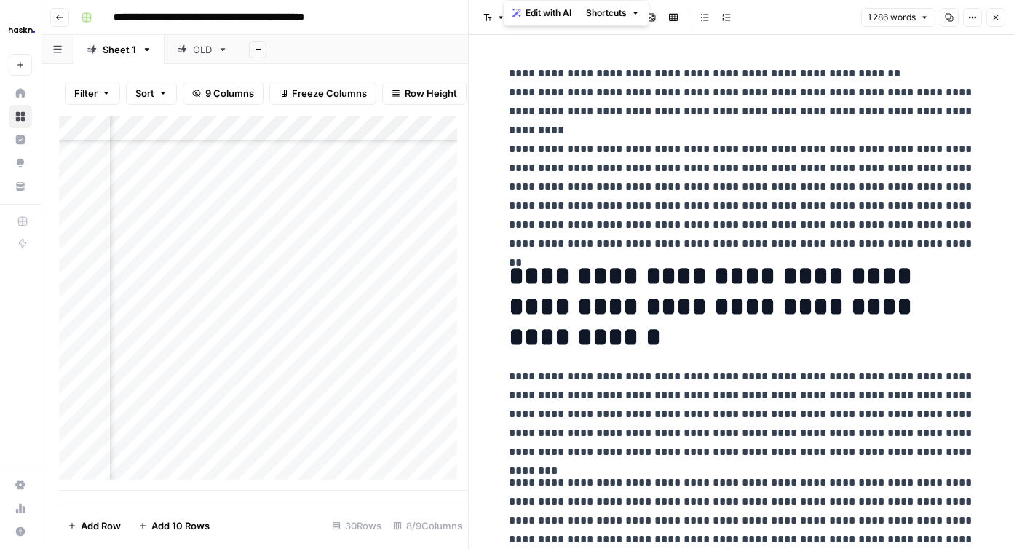
click at [998, 19] on icon "button" at bounding box center [995, 17] width 9 height 9
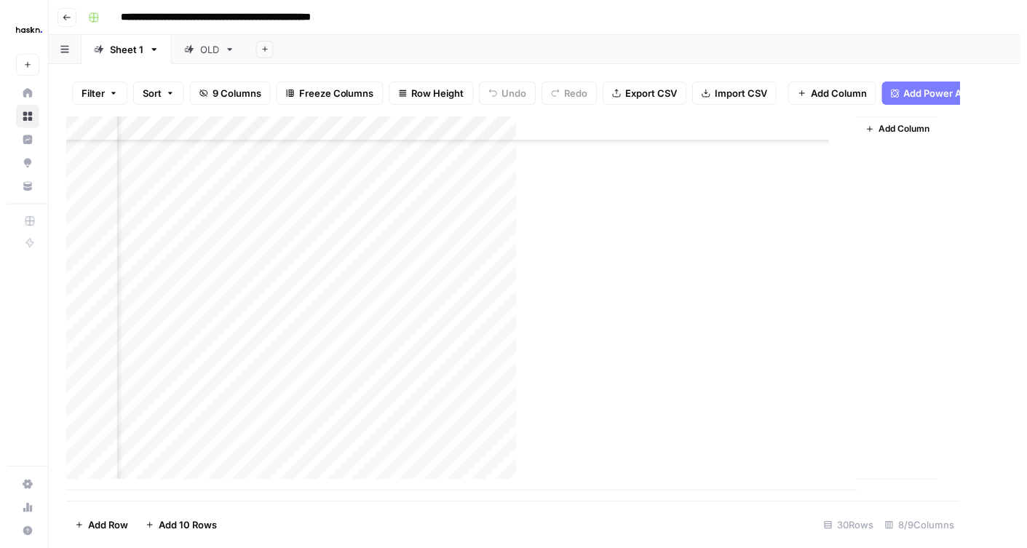
scroll to position [427, 237]
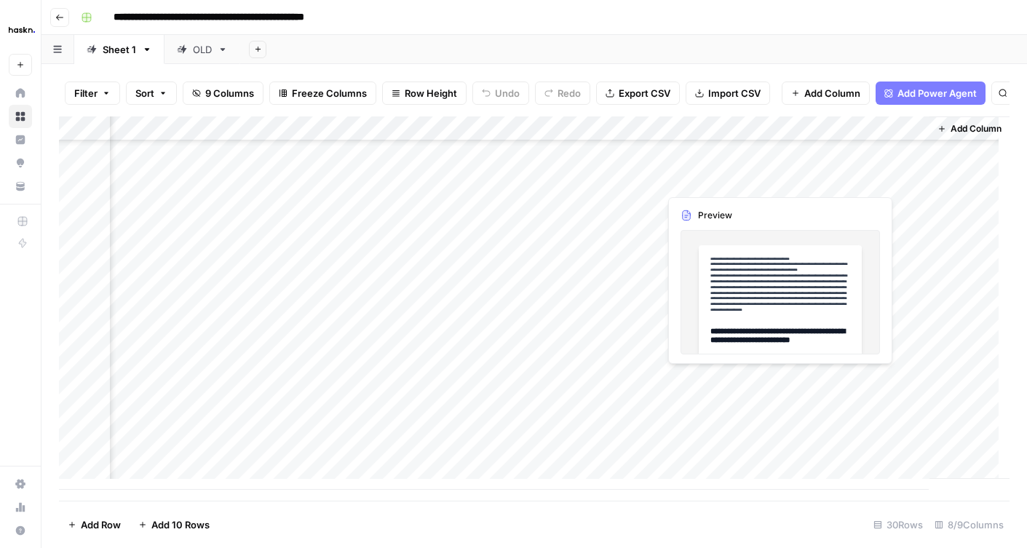
click at [744, 376] on div "Add Column" at bounding box center [534, 302] width 950 height 373
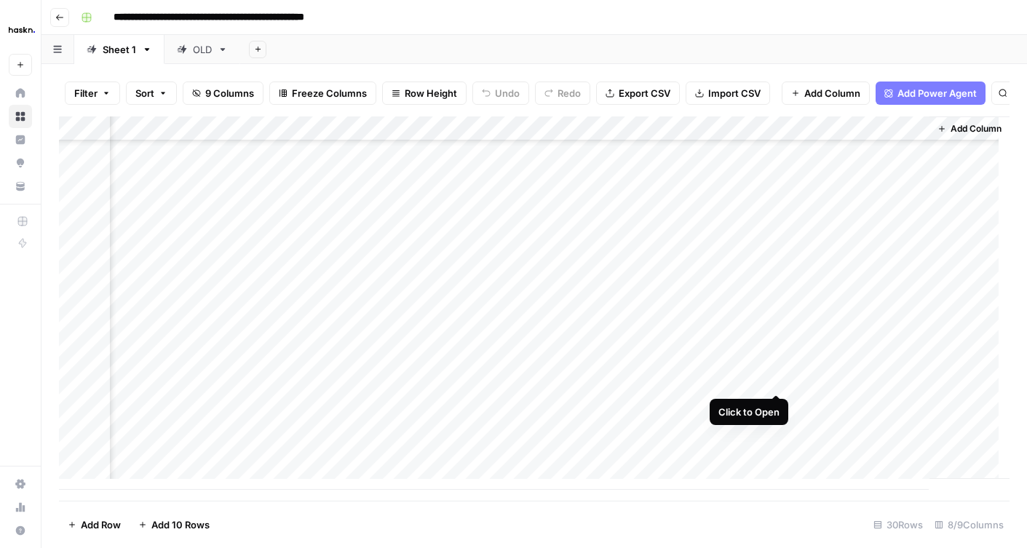
click at [780, 382] on div "Add Column" at bounding box center [534, 302] width 950 height 373
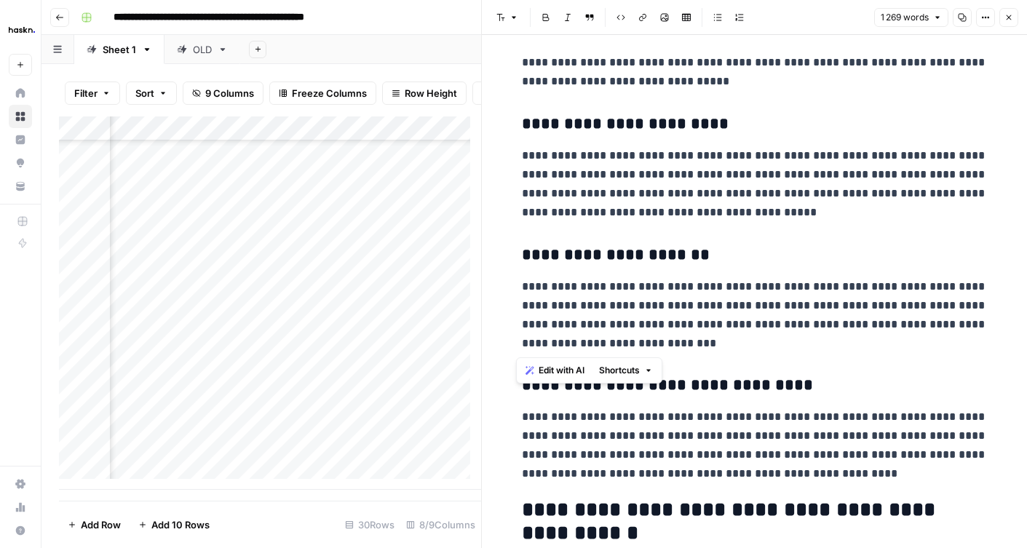
scroll to position [3620, 0]
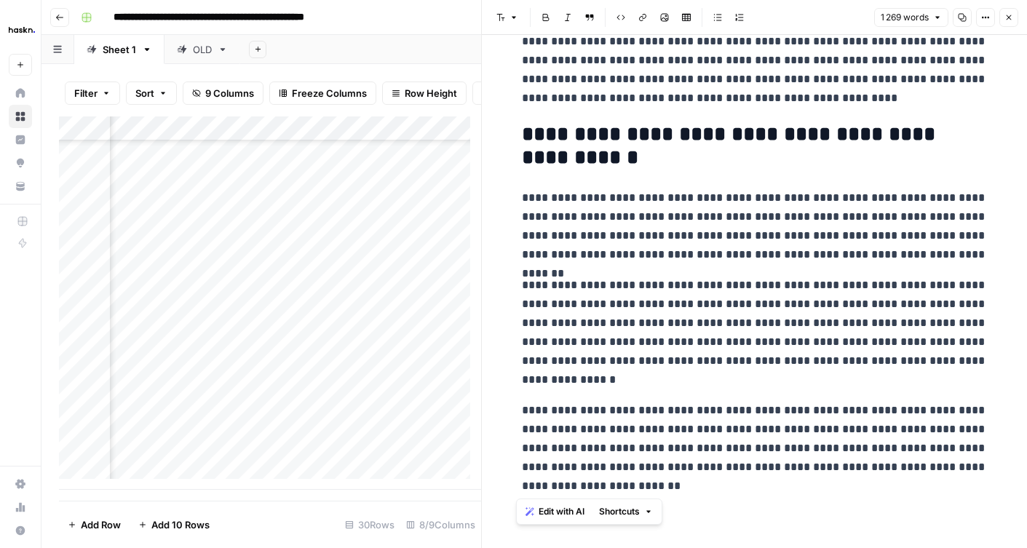
drag, startPoint x: 518, startPoint y: 80, endPoint x: 969, endPoint y: 493, distance: 611.9
copy div "**********"
